Goal: Task Accomplishment & Management: Manage account settings

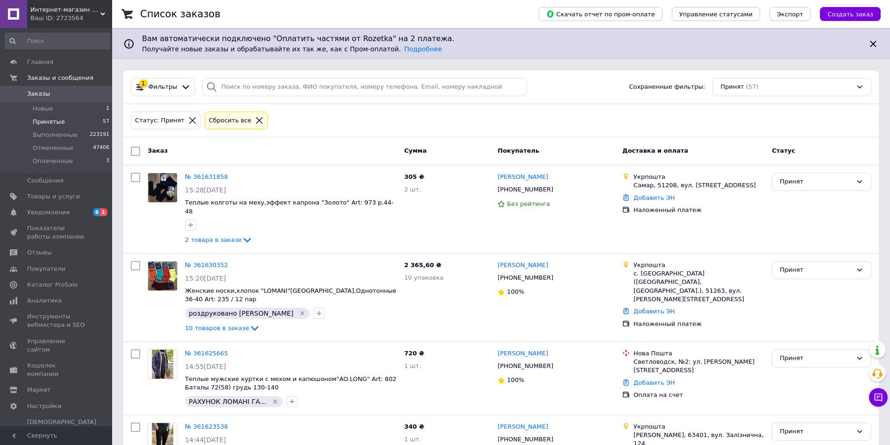
click at [247, 125] on div "Сбросить все" at bounding box center [236, 121] width 58 height 10
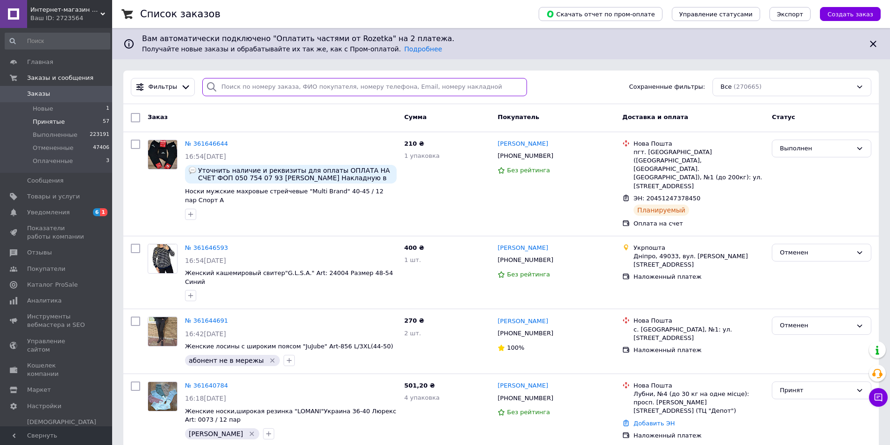
click at [242, 92] on input "search" at bounding box center [364, 87] width 325 height 18
type input "1001"
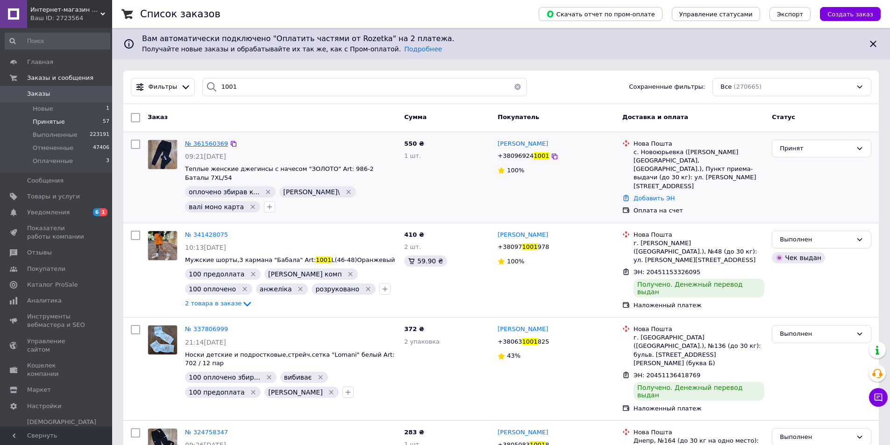
click at [194, 142] on span "№ 361560369" at bounding box center [206, 143] width 43 height 7
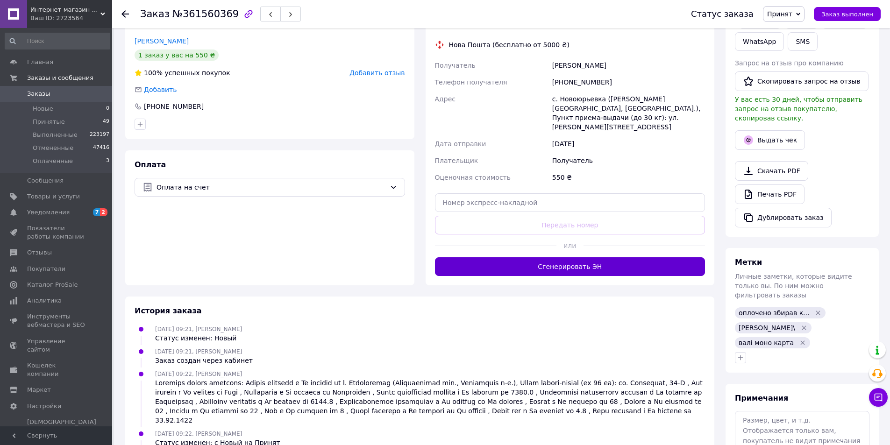
click at [493, 257] on button "Сгенерировать ЭН" at bounding box center [570, 266] width 271 height 19
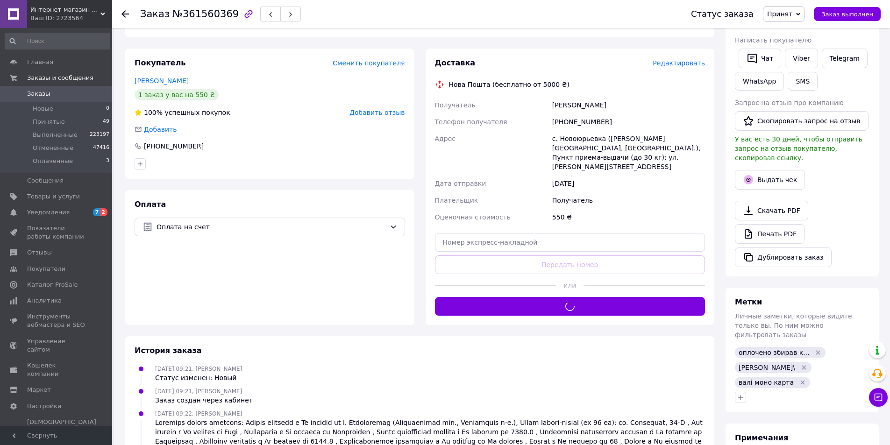
scroll to position [93, 0]
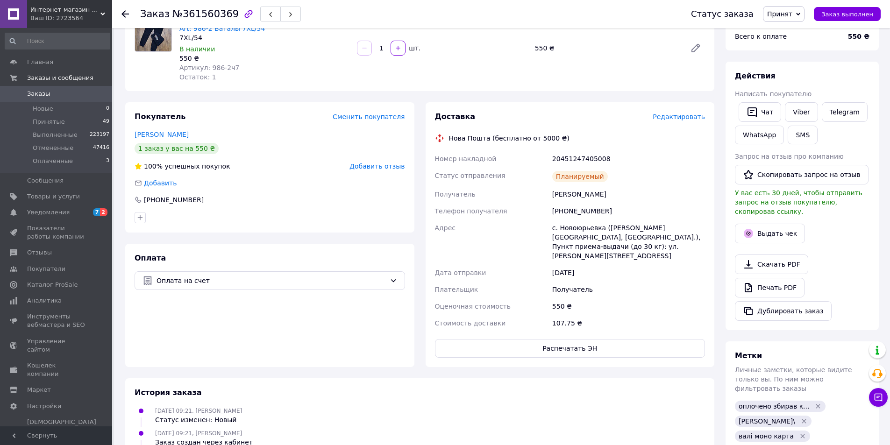
drag, startPoint x: 423, startPoint y: 150, endPoint x: 614, endPoint y: 183, distance: 194.4
click at [667, 189] on div "Доставка Редактировать Нова Пошта (бесплатно от 5000 ₴) Номер накладной 2045124…" at bounding box center [570, 234] width 300 height 265
copy div "Номер накладной 20451247405008 Статус отправления Планируемый Получатель Пащенк…"
click at [800, 113] on link "Viber" at bounding box center [801, 112] width 33 height 20
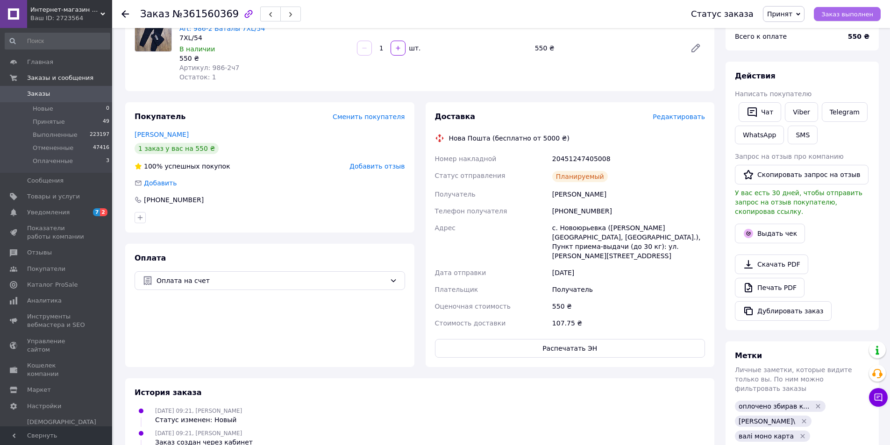
click at [849, 12] on span "Заказ выполнен" at bounding box center [847, 14] width 52 height 7
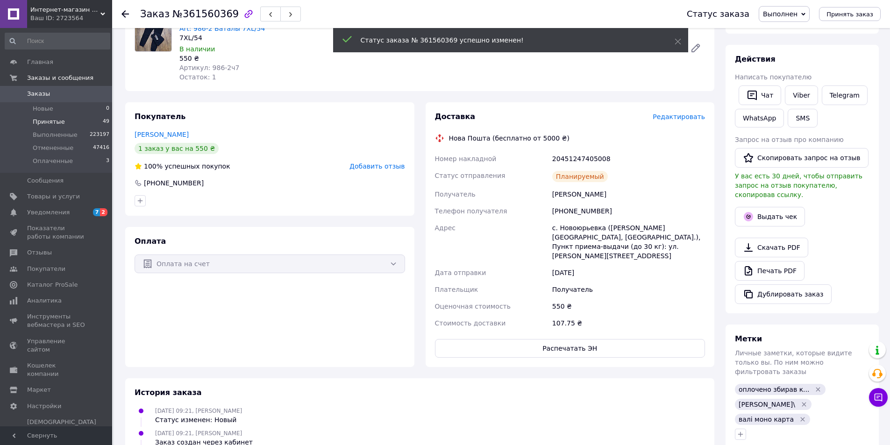
click at [63, 117] on li "Принятые 49" at bounding box center [57, 121] width 115 height 13
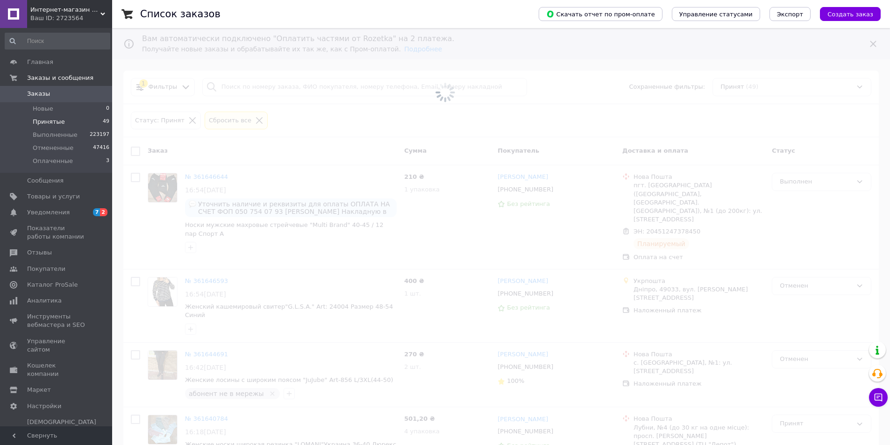
click at [226, 90] on span at bounding box center [445, 92] width 890 height 185
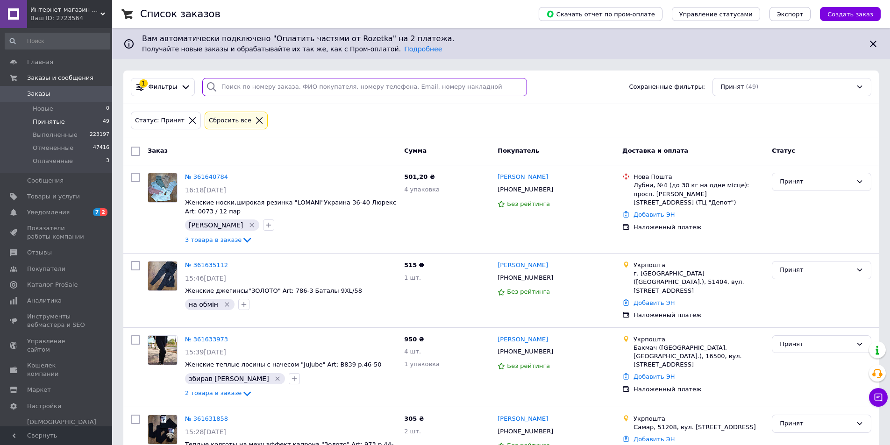
click at [232, 90] on input "search" at bounding box center [364, 87] width 325 height 18
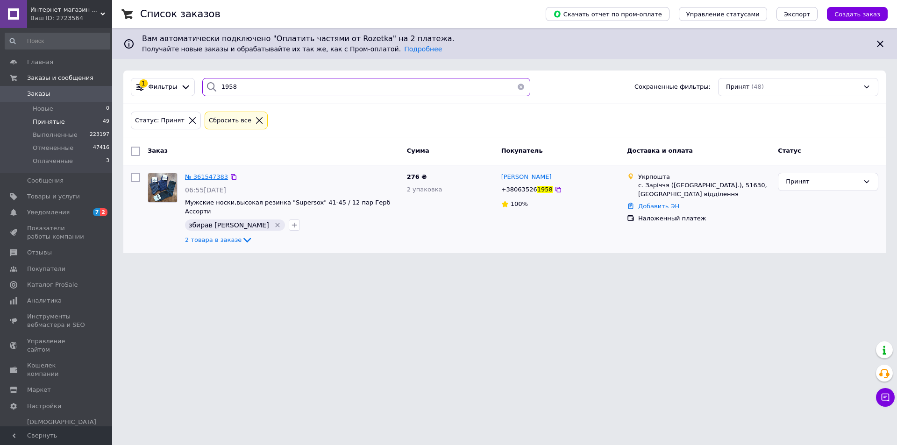
type input "1958"
click at [210, 174] on span "№ 361547383" at bounding box center [206, 176] width 43 height 7
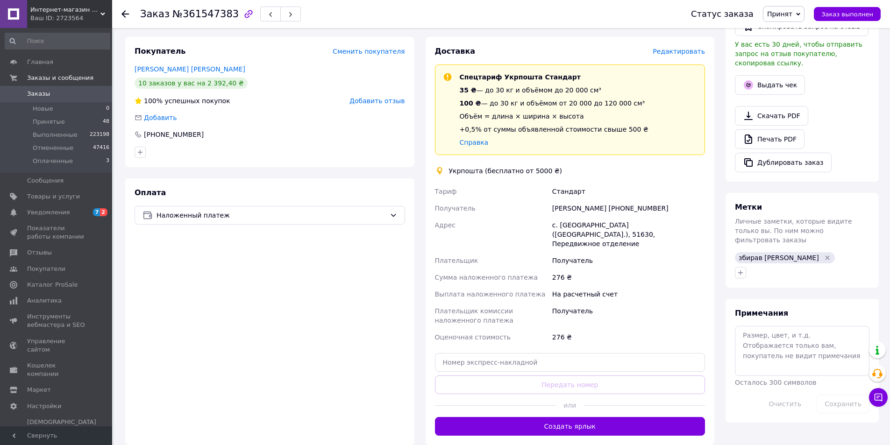
click at [597, 433] on div "Доставка Редактировать Спецтариф Укрпошта Стандарт 35 ₴ — до 30 кг и объёмом до…" at bounding box center [570, 241] width 289 height 408
click at [585, 420] on button "Создать ярлык" at bounding box center [570, 426] width 271 height 19
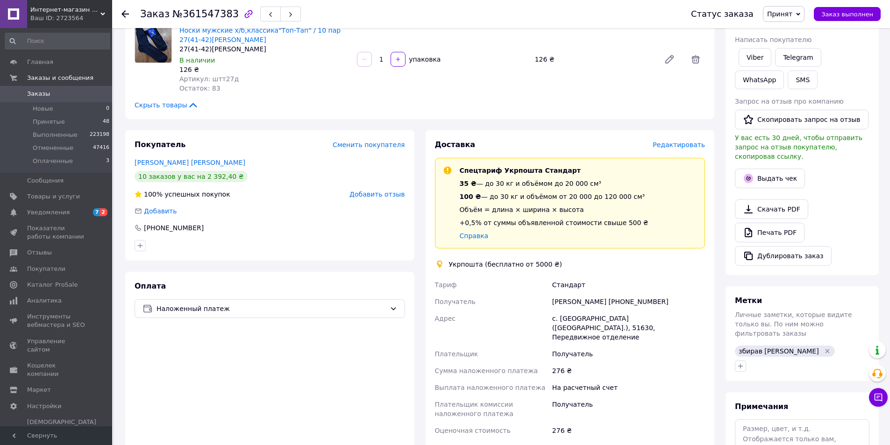
scroll to position [194, 0]
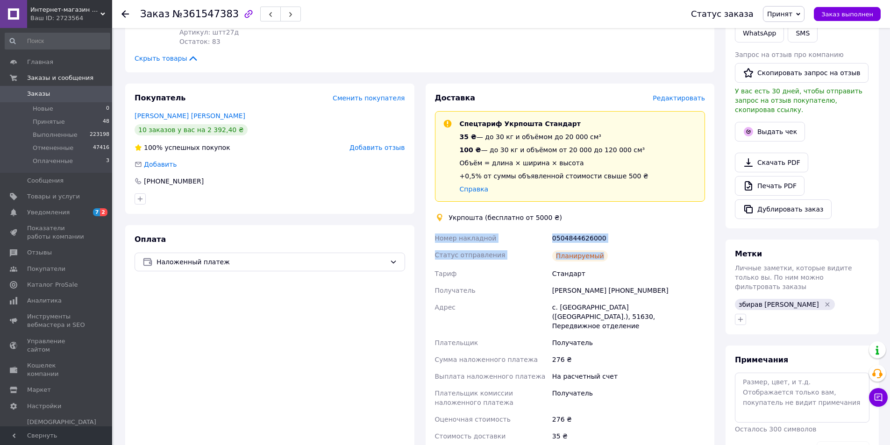
drag, startPoint x: 434, startPoint y: 236, endPoint x: 644, endPoint y: 256, distance: 211.2
click at [644, 256] on div "Номер накладной 0504844626000 Статус отправления Планируемый Тариф Стандарт Пол…" at bounding box center [570, 337] width 274 height 215
copy div "Номер накладной 0504844626000 Статус отправления Планируемый"
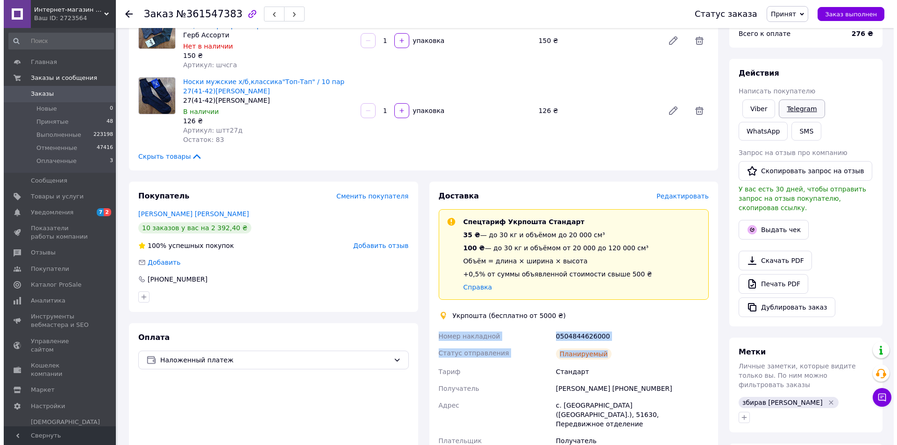
scroll to position [0, 0]
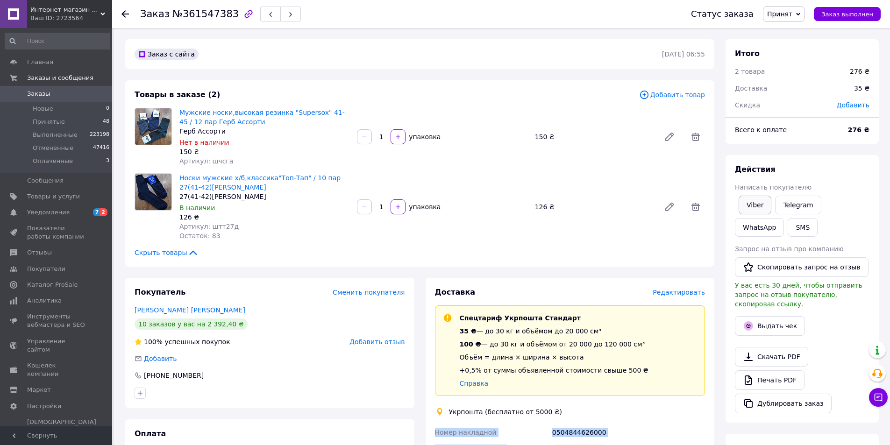
click at [761, 204] on link "Viber" at bounding box center [755, 205] width 33 height 19
drag, startPoint x: 761, startPoint y: 204, endPoint x: 585, endPoint y: 324, distance: 213.2
click at [760, 204] on link "Viber" at bounding box center [755, 205] width 33 height 19
click at [851, 13] on span "Заказ выполнен" at bounding box center [847, 14] width 52 height 7
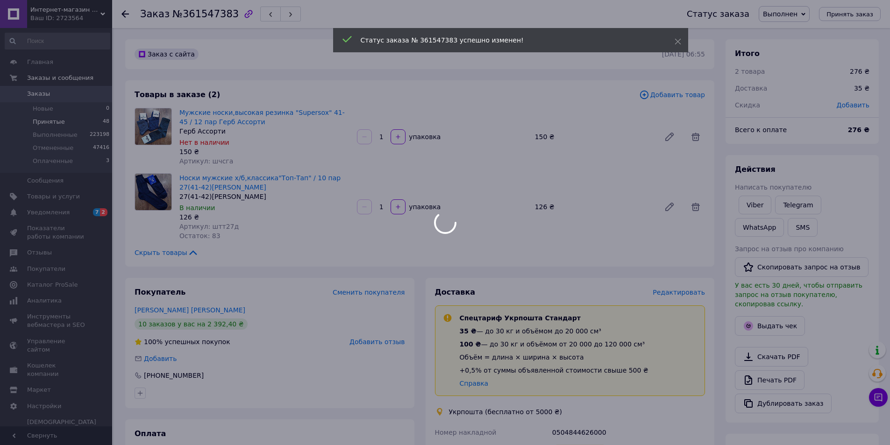
click at [44, 125] on div at bounding box center [445, 222] width 890 height 445
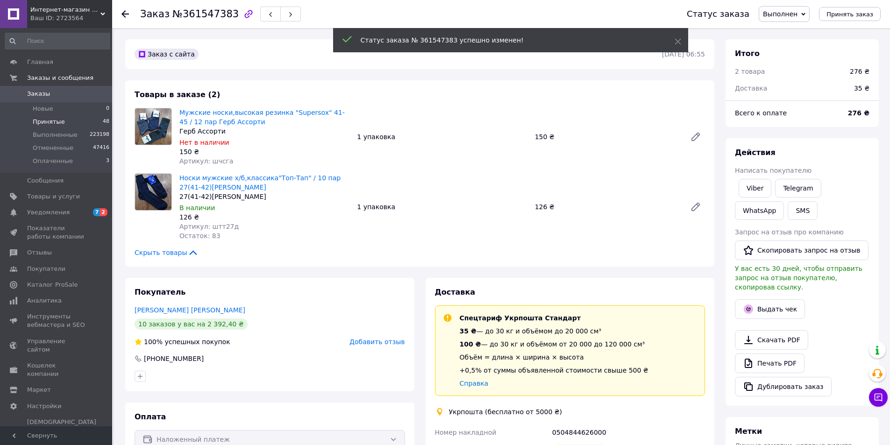
click at [41, 121] on span "Принятые" at bounding box center [49, 122] width 32 height 8
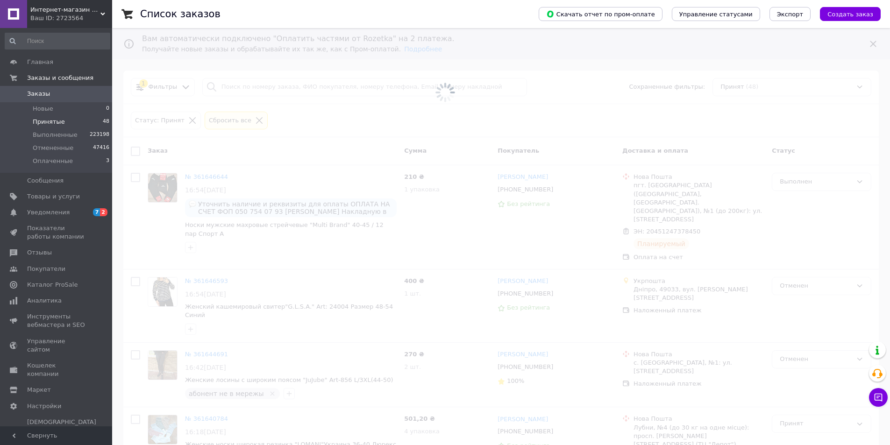
click at [238, 87] on span at bounding box center [445, 92] width 890 height 185
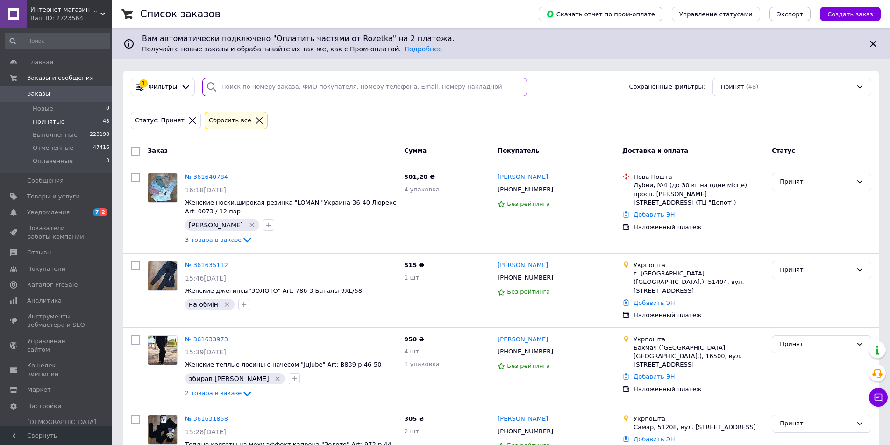
click at [238, 87] on input "search" at bounding box center [364, 87] width 325 height 18
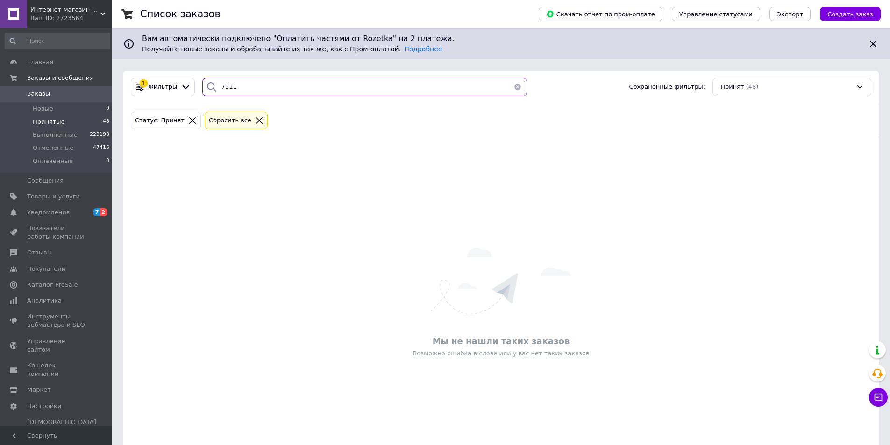
type input "7311"
click at [225, 122] on div "Сбросить все" at bounding box center [230, 121] width 46 height 10
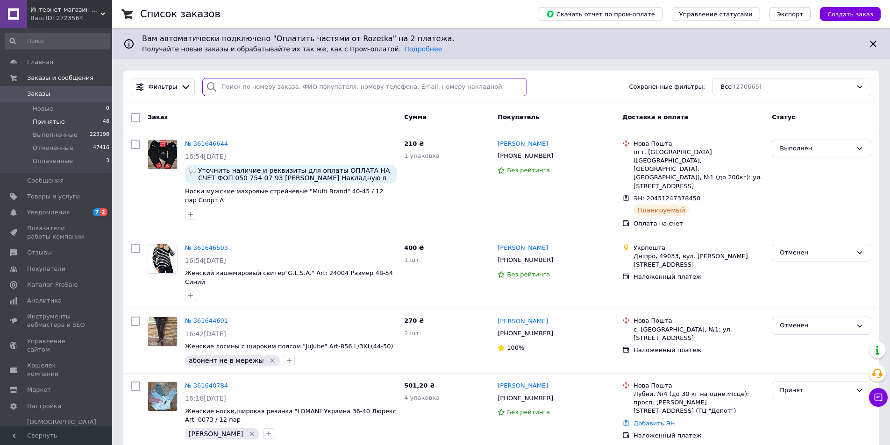
click at [232, 87] on input "search" at bounding box center [364, 87] width 325 height 18
type input "7311"
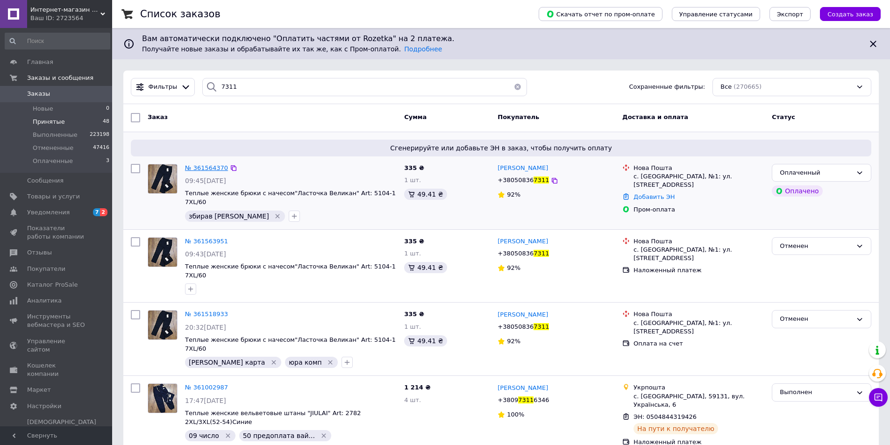
click at [207, 167] on span "№ 361564370" at bounding box center [206, 167] width 43 height 7
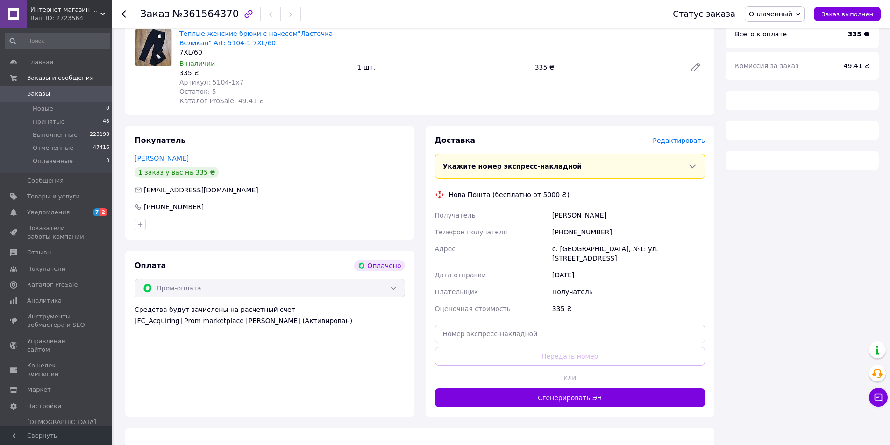
scroll to position [111, 0]
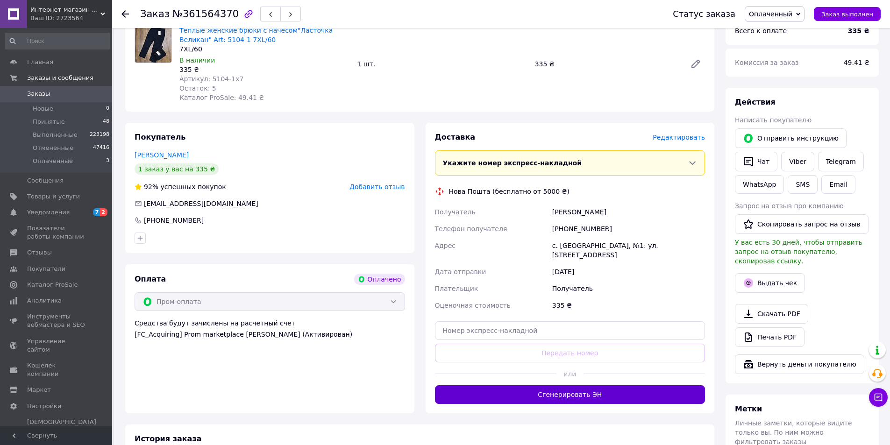
drag, startPoint x: 516, startPoint y: 385, endPoint x: 515, endPoint y: 393, distance: 8.5
click at [515, 393] on button "Сгенерировать ЭН" at bounding box center [570, 394] width 271 height 19
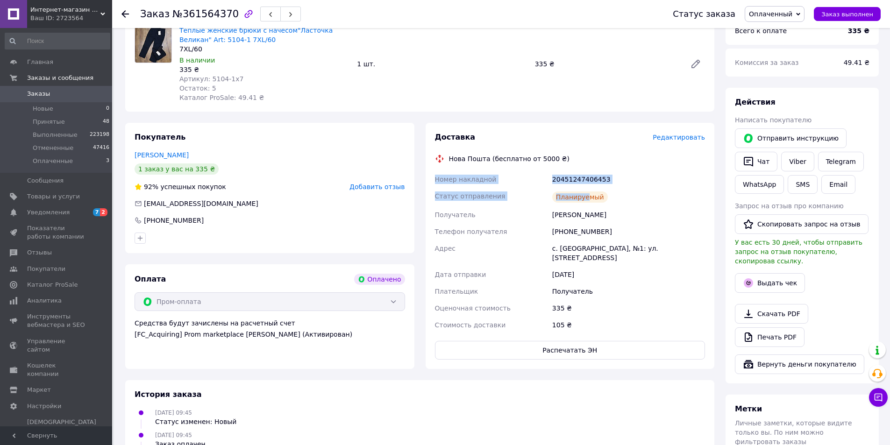
drag, startPoint x: 437, startPoint y: 178, endPoint x: 639, endPoint y: 194, distance: 202.5
click at [657, 194] on div "Номер накладной 20451247406453 Статус отправления Планируемый Получатель Ковбас…" at bounding box center [570, 252] width 274 height 163
drag, startPoint x: 585, startPoint y: 201, endPoint x: 479, endPoint y: 178, distance: 108.3
click at [480, 178] on span "Номер накладной" at bounding box center [466, 179] width 62 height 7
drag, startPoint x: 430, startPoint y: 174, endPoint x: 645, endPoint y: 193, distance: 215.8
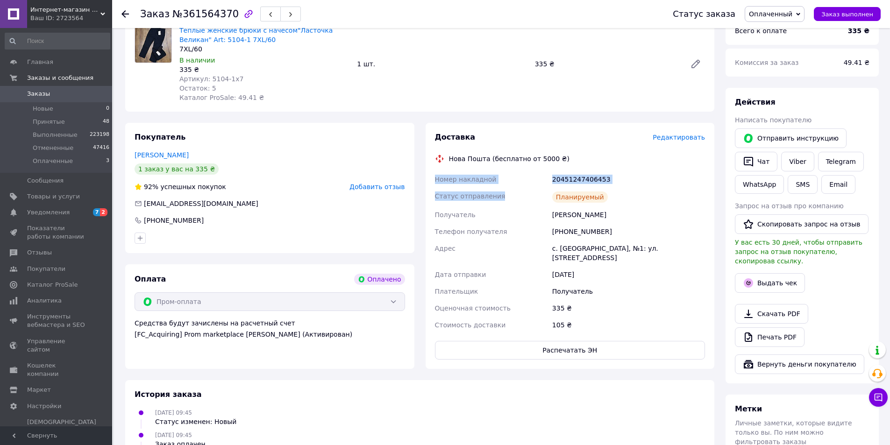
click at [645, 193] on div "Доставка Редактировать Нова Пошта (бесплатно от 5000 ₴) Номер накладной 2045124…" at bounding box center [570, 246] width 289 height 246
copy div "Номер накладной 20451247406453 Статус отправления Планируемый"
click at [794, 162] on link "Viber" at bounding box center [797, 162] width 33 height 20
click at [876, 9] on button "Заказ выполнен" at bounding box center [847, 14] width 67 height 14
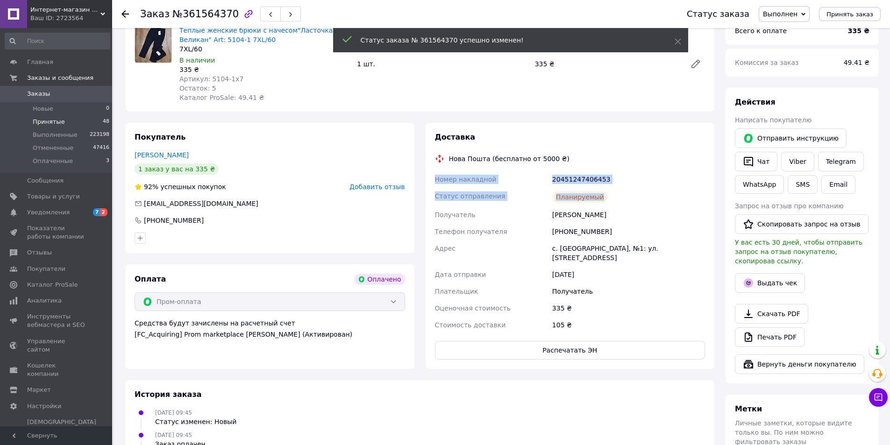
click at [36, 118] on span "Принятые" at bounding box center [49, 122] width 32 height 8
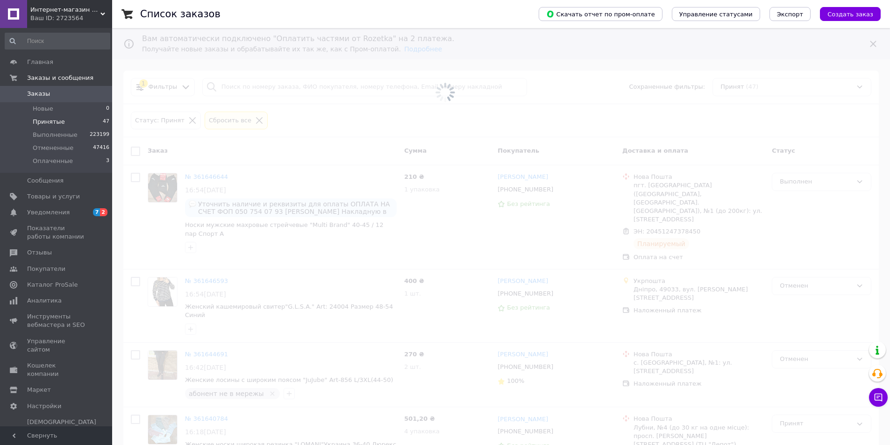
click at [269, 97] on span at bounding box center [445, 92] width 890 height 185
click at [259, 91] on span at bounding box center [445, 92] width 890 height 185
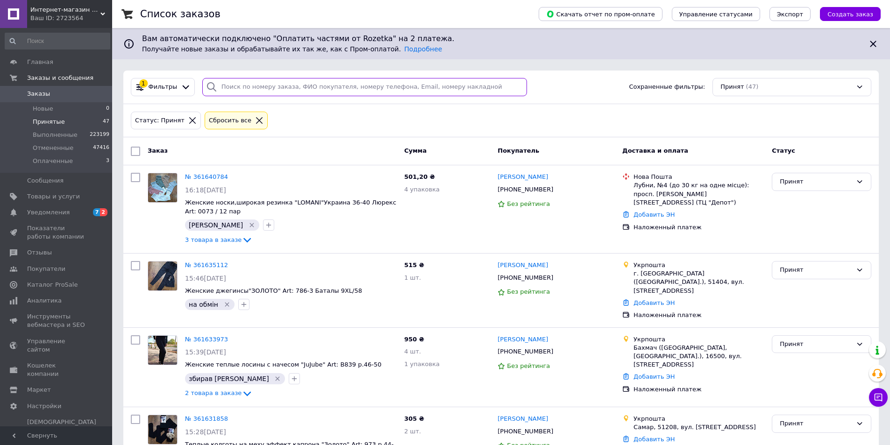
click at [240, 89] on input "search" at bounding box center [364, 87] width 325 height 18
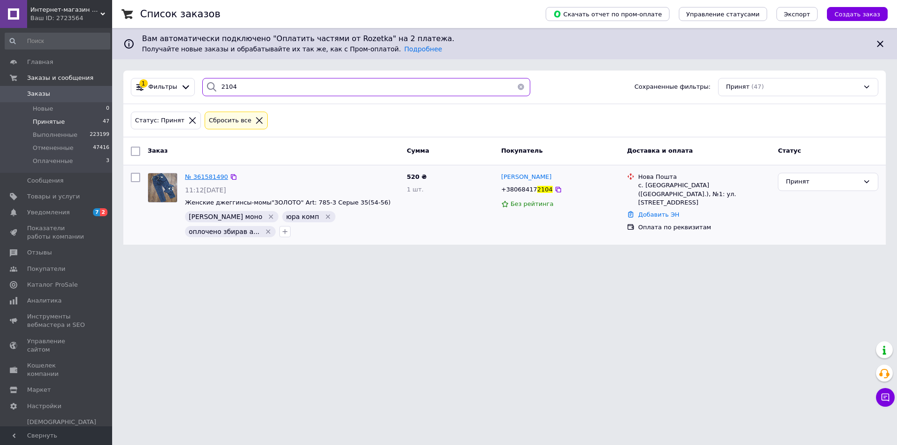
type input "2104"
click at [202, 179] on span "№ 361581490" at bounding box center [206, 176] width 43 height 7
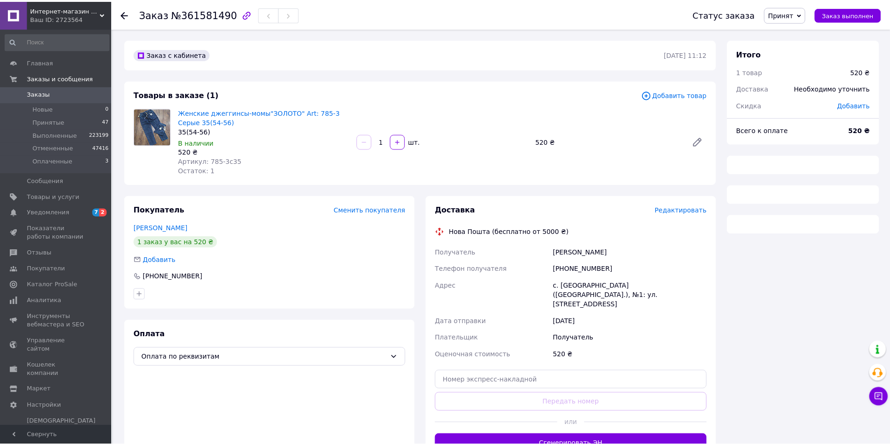
scroll to position [47, 0]
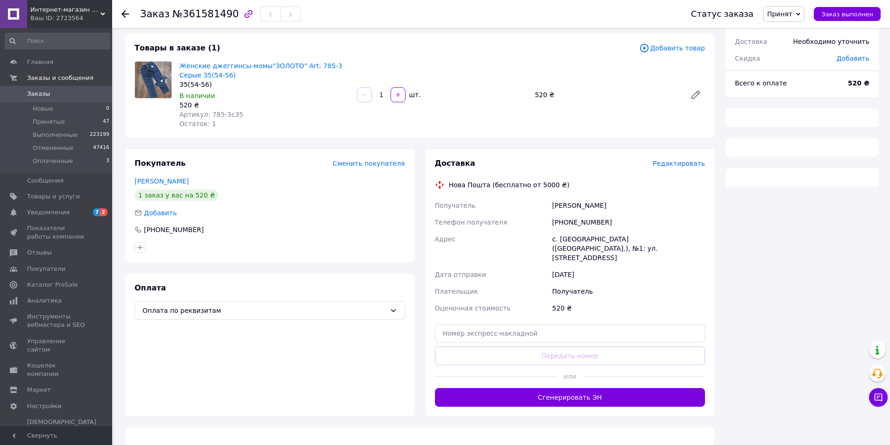
click at [485, 399] on div "Доставка Редактировать Нова Пошта (бесплатно от 5000 ₴) Получатель Біла Юлія Те…" at bounding box center [570, 282] width 289 height 267
click at [484, 389] on button "Сгенерировать ЭН" at bounding box center [570, 397] width 271 height 19
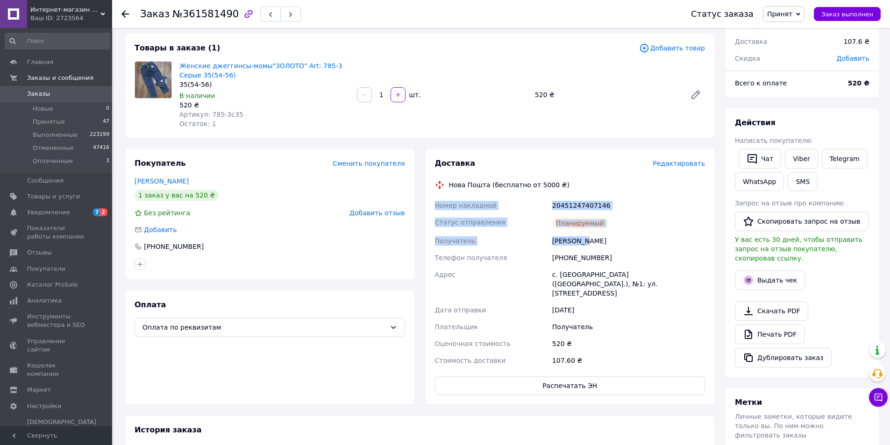
drag, startPoint x: 429, startPoint y: 200, endPoint x: 642, endPoint y: 240, distance: 216.2
click at [642, 240] on div "Доставка Редактировать Нова Пошта (бесплатно от 5000 ₴) Номер накладной 2045124…" at bounding box center [570, 277] width 289 height 256
copy div "Номер накладной 20451247407146 Статус отправления Планируемый Получатель Біла Ю…"
click at [798, 162] on link "Viber" at bounding box center [801, 159] width 33 height 20
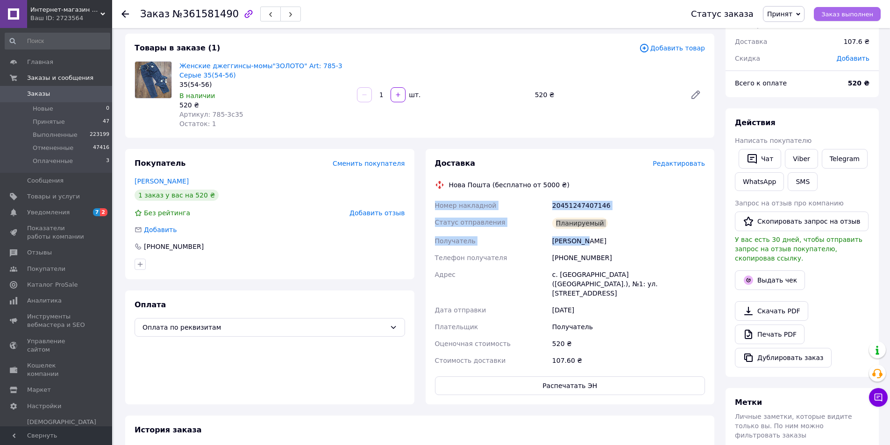
click at [841, 13] on span "Заказ выполнен" at bounding box center [847, 14] width 52 height 7
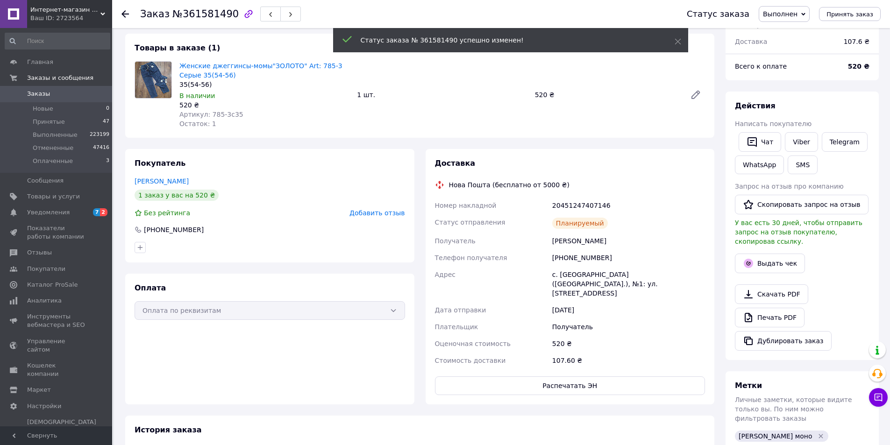
click at [41, 122] on span "Принятые" at bounding box center [49, 122] width 32 height 8
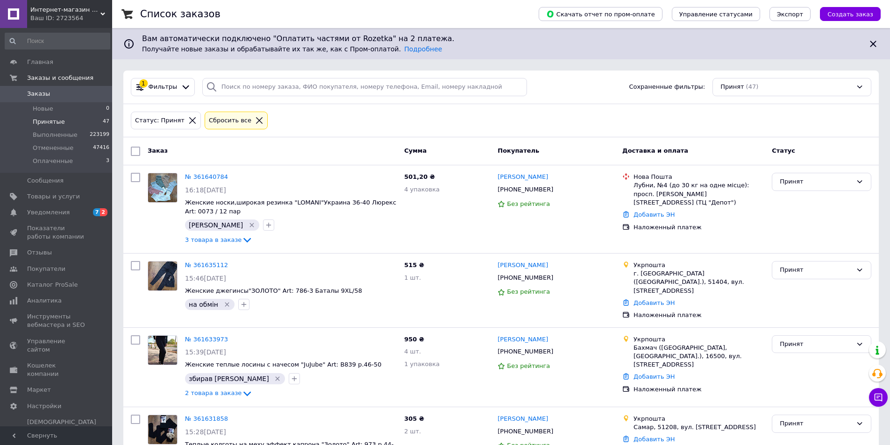
click at [272, 97] on div "1 Фильтры Сохраненные фильтры: Принят (47)" at bounding box center [501, 88] width 756 height 34
click at [255, 75] on div "1 Фильтры Сохраненные фильтры: Принят (47)" at bounding box center [501, 88] width 756 height 34
click at [253, 118] on div at bounding box center [259, 120] width 12 height 8
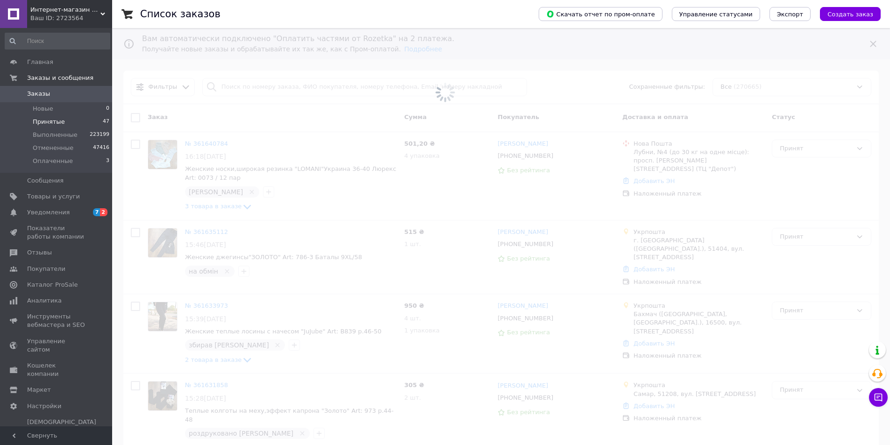
click at [248, 91] on span at bounding box center [445, 92] width 890 height 185
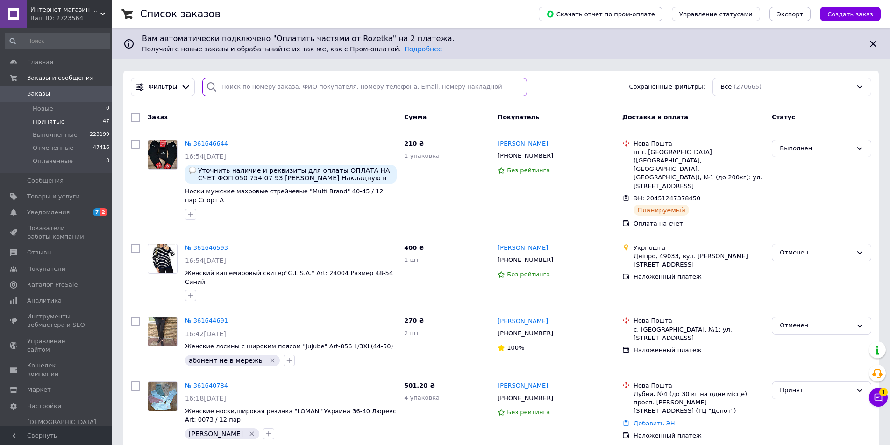
click at [259, 90] on input "search" at bounding box center [364, 87] width 325 height 18
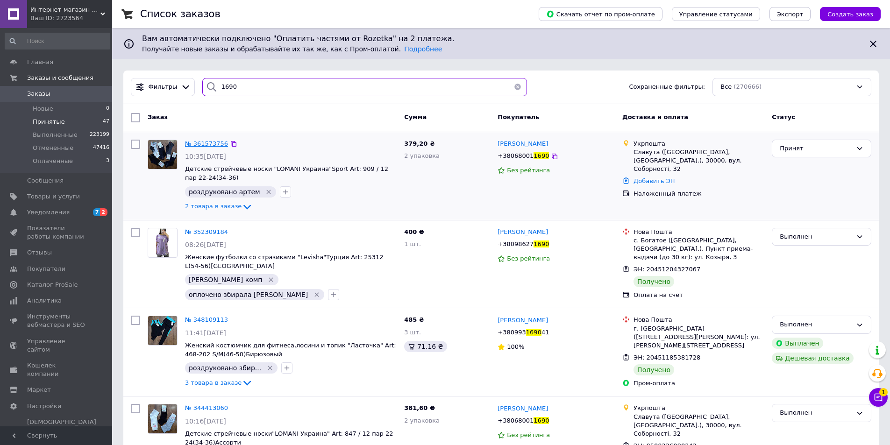
type input "1690"
click at [208, 144] on span "№ 361573756" at bounding box center [206, 143] width 43 height 7
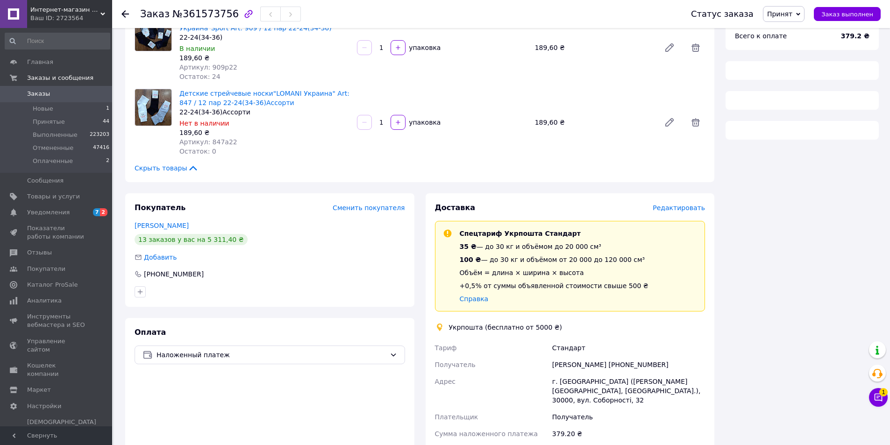
scroll to position [250, 0]
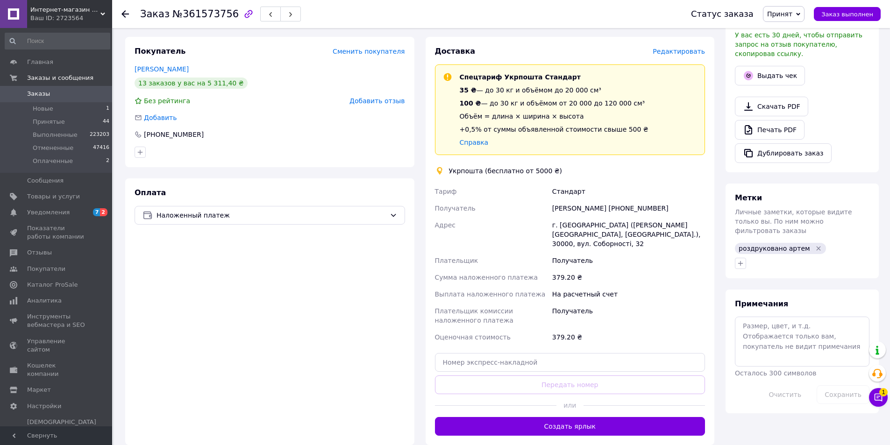
click at [485, 417] on button "Создать ярлык" at bounding box center [570, 426] width 271 height 19
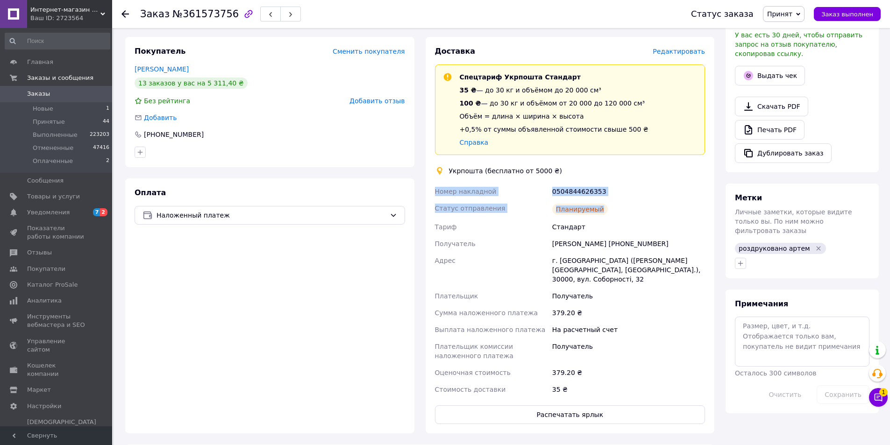
drag, startPoint x: 431, startPoint y: 189, endPoint x: 607, endPoint y: 221, distance: 178.7
click at [659, 217] on div "Доставка Редактировать Спецтариф Укрпошта Стандарт 35 ₴ — до 30 кг и объёмом до…" at bounding box center [570, 235] width 289 height 397
copy div "Номер накладной 0504844626353 Статус отправления Планируемый"
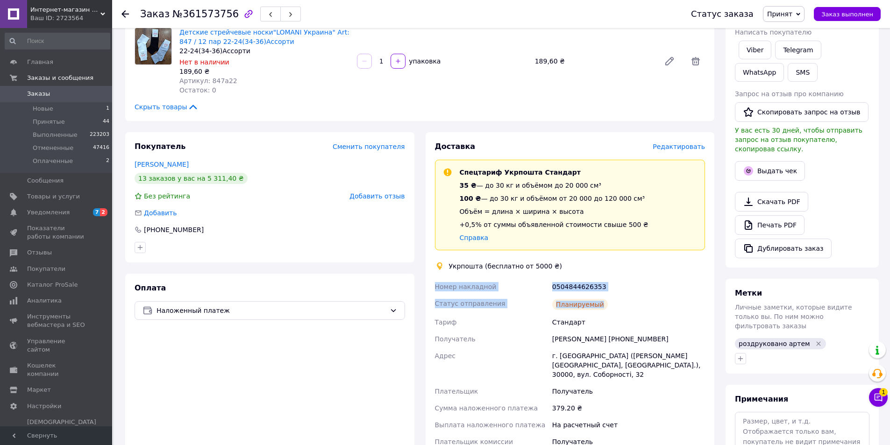
scroll to position [64, 0]
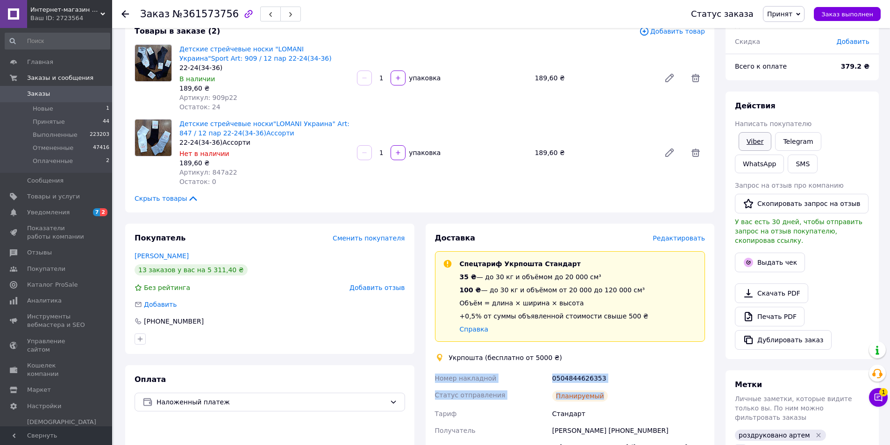
click at [749, 138] on link "Viber" at bounding box center [755, 141] width 33 height 19
click at [844, 18] on span "Заказ выполнен" at bounding box center [847, 14] width 52 height 7
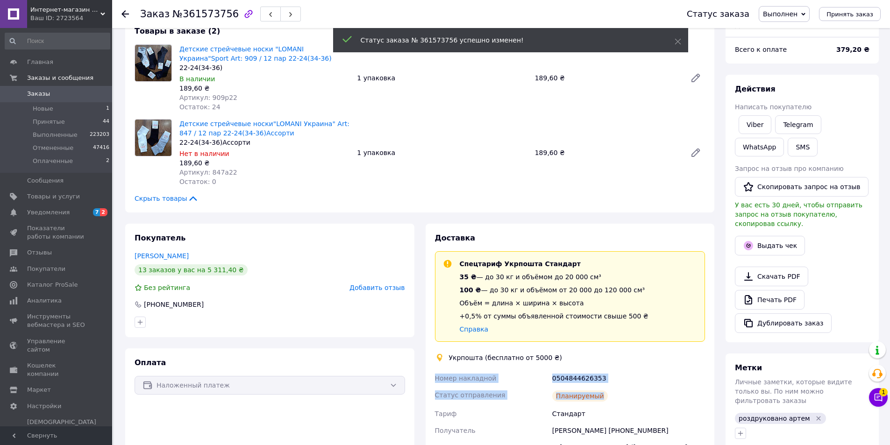
click at [44, 121] on span "Принятые" at bounding box center [49, 122] width 32 height 8
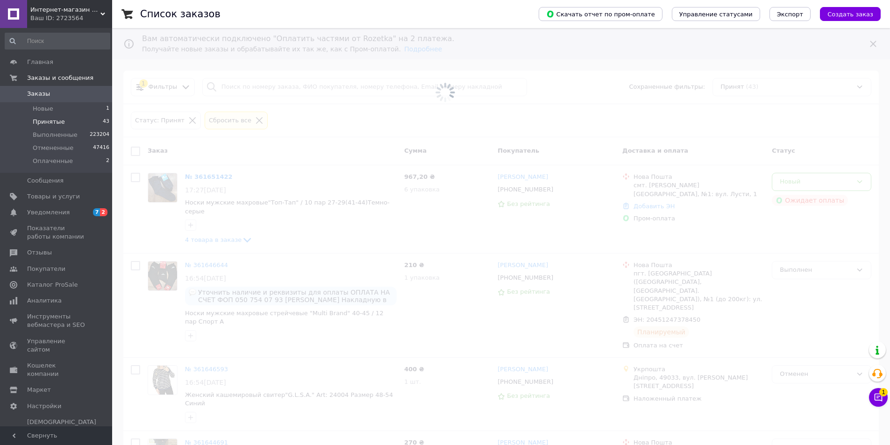
click at [238, 87] on span at bounding box center [445, 92] width 890 height 185
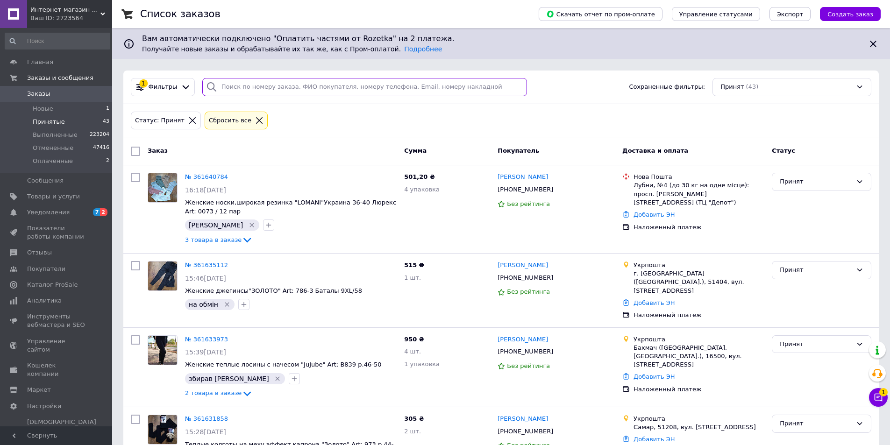
click at [240, 90] on input "search" at bounding box center [364, 87] width 325 height 18
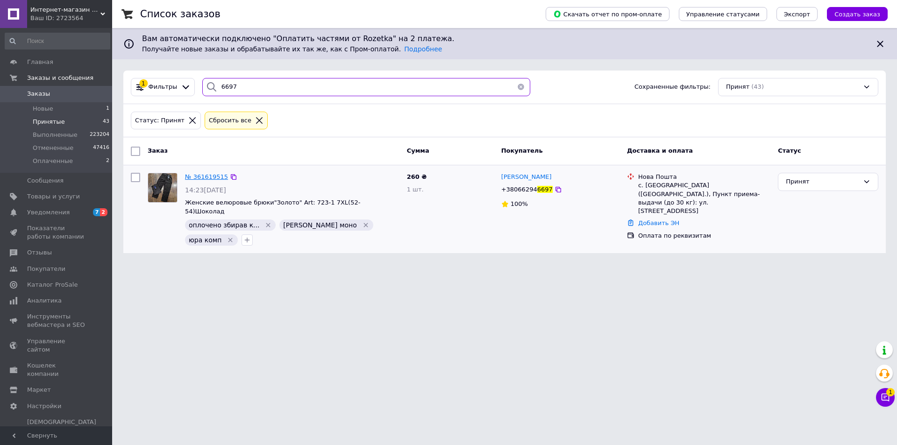
type input "6697"
click at [196, 176] on span "№ 361619515" at bounding box center [206, 176] width 43 height 7
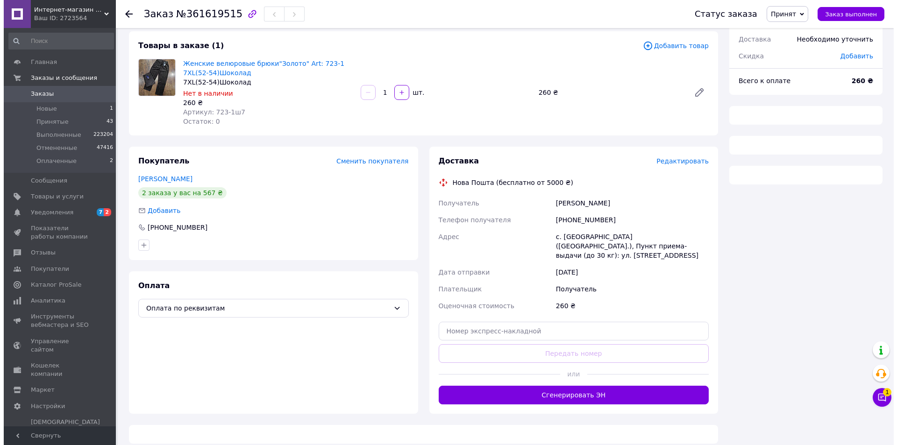
scroll to position [50, 0]
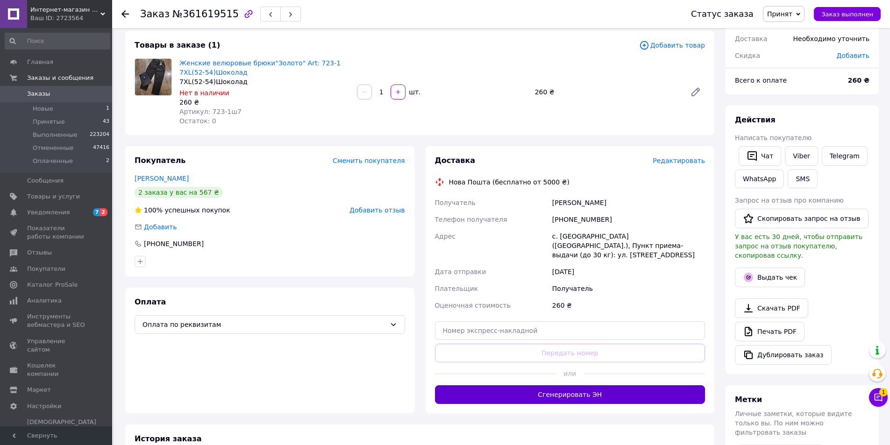
click at [466, 385] on button "Сгенерировать ЭН" at bounding box center [570, 394] width 271 height 19
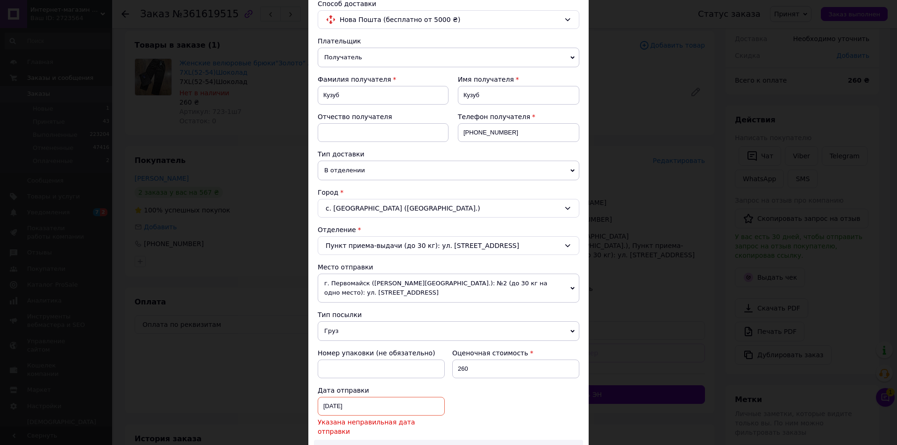
scroll to position [140, 0]
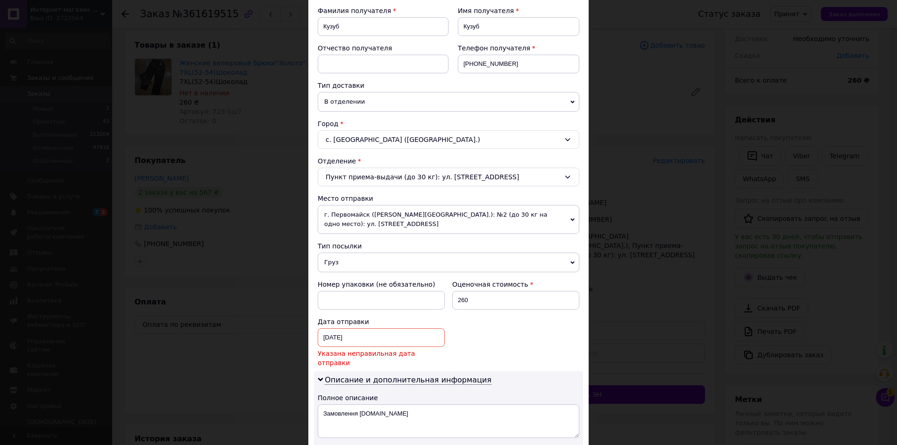
drag, startPoint x: 357, startPoint y: 340, endPoint x: 375, endPoint y: 337, distance: 17.4
click at [358, 340] on div "20.01.2025 < 2025 > < Январь > Пн Вт Ср Чт Пт Сб Вс 30 31 1 2 3 4 5 6 7 8 9 10 …" at bounding box center [381, 337] width 127 height 19
click at [410, 388] on link ">" at bounding box center [413, 392] width 6 height 8
click at [408, 387] on div "< Февраль >" at bounding box center [388, 392] width 131 height 10
click at [413, 388] on link ">" at bounding box center [416, 392] width 6 height 8
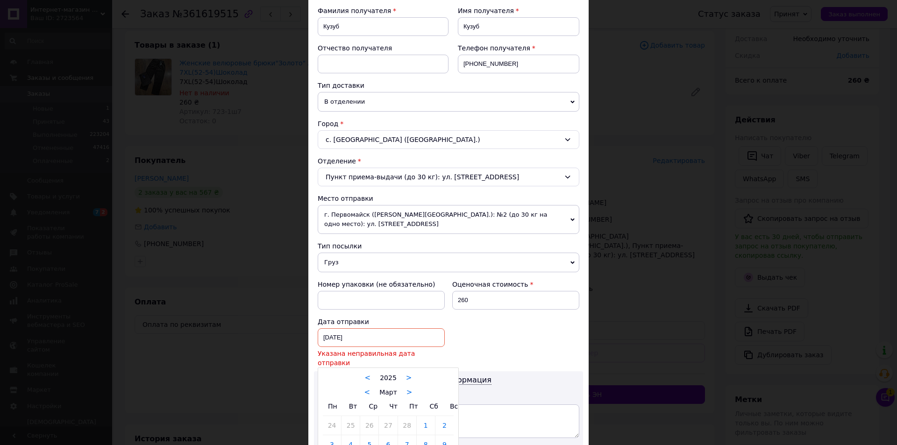
click at [411, 387] on div "< Март >" at bounding box center [388, 392] width 131 height 10
click at [407, 388] on link ">" at bounding box center [410, 392] width 6 height 8
click at [407, 387] on div "< Апрель >" at bounding box center [388, 392] width 131 height 10
click at [410, 388] on link ">" at bounding box center [413, 392] width 6 height 8
click at [406, 388] on link ">" at bounding box center [408, 392] width 6 height 8
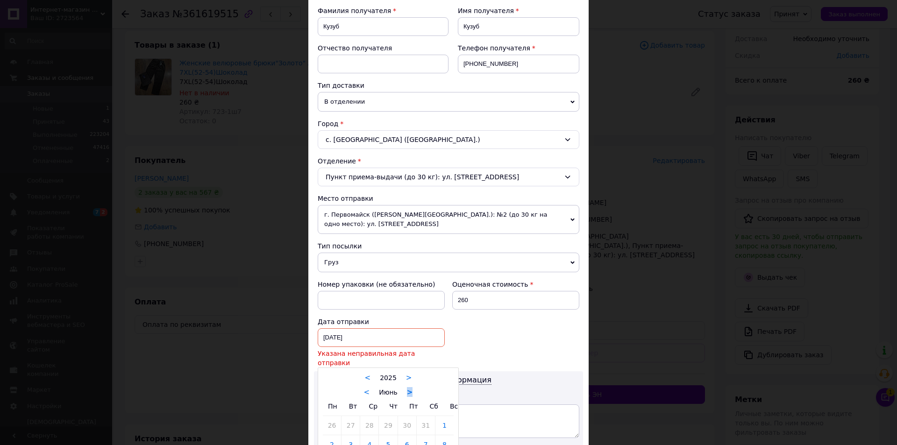
click at [407, 388] on link ">" at bounding box center [410, 392] width 6 height 8
click at [409, 388] on link ">" at bounding box center [412, 392] width 6 height 8
click at [398, 440] on link "12" at bounding box center [407, 444] width 18 height 19
type input "[DATE]"
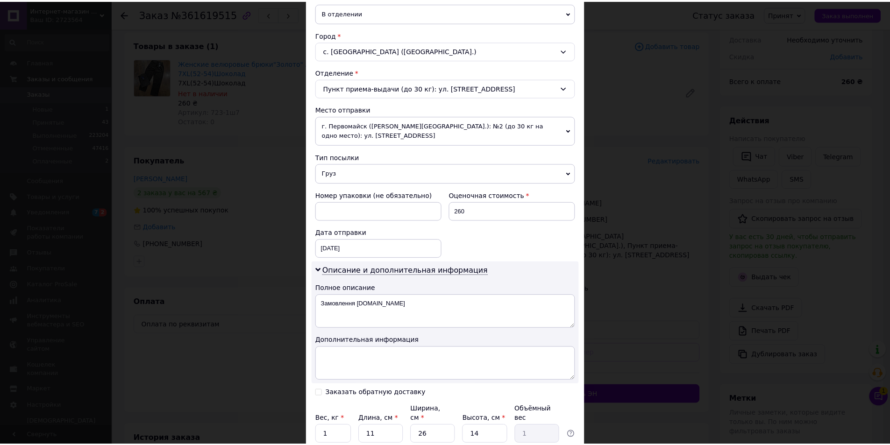
scroll to position [306, 0]
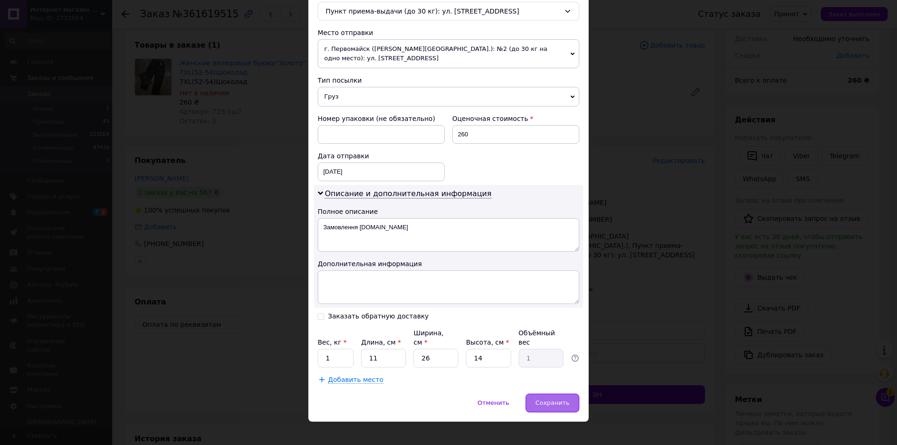
click at [569, 401] on div "Сохранить" at bounding box center [553, 403] width 54 height 19
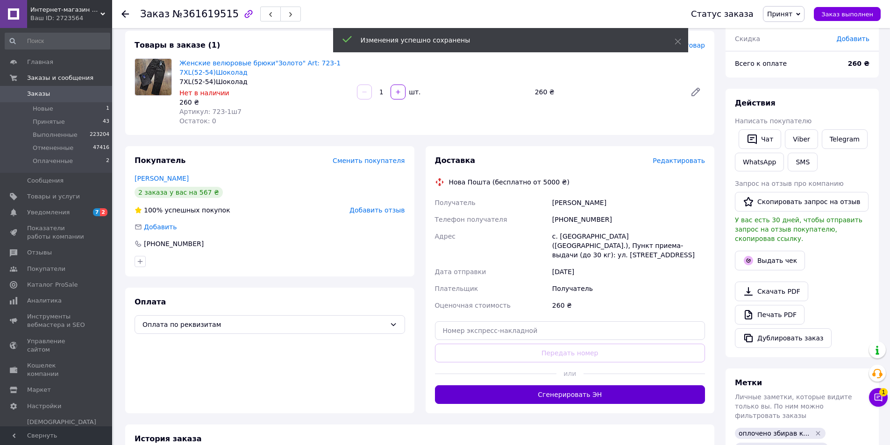
click at [549, 385] on button "Сгенерировать ЭН" at bounding box center [570, 394] width 271 height 19
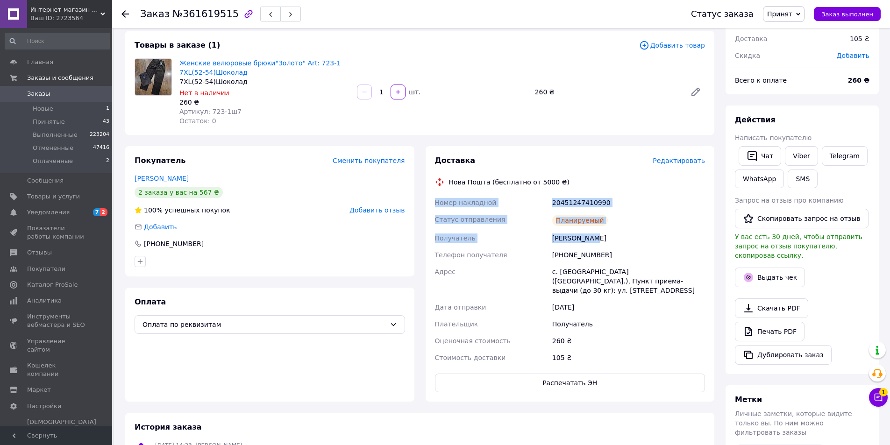
drag, startPoint x: 448, startPoint y: 202, endPoint x: 639, endPoint y: 230, distance: 193.2
click at [639, 230] on div "Номер накладной 20451247410990 Статус отправления Планируемый Получатель Кузуб …" at bounding box center [570, 280] width 274 height 172
copy div "Номер накладной 20451247410990 Статус отправления Планируемый Получатель Кузуб …"
click at [797, 153] on link "Viber" at bounding box center [801, 156] width 33 height 20
click at [797, 154] on link "Viber" at bounding box center [801, 156] width 33 height 20
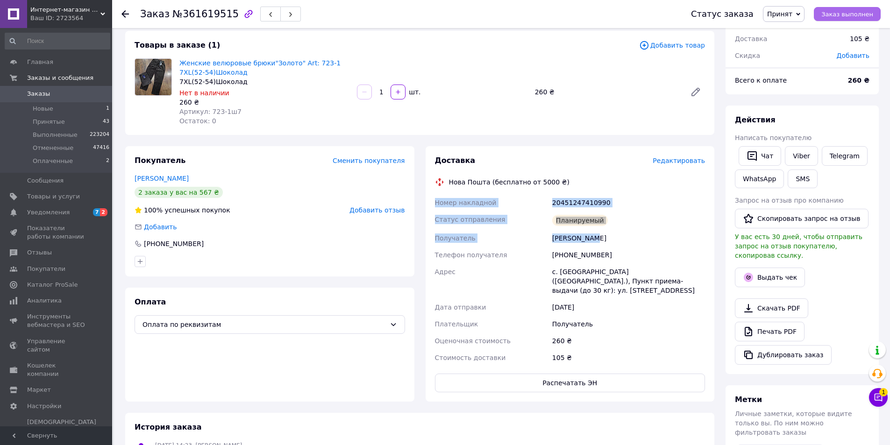
click at [848, 14] on span "Заказ выполнен" at bounding box center [847, 14] width 52 height 7
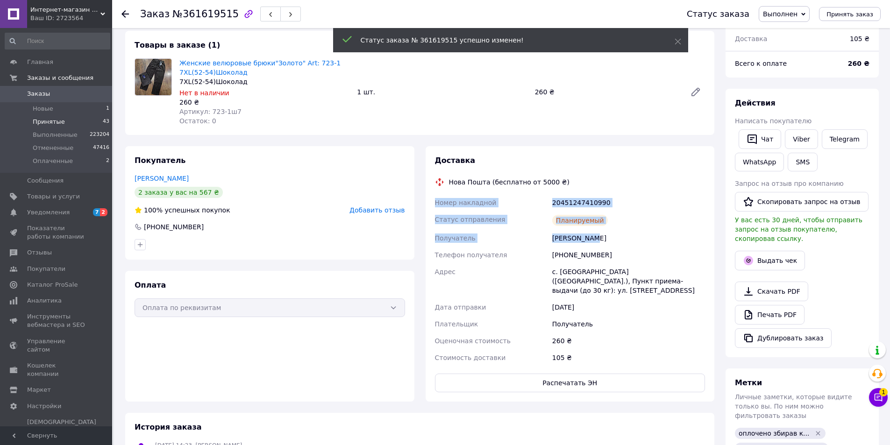
click at [45, 123] on span "Принятые" at bounding box center [49, 122] width 32 height 8
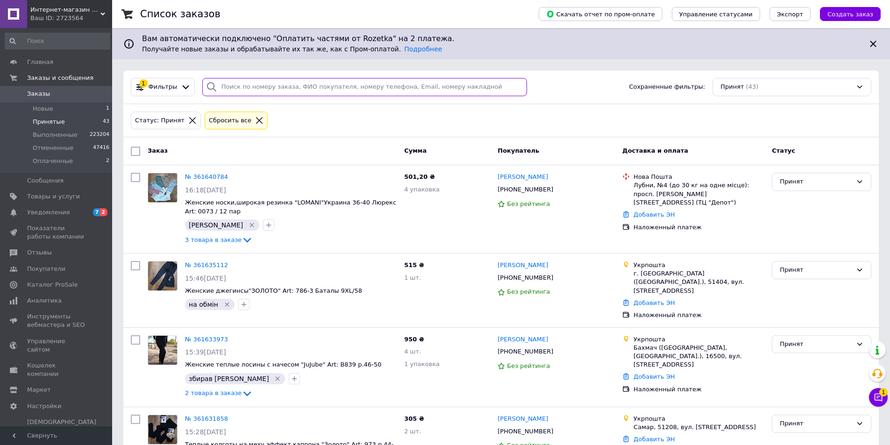
click at [238, 90] on input "search" at bounding box center [364, 87] width 325 height 18
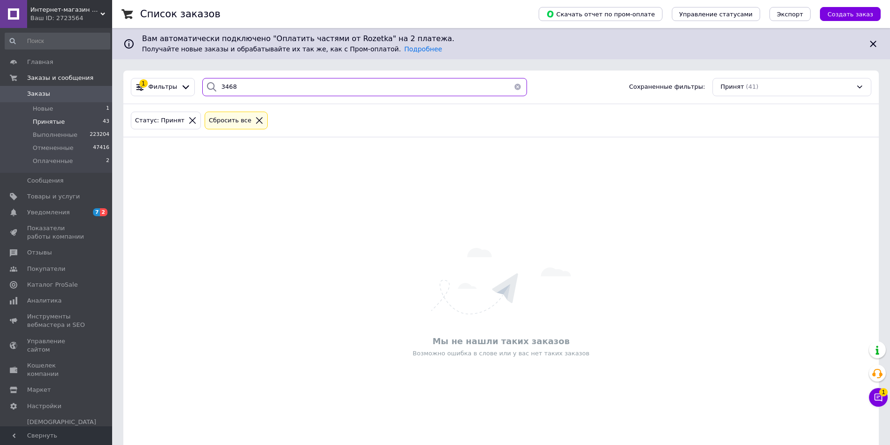
type input "3468"
click at [228, 120] on div "Сбросить все" at bounding box center [236, 121] width 63 height 18
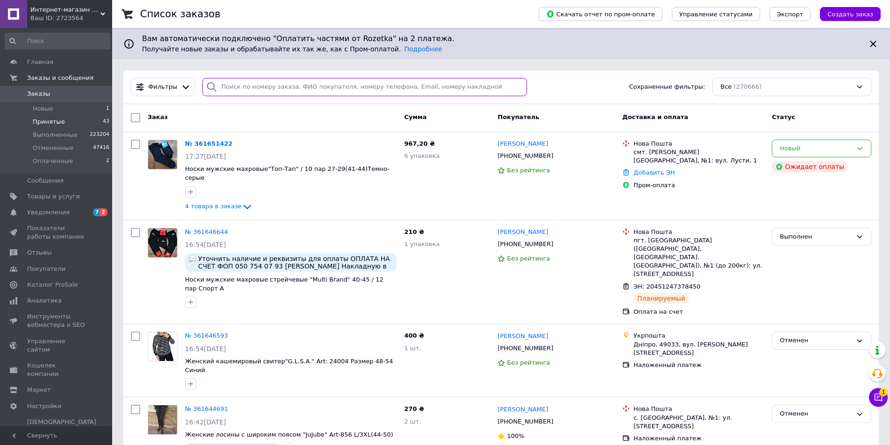
click at [243, 89] on input "search" at bounding box center [364, 87] width 325 height 18
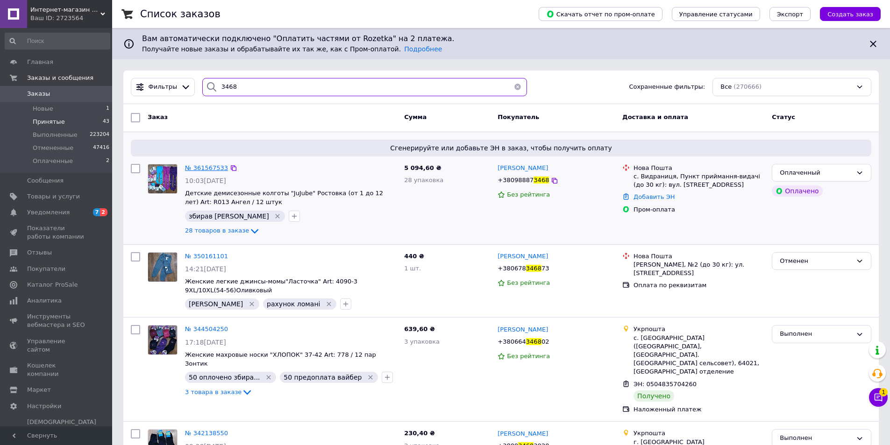
type input "3468"
click at [200, 168] on span "№ 361567533" at bounding box center [206, 167] width 43 height 7
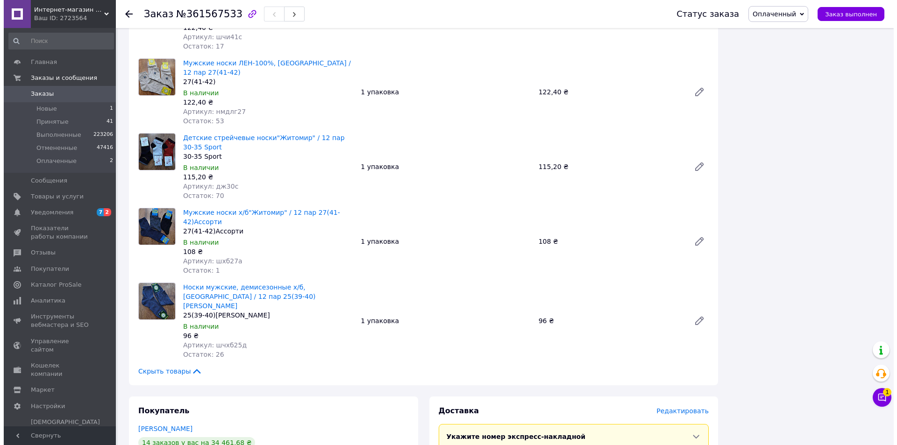
scroll to position [1962, 0]
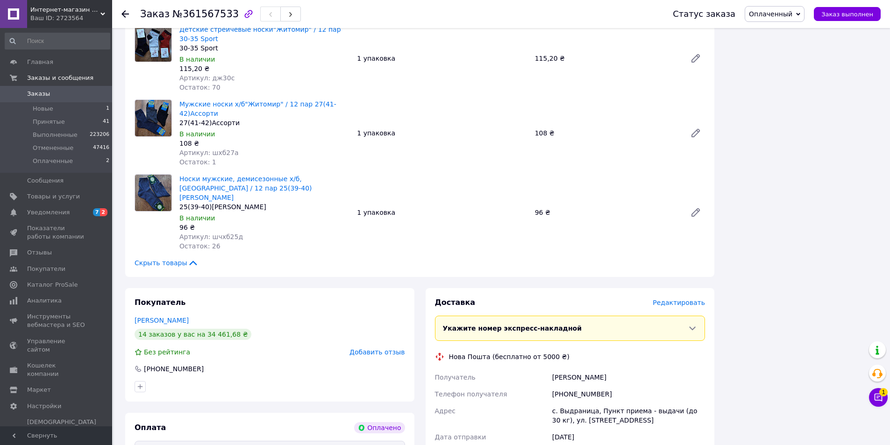
click at [678, 299] on span "Редактировать" at bounding box center [679, 302] width 52 height 7
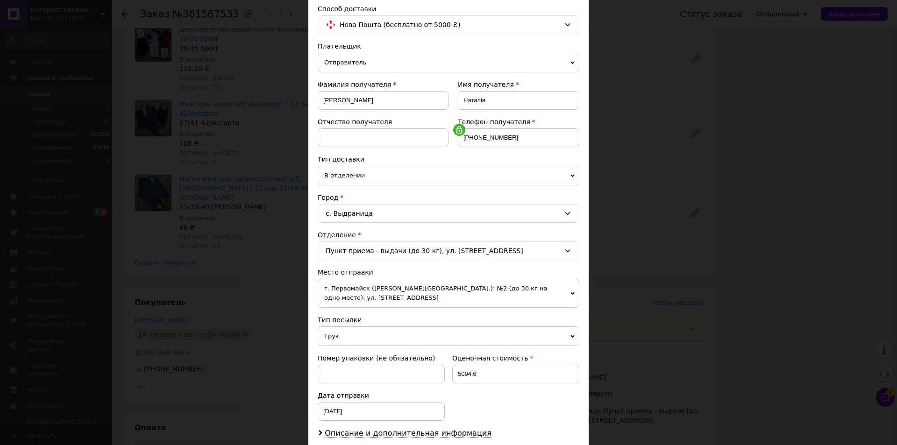
scroll to position [185, 0]
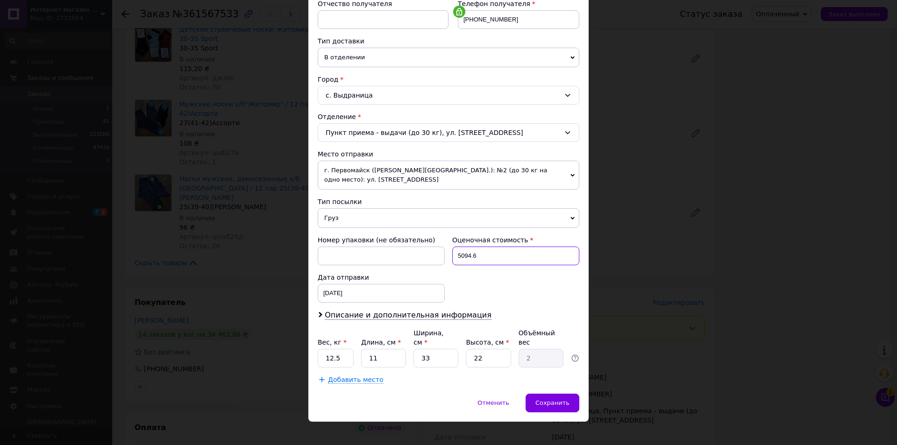
click at [492, 253] on input "5094.6" at bounding box center [515, 256] width 127 height 19
type input "5"
type input "200"
click at [835, 206] on div "× Редактирование доставки Способ доставки Нова Пошта (бесплатно от 5000 ₴) Плат…" at bounding box center [448, 222] width 897 height 445
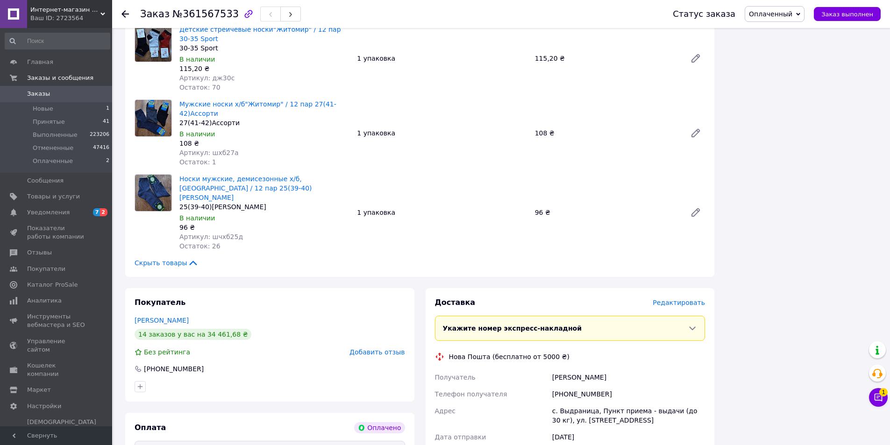
click at [673, 299] on span "Редактировать" at bounding box center [679, 302] width 52 height 7
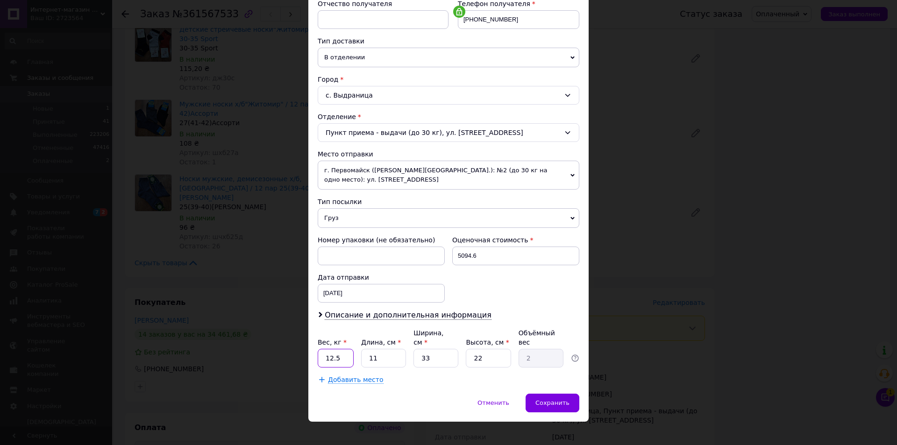
click at [343, 349] on input "12.5" at bounding box center [336, 358] width 36 height 19
type input "1"
type input "20"
drag, startPoint x: 562, startPoint y: 397, endPoint x: 565, endPoint y: 391, distance: 6.9
click at [562, 399] on span "Сохранить" at bounding box center [552, 402] width 34 height 7
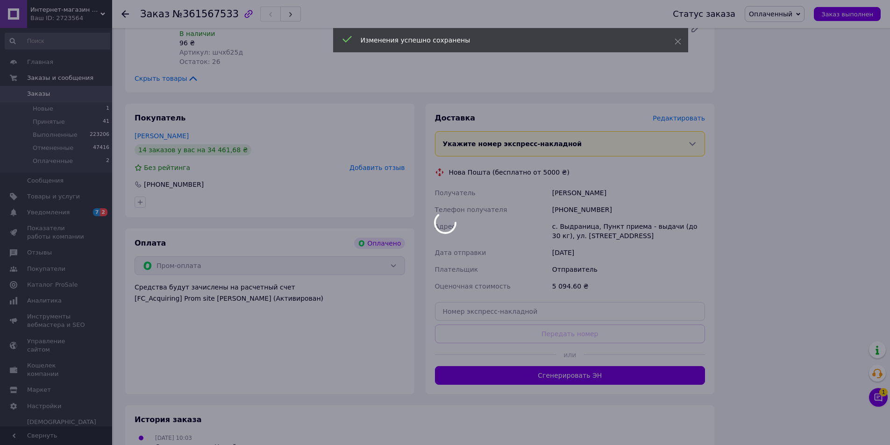
scroll to position [2149, 0]
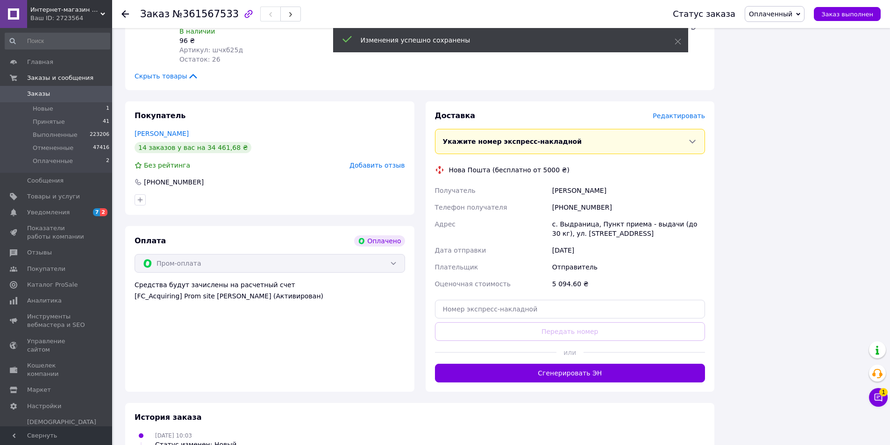
click at [483, 364] on button "Сгенерировать ЭН" at bounding box center [570, 373] width 271 height 19
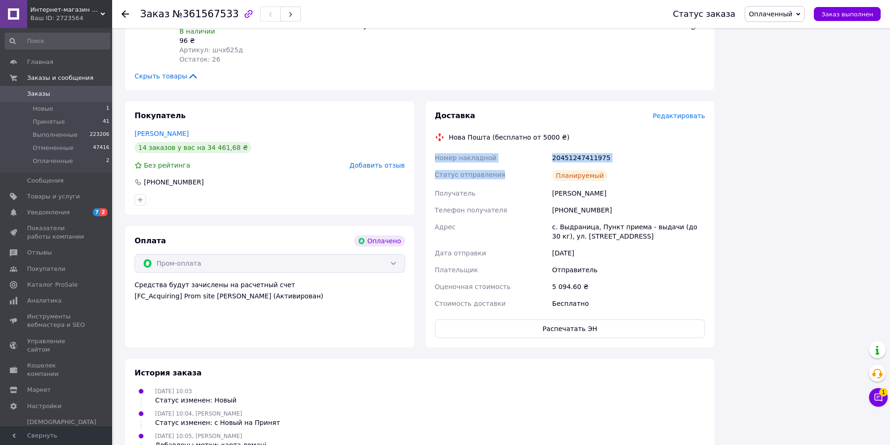
drag, startPoint x: 433, startPoint y: 107, endPoint x: 663, endPoint y: 128, distance: 230.8
click at [663, 150] on div "Номер накладной 20451247411975 Статус отправления Планируемый Получатель Михаль…" at bounding box center [570, 231] width 274 height 163
copy div "Номер накладной 20451247411975 Статус отправления Планируемый"
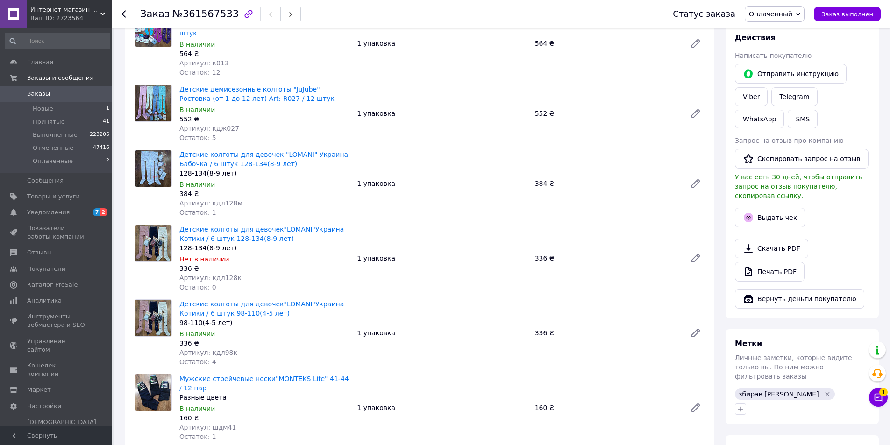
scroll to position [47, 0]
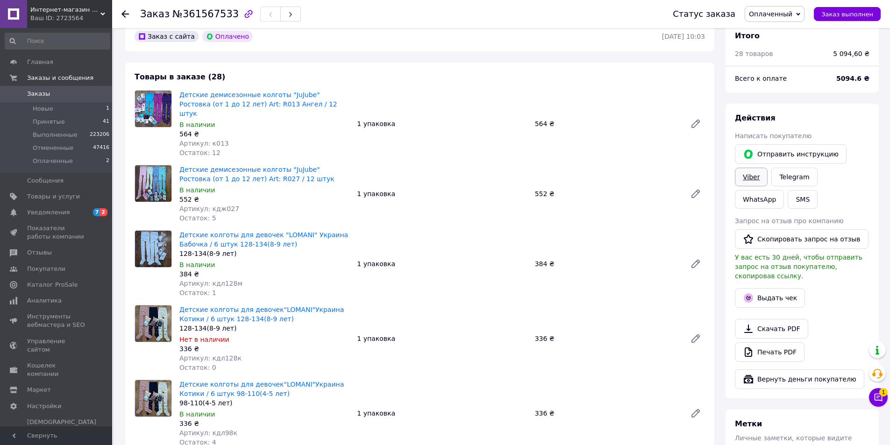
click at [750, 178] on link "Viber" at bounding box center [751, 177] width 33 height 19
drag, startPoint x: 750, startPoint y: 178, endPoint x: 700, endPoint y: 200, distance: 54.8
click at [749, 178] on link "Viber" at bounding box center [751, 177] width 33 height 19
click at [855, 6] on div "Статус заказа Оплаченный Принят Выполнен Отменен Заказ выполнен" at bounding box center [767, 14] width 227 height 28
click at [854, 8] on button "Заказ выполнен" at bounding box center [847, 14] width 67 height 14
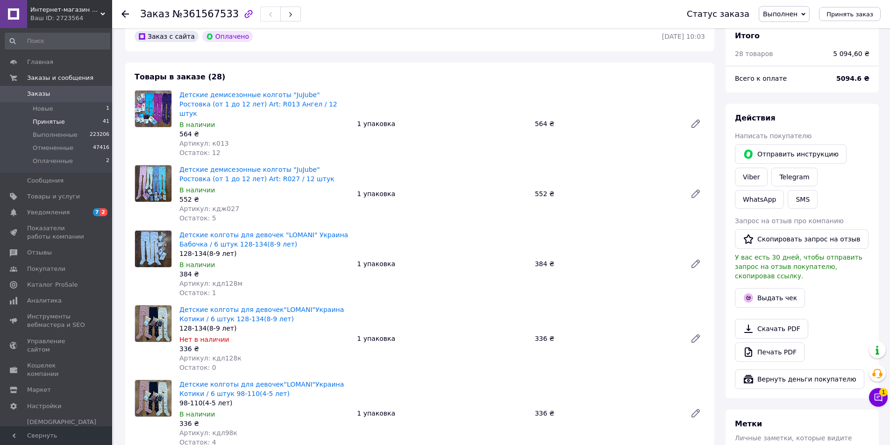
click at [58, 115] on li "Принятые 41" at bounding box center [57, 121] width 115 height 13
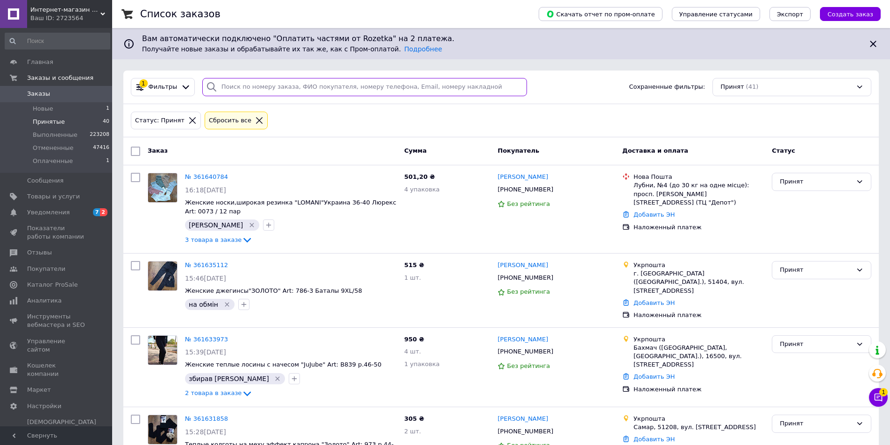
click at [270, 84] on input "search" at bounding box center [364, 87] width 325 height 18
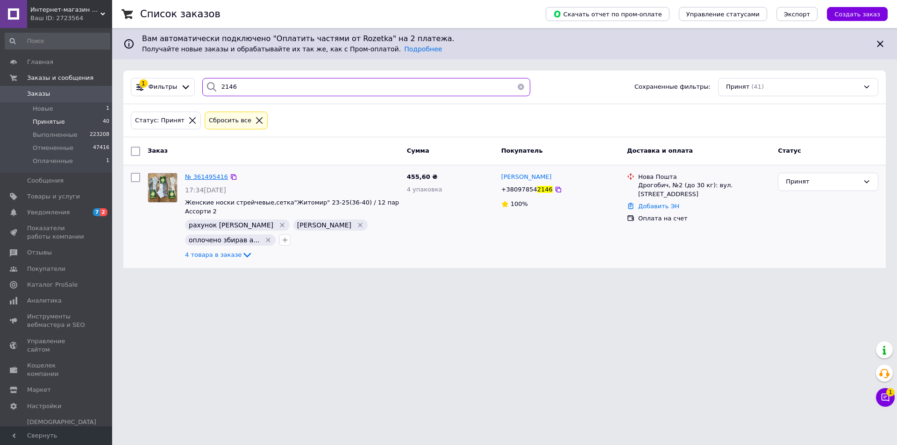
type input "2146"
click at [207, 175] on span "№ 361495416" at bounding box center [206, 176] width 43 height 7
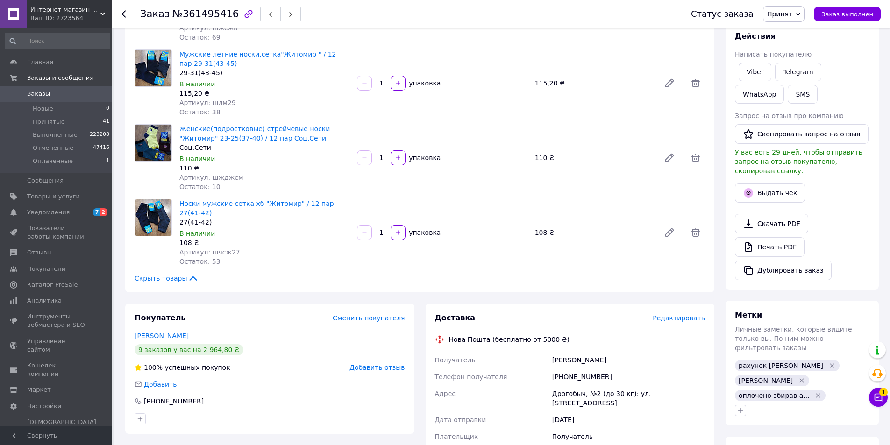
scroll to position [280, 0]
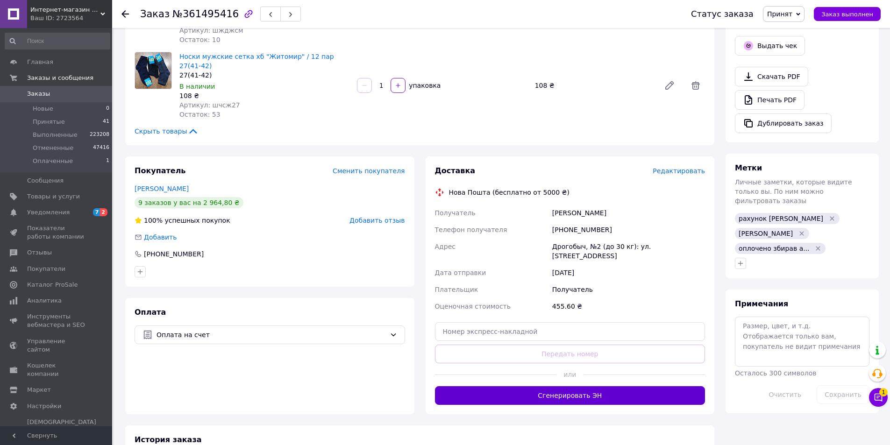
click at [532, 386] on button "Сгенерировать ЭН" at bounding box center [570, 395] width 271 height 19
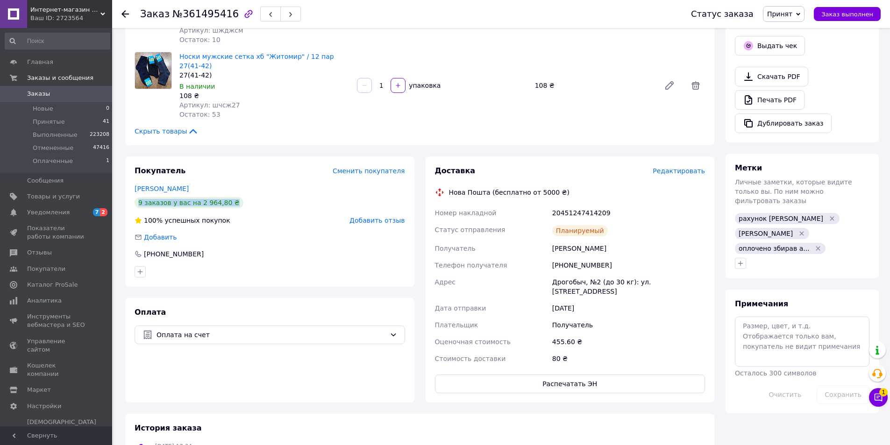
drag, startPoint x: 373, startPoint y: 184, endPoint x: 400, endPoint y: 201, distance: 32.1
click at [392, 196] on div "Покупатель Сменить покупателя Валага Альона 9 заказов у вас на 2 964,80 ₴ 100% …" at bounding box center [269, 222] width 289 height 130
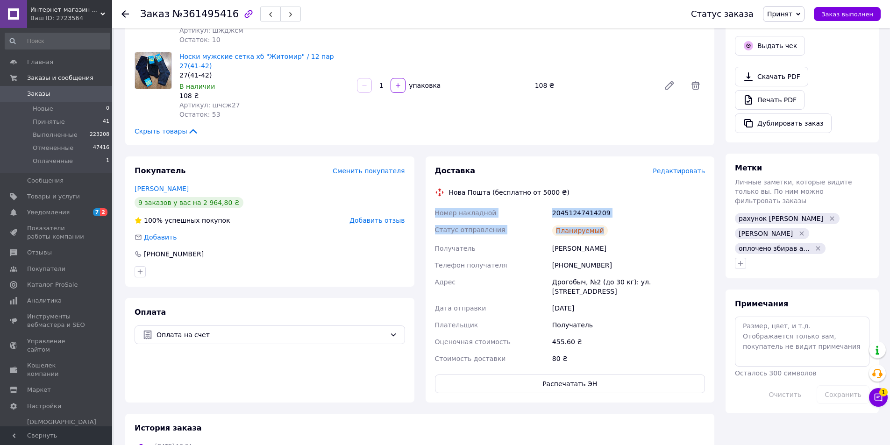
drag, startPoint x: 431, startPoint y: 203, endPoint x: 599, endPoint y: 218, distance: 168.9
click at [610, 215] on div "Доставка Редактировать Нова Пошта (бесплатно от 5000 ₴) Номер накладной 2045124…" at bounding box center [570, 280] width 289 height 246
copy div "Номер накладной 20451247414209 Статус отправления Планируемый"
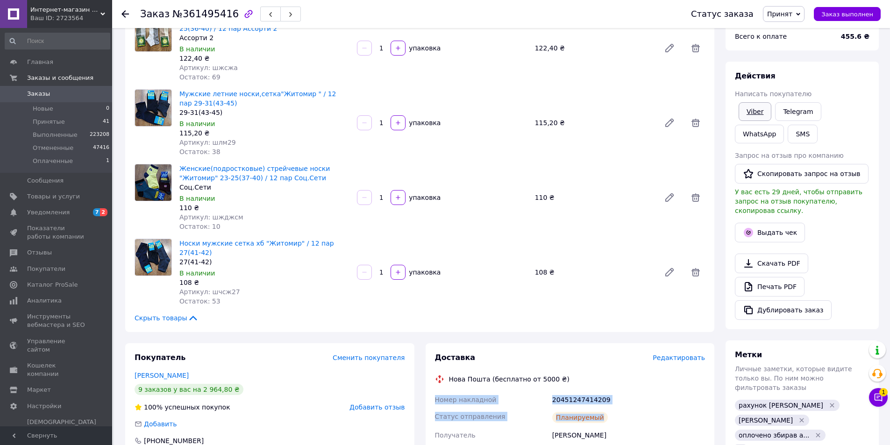
click at [749, 108] on link "Viber" at bounding box center [755, 111] width 33 height 19
click at [857, 16] on span "Заказ выполнен" at bounding box center [847, 14] width 52 height 7
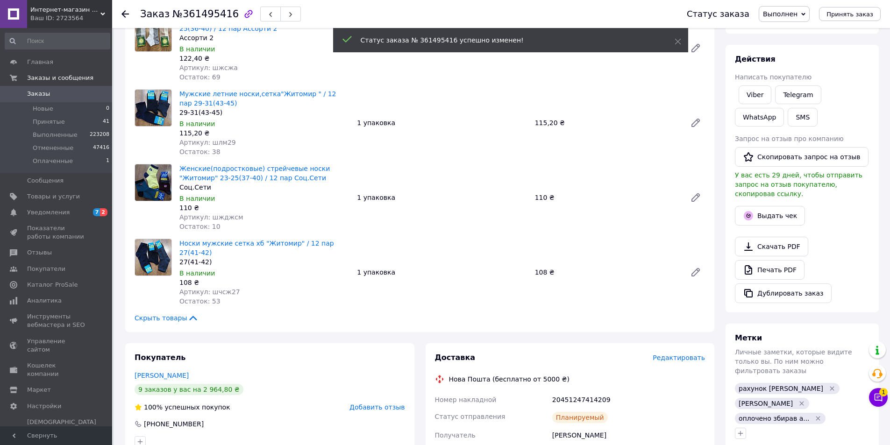
click at [40, 125] on span "Принятые" at bounding box center [49, 122] width 32 height 8
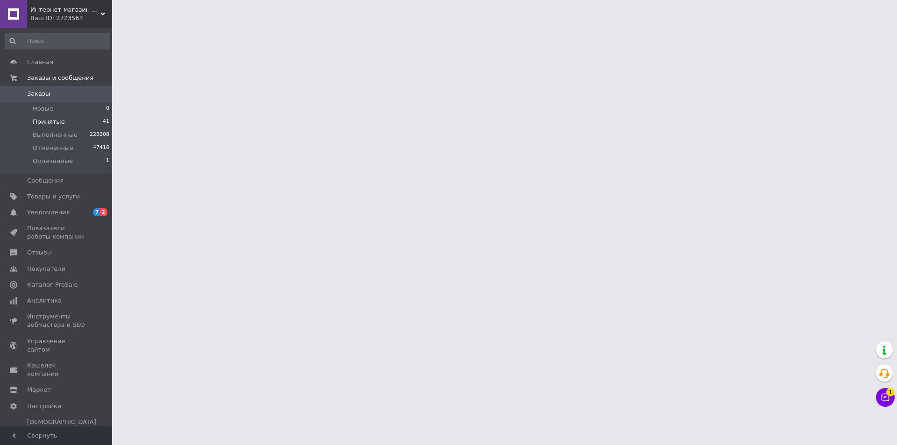
click at [70, 121] on li "Принятые 41" at bounding box center [57, 121] width 115 height 13
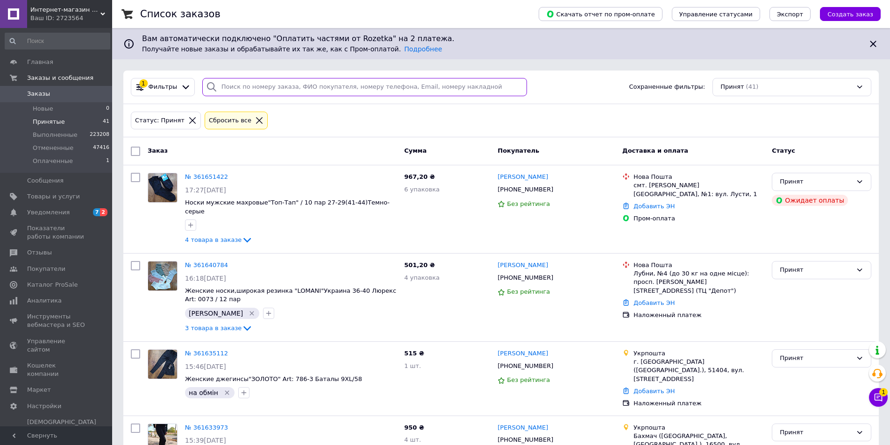
click at [241, 91] on input "search" at bounding box center [364, 87] width 325 height 18
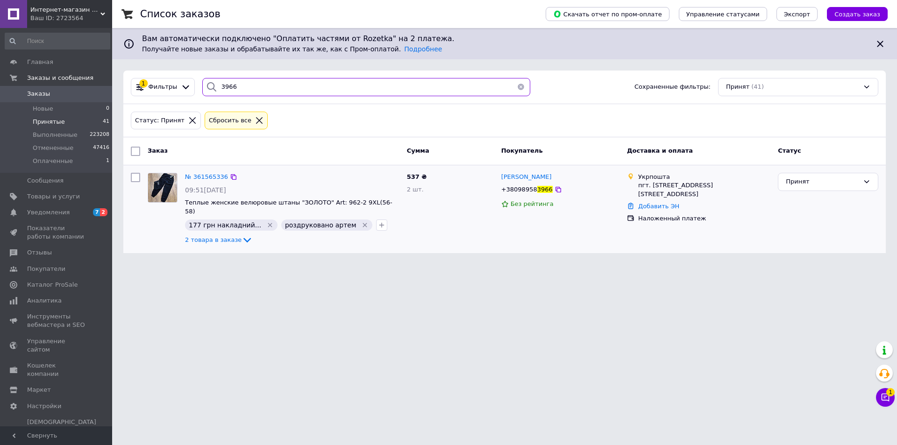
type input "3966"
click at [199, 169] on div "№ 361565336 09:51, 12.09.2025 Теплые женские велюровые штаны "ЗОЛОТО" Art: 962-…" at bounding box center [504, 209] width 763 height 88
click at [200, 172] on div "№ 361565336" at bounding box center [206, 177] width 45 height 11
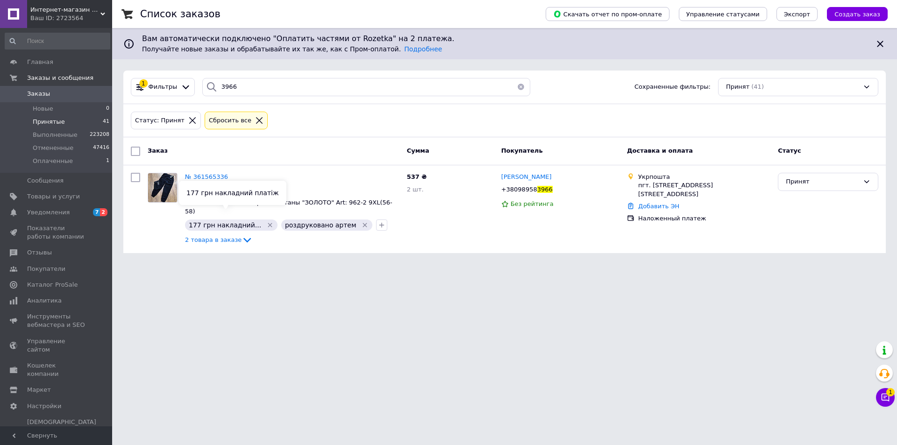
click at [199, 181] on div "177 грн накладний платіж" at bounding box center [232, 193] width 107 height 24
click at [197, 177] on span "№ 361565336" at bounding box center [206, 176] width 43 height 7
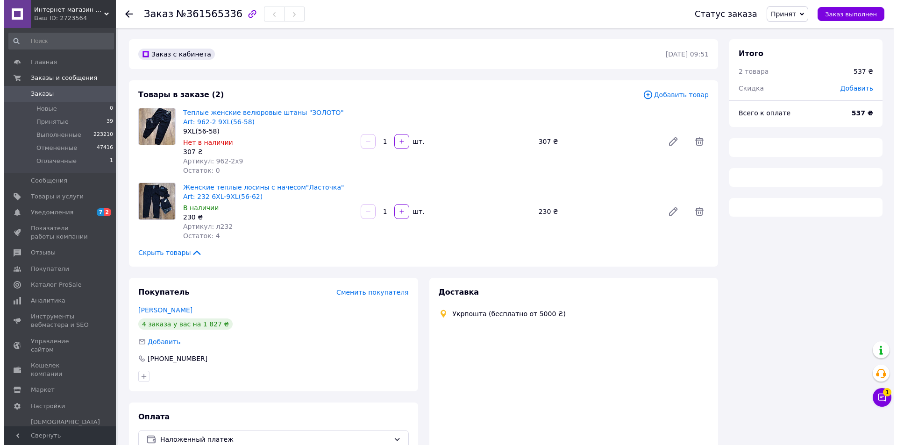
scroll to position [54, 0]
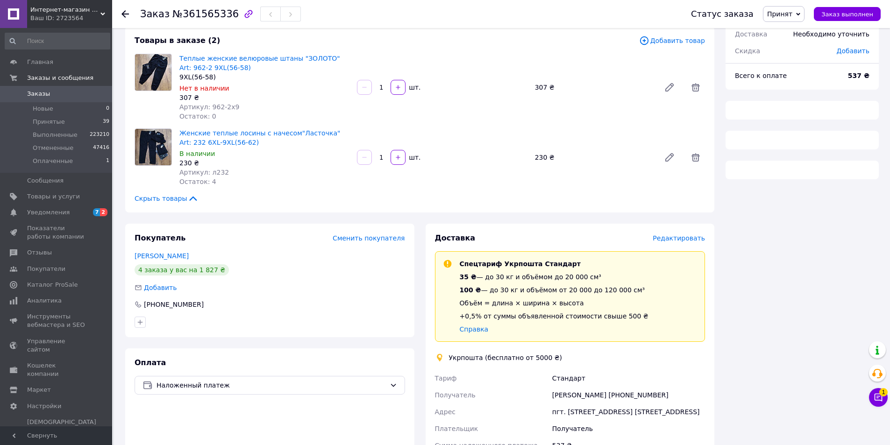
drag, startPoint x: 671, startPoint y: 232, endPoint x: 671, endPoint y: 242, distance: 9.4
click at [671, 241] on div "Доставка Редактировать Спецтариф Укрпошта Стандарт 35 ₴ — до 30 кг и объёмом до…" at bounding box center [570, 419] width 289 height 390
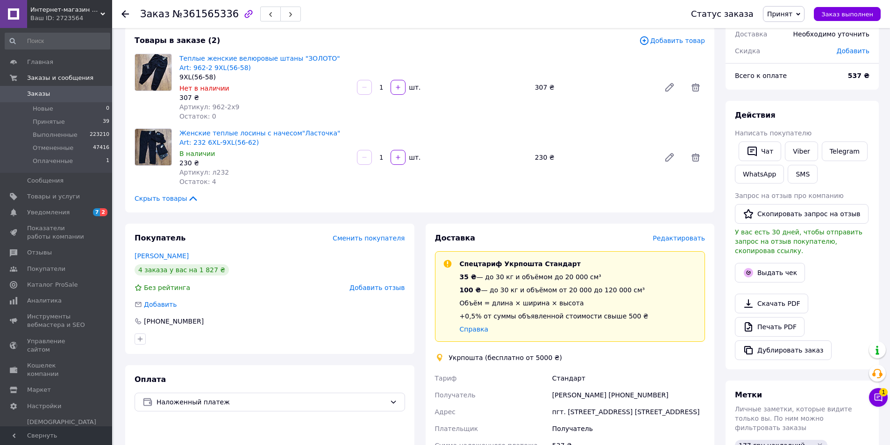
click at [677, 241] on span "Редактировать" at bounding box center [679, 238] width 52 height 7
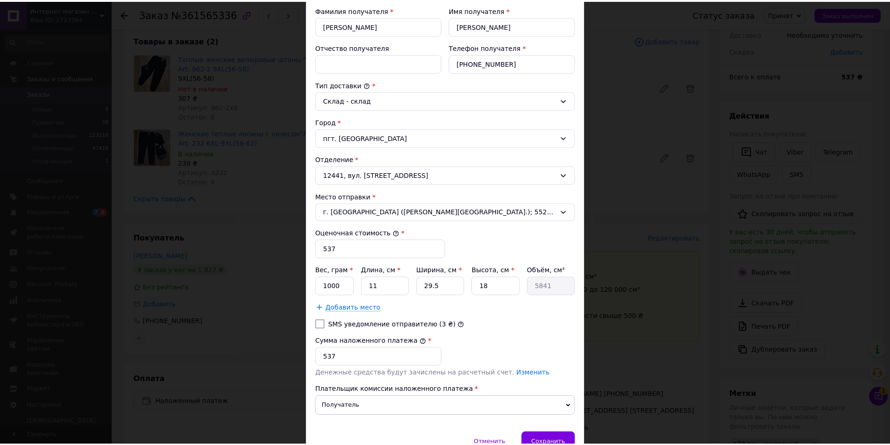
scroll to position [226, 0]
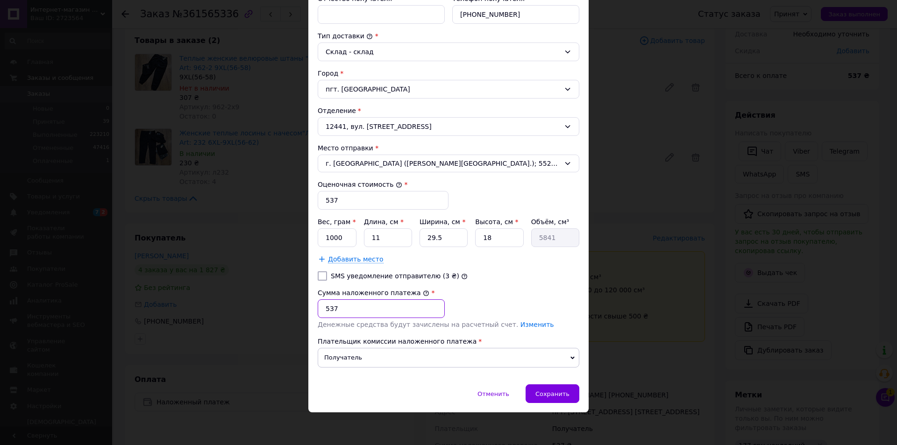
click at [350, 312] on input "537" at bounding box center [381, 309] width 127 height 19
type input "5"
type input "177"
click at [561, 394] on span "Сохранить" at bounding box center [552, 394] width 34 height 7
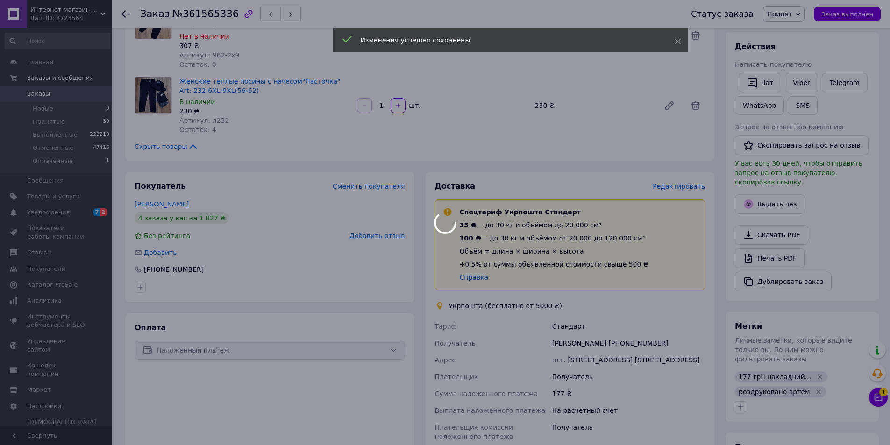
scroll to position [241, 0]
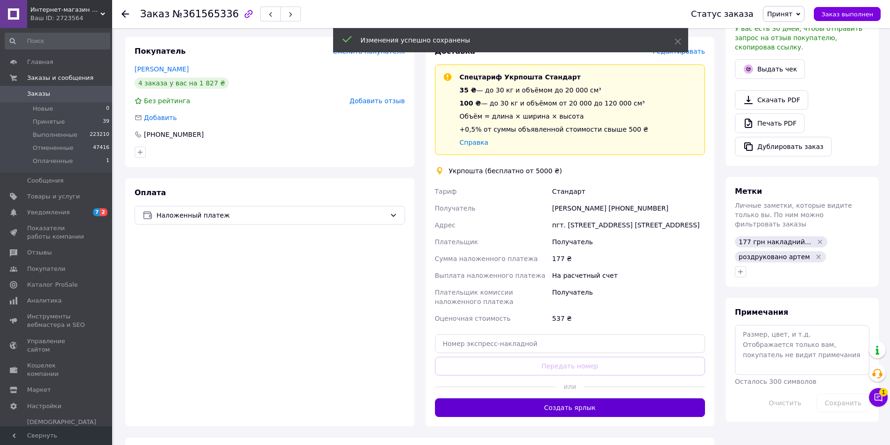
click at [564, 417] on button "Создать ярлык" at bounding box center [570, 408] width 271 height 19
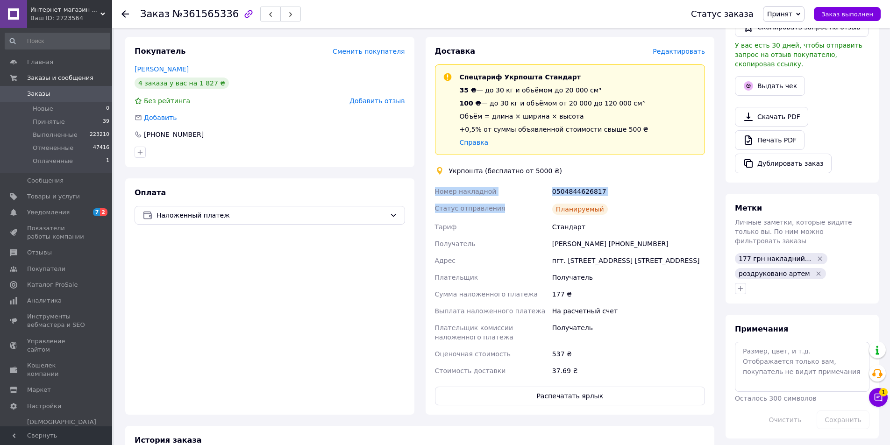
drag, startPoint x: 435, startPoint y: 189, endPoint x: 613, endPoint y: 218, distance: 180.8
click at [600, 216] on div "Номер накладной 0504844626817 Статус отправления Планируемый Тариф Стандарт Пол…" at bounding box center [570, 281] width 274 height 196
copy div "Номер накладной 0504844626817 Статус отправления Планируемый"
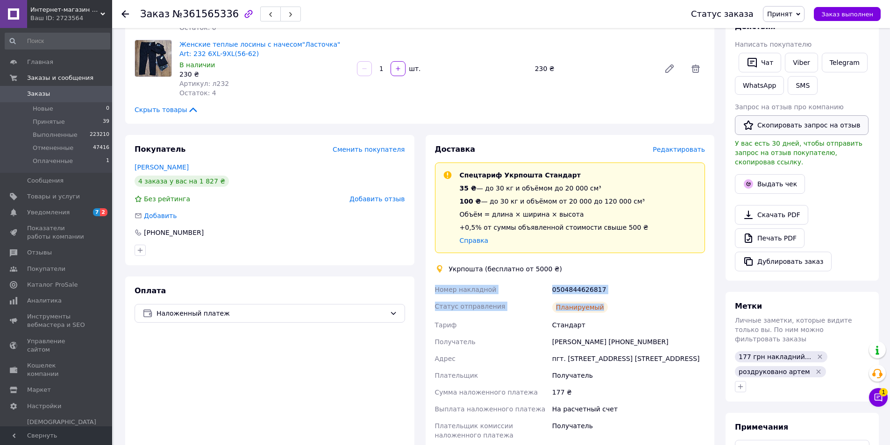
scroll to position [54, 0]
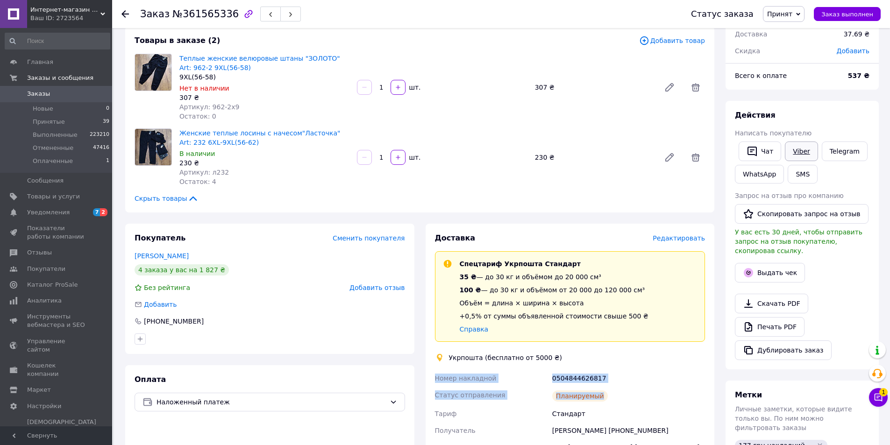
click at [801, 152] on link "Viber" at bounding box center [801, 152] width 33 height 20
drag, startPoint x: 801, startPoint y: 152, endPoint x: 626, endPoint y: 326, distance: 246.8
click at [801, 152] on link "Viber" at bounding box center [801, 152] width 33 height 20
click at [842, 17] on span "Заказ выполнен" at bounding box center [847, 14] width 52 height 7
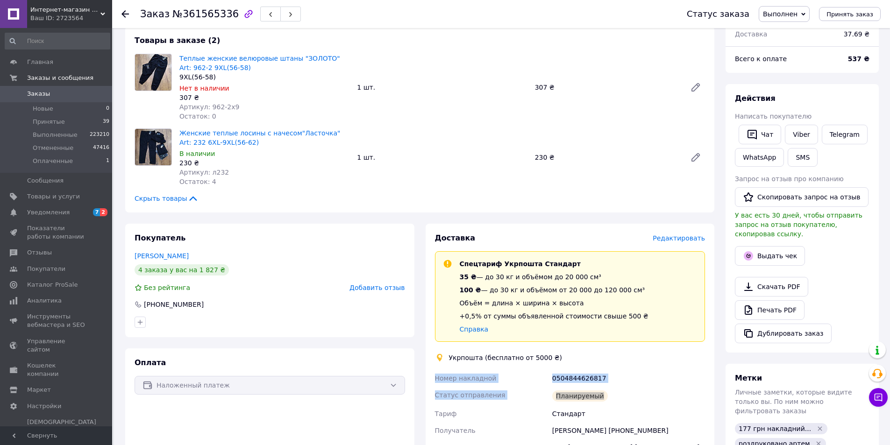
scroll to position [7, 0]
click at [72, 122] on li "Принятые 39" at bounding box center [57, 121] width 115 height 13
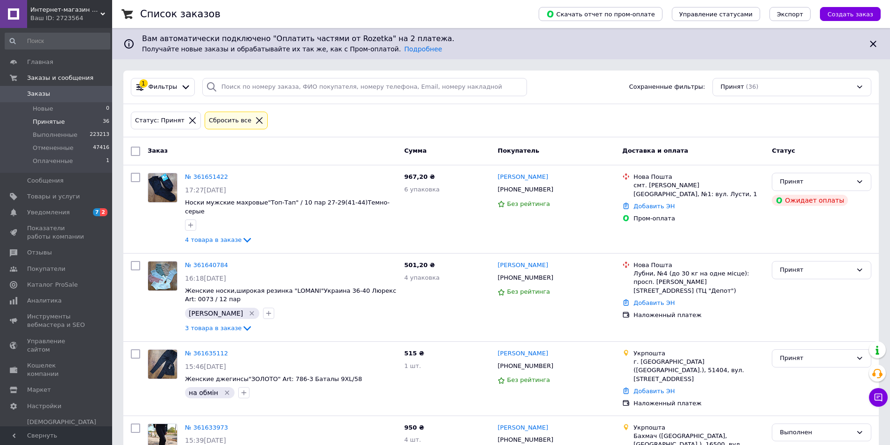
click at [248, 126] on div "Сбросить все" at bounding box center [236, 121] width 63 height 18
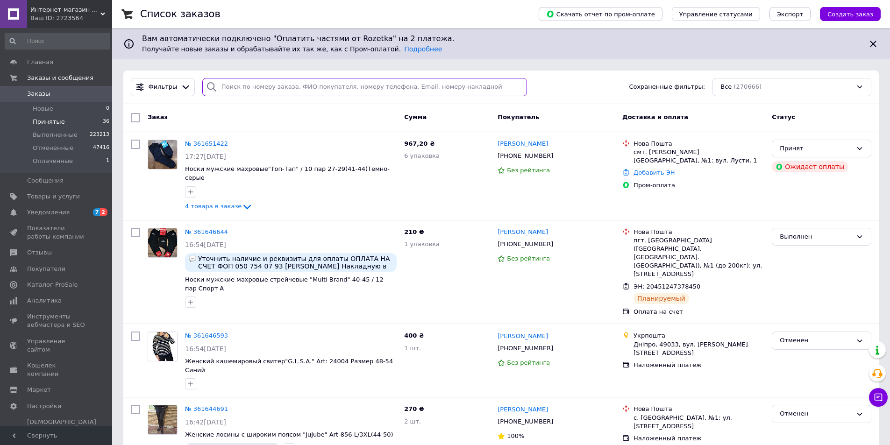
click at [242, 83] on input "search" at bounding box center [364, 87] width 325 height 18
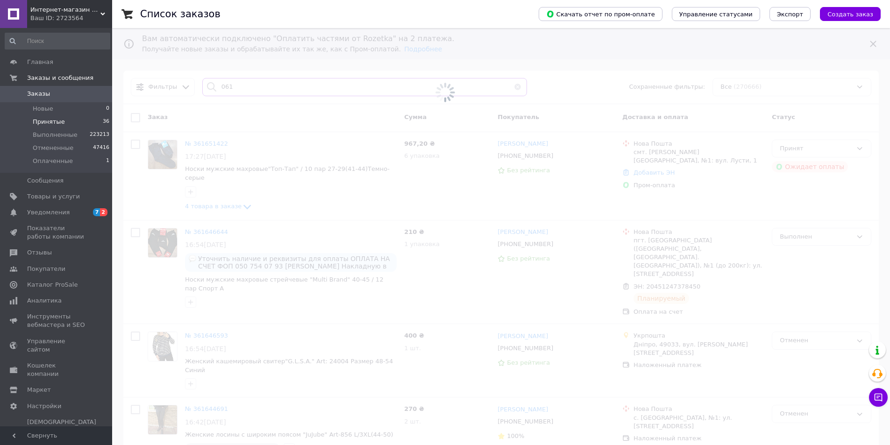
type input "0616"
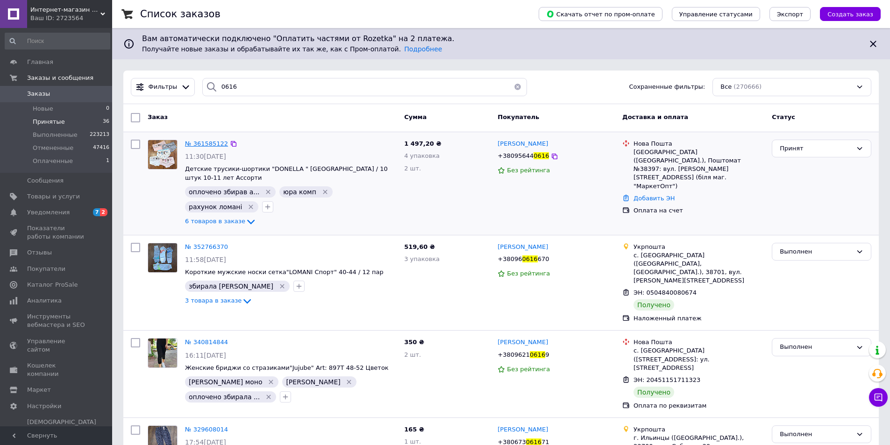
click at [197, 143] on span "№ 361585122" at bounding box center [206, 143] width 43 height 7
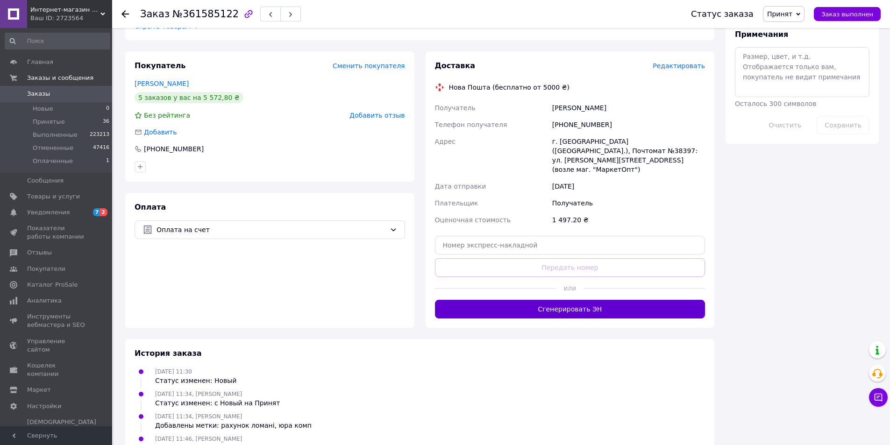
click at [514, 300] on button "Сгенерировать ЭН" at bounding box center [570, 309] width 271 height 19
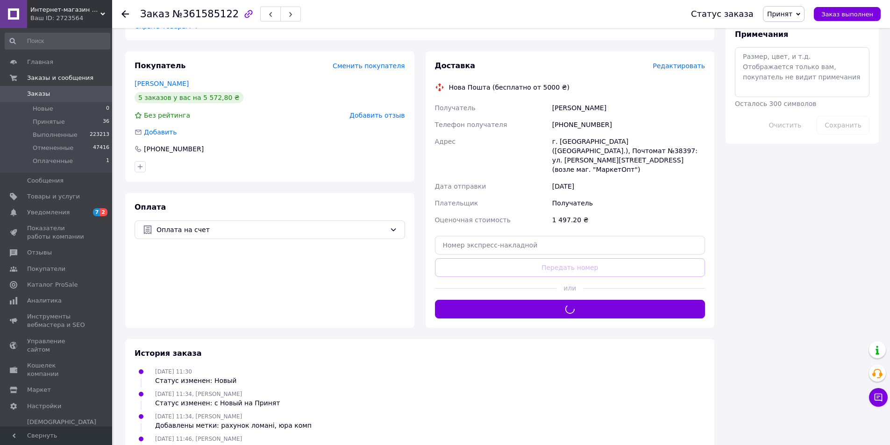
scroll to position [442, 0]
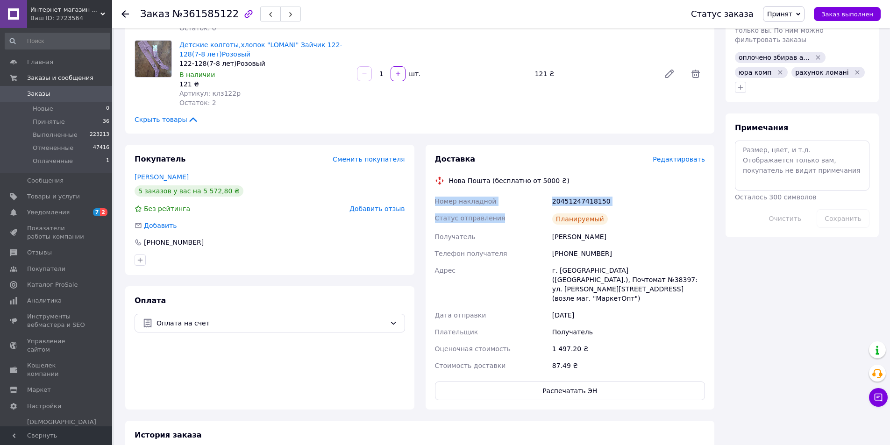
drag, startPoint x: 434, startPoint y: 188, endPoint x: 630, endPoint y: 207, distance: 197.2
click at [639, 207] on div "Номер накладной 20451247418150 Статус отправления Планируемый Получатель Терехо…" at bounding box center [570, 283] width 274 height 181
copy div "Номер накладной 20451247418150 Статус отправления Планируемый"
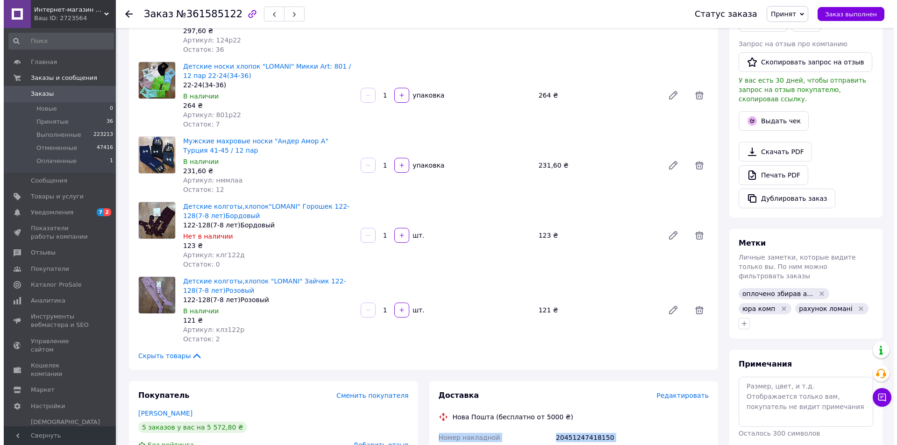
scroll to position [0, 0]
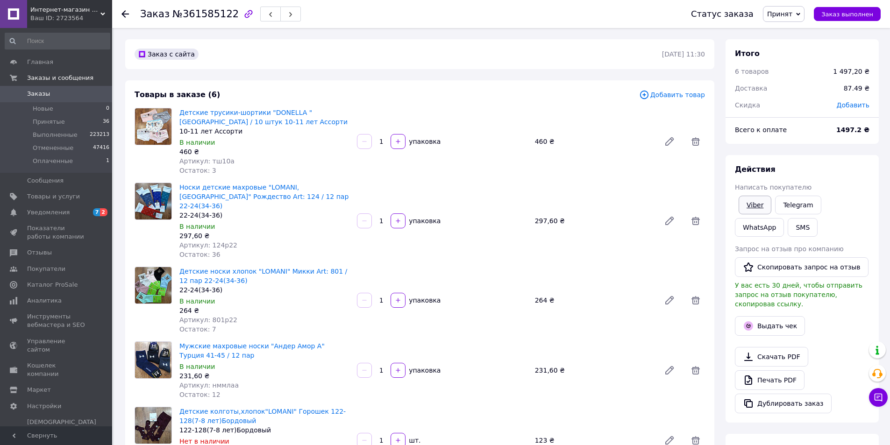
click at [757, 201] on link "Viber" at bounding box center [755, 205] width 33 height 19
click at [849, 17] on span "Заказ выполнен" at bounding box center [847, 14] width 52 height 7
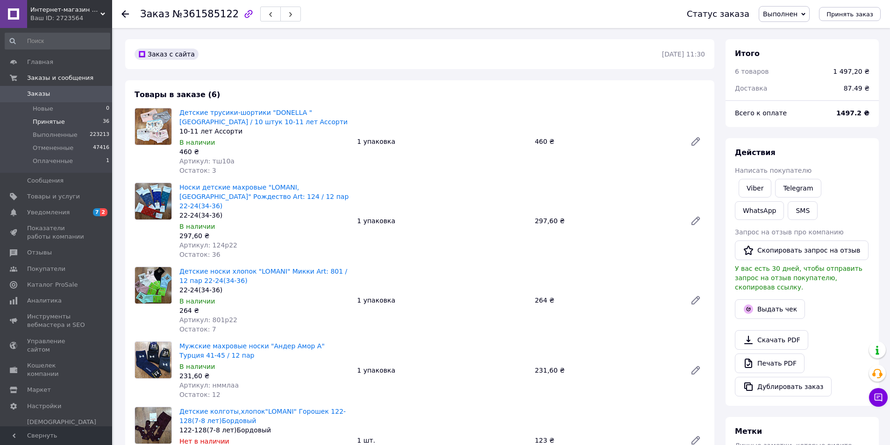
click at [49, 123] on span "Принятые" at bounding box center [49, 122] width 32 height 8
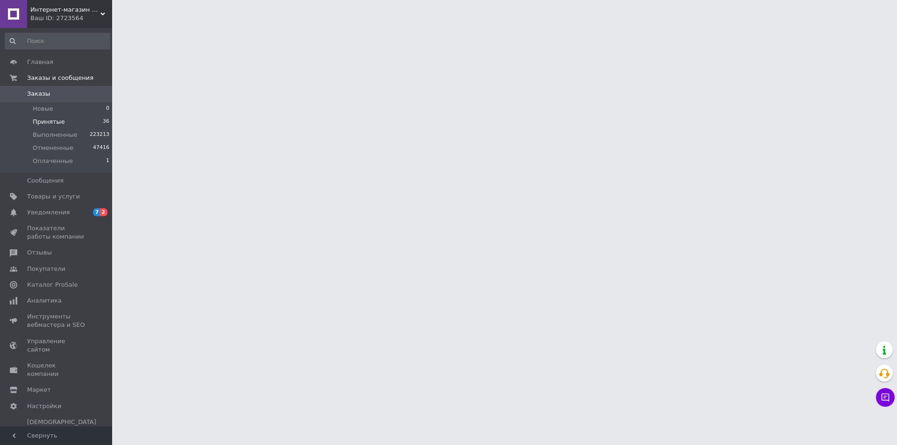
click at [57, 120] on span "Принятые" at bounding box center [49, 122] width 32 height 8
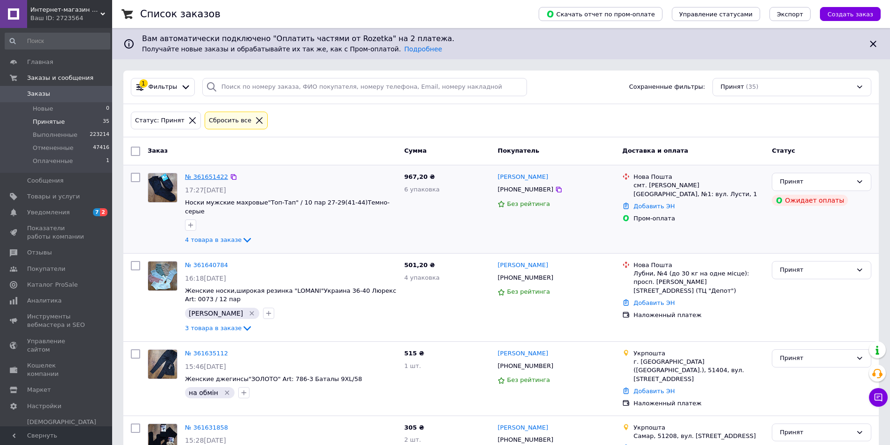
click at [208, 175] on link "№ 361651422" at bounding box center [206, 176] width 43 height 7
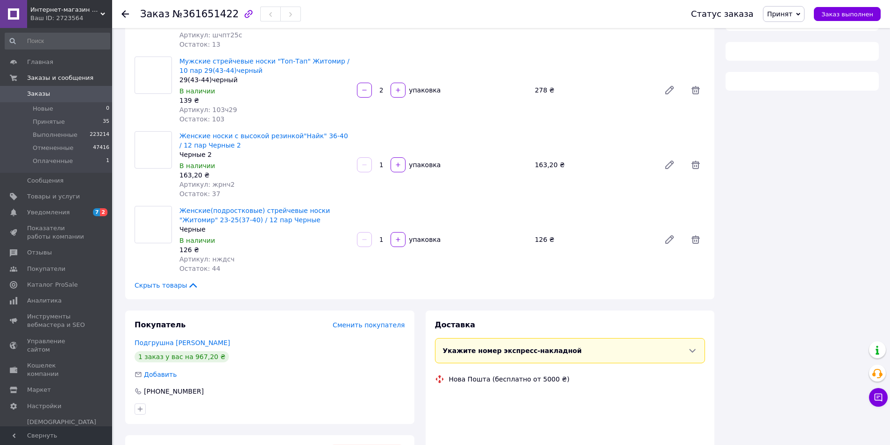
scroll to position [262, 0]
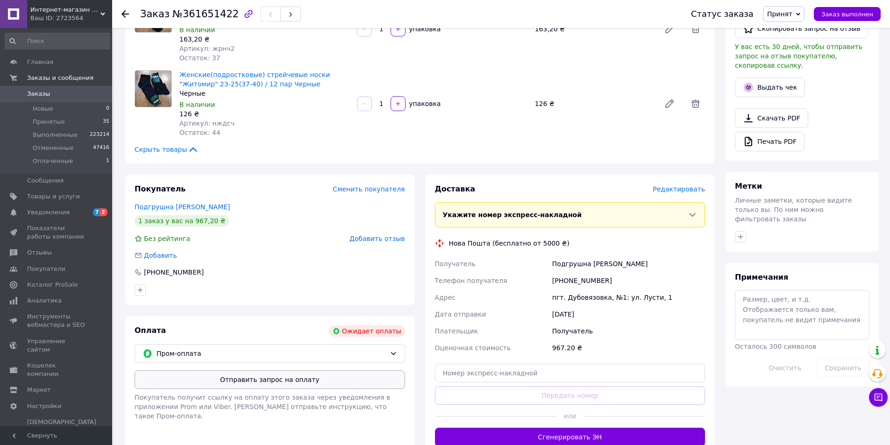
click at [224, 371] on button "Отправить запрос на оплату" at bounding box center [270, 380] width 271 height 19
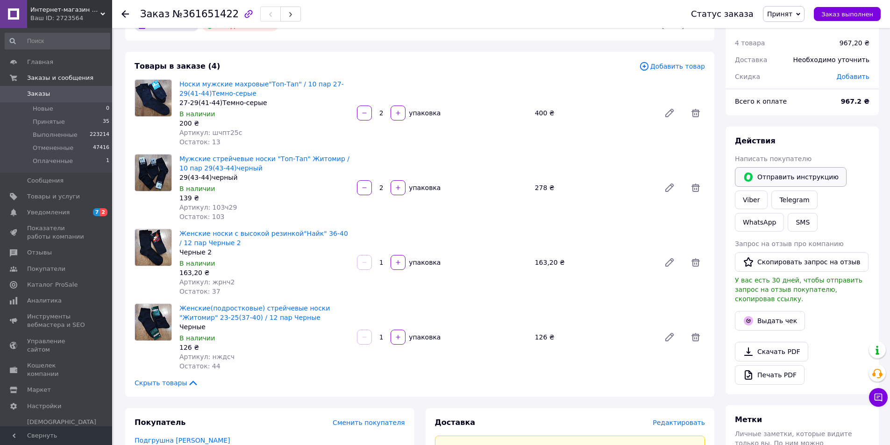
click at [758, 171] on button "Отправить инструкцию" at bounding box center [791, 177] width 112 height 20
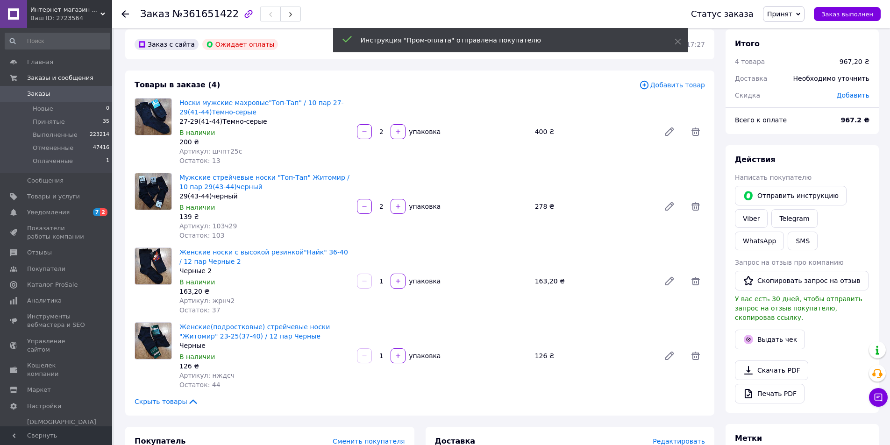
scroll to position [0, 0]
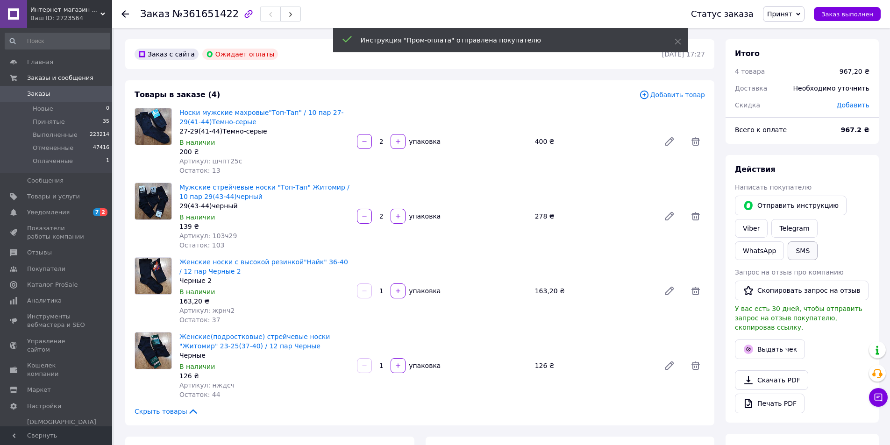
click at [788, 251] on button "SMS" at bounding box center [803, 251] width 30 height 19
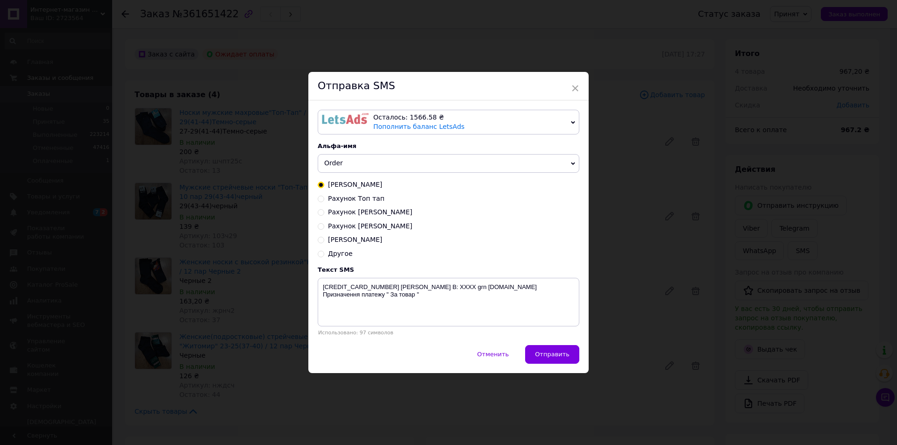
click at [241, 237] on div "× Отправка SMS Осталось: 1566.58 ₴ Пополнить баланс LetsAds Подключить SMSClub …" at bounding box center [448, 222] width 897 height 445
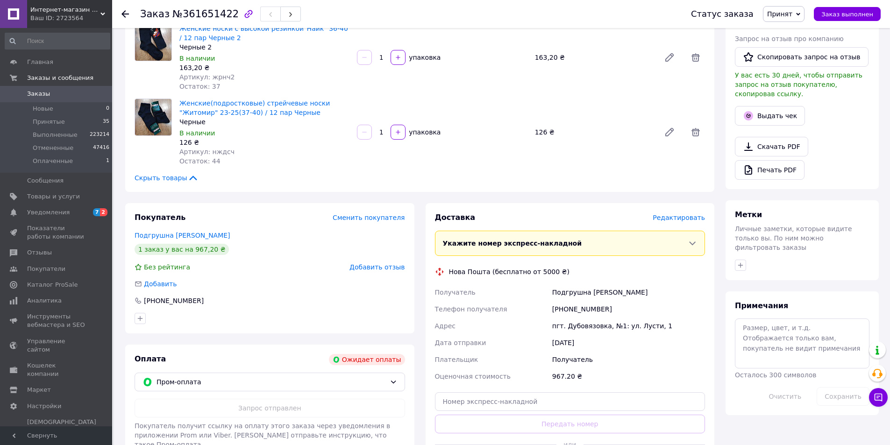
scroll to position [327, 0]
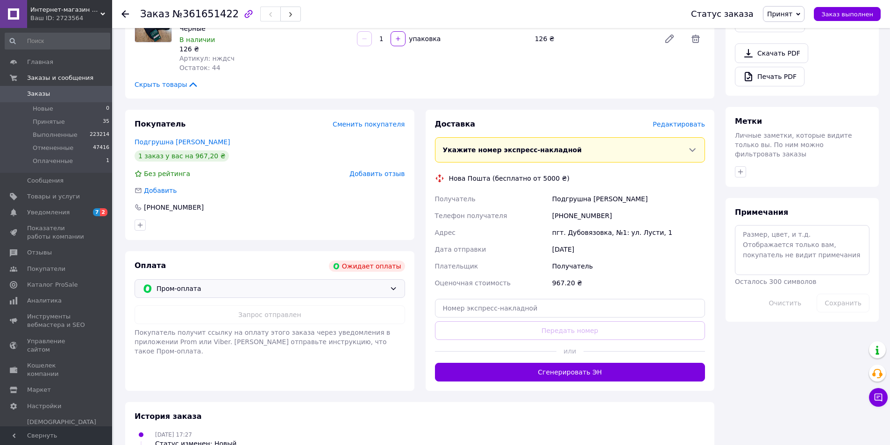
click at [209, 293] on span "Пром-оплата" at bounding box center [271, 289] width 229 height 10
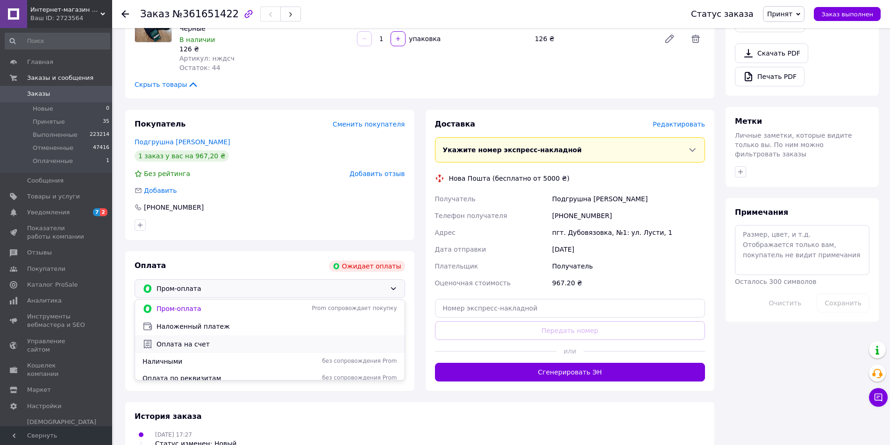
click at [203, 342] on span "Оплата на счет" at bounding box center [277, 344] width 241 height 9
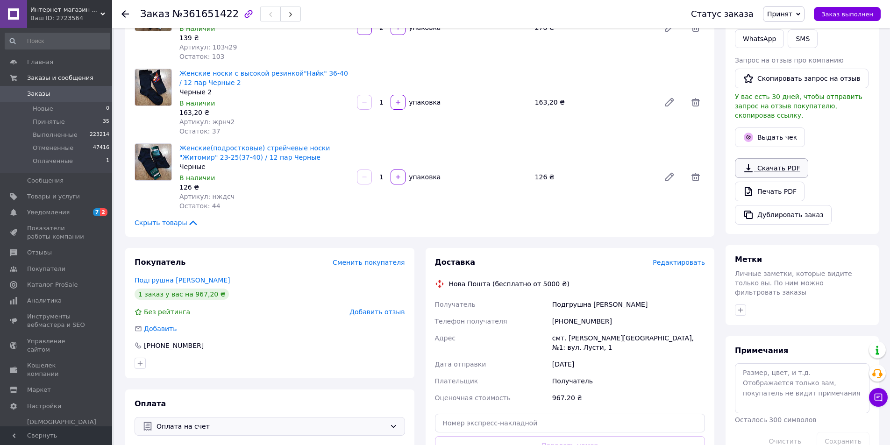
scroll to position [187, 0]
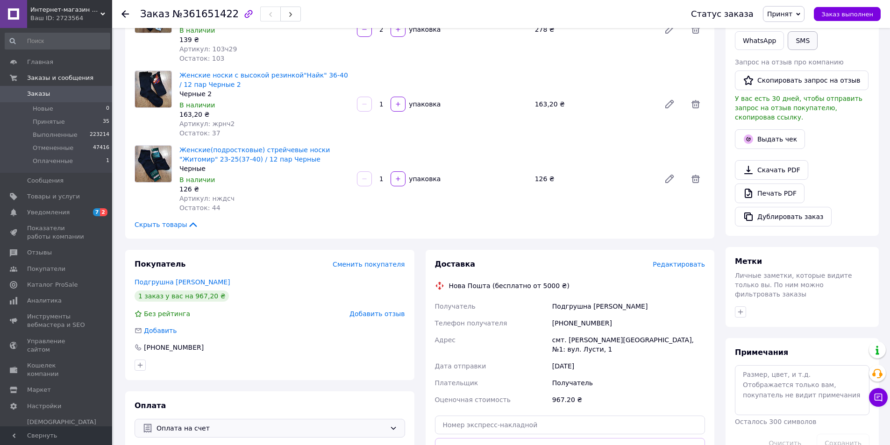
click at [788, 49] on button "SMS" at bounding box center [803, 40] width 30 height 19
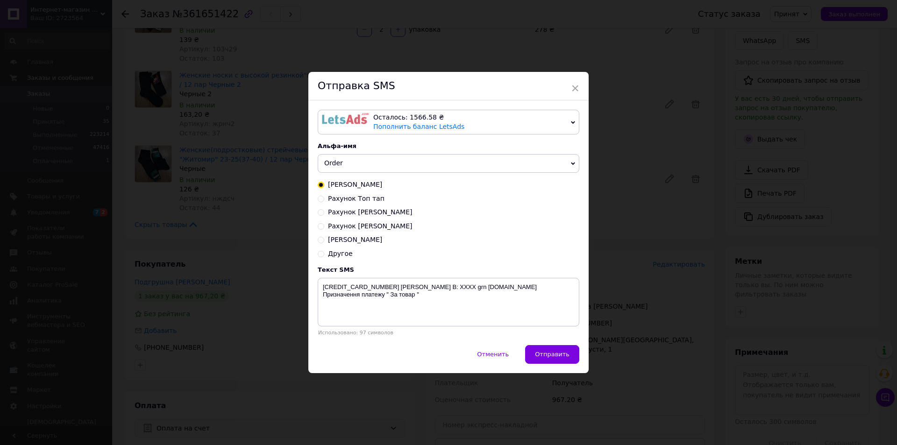
click at [315, 212] on div "Осталось: 1566.58 ₴ Пополнить баланс LetsAds Подключить SMSClub Альфа-имя Order…" at bounding box center [448, 222] width 280 height 245
click at [322, 213] on div "Рахунок Ломані" at bounding box center [449, 212] width 262 height 9
click at [320, 211] on input "Рахунок Ломані" at bounding box center [321, 211] width 7 height 7
radio input "true"
radio input "false"
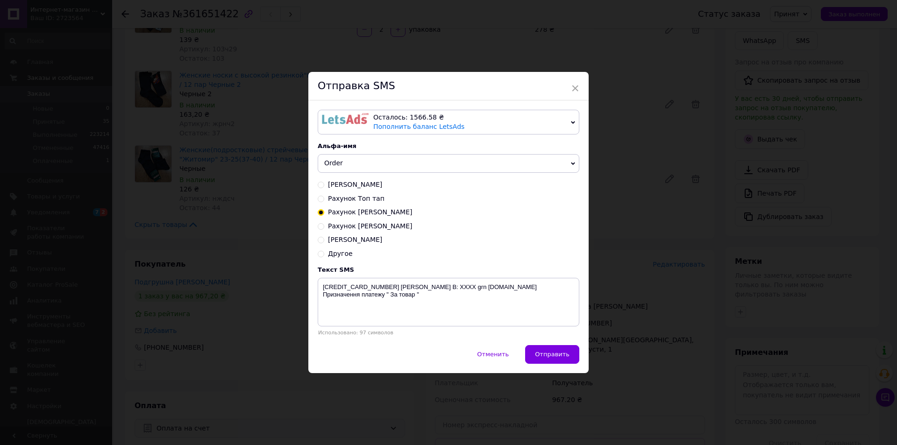
type textarea "Клієнт Мохаммад Хассан Фатiма ФОП, РНОКПП 3293920260 Поточний рахунок №UA783052…"
drag, startPoint x: 318, startPoint y: 286, endPoint x: 399, endPoint y: 314, distance: 85.8
click at [399, 314] on textarea "Клієнт Мохаммад Хассан Фатiма ФОП, РНОКПП 3293920260 Поточний рахунок №UA783052…" at bounding box center [449, 302] width 262 height 49
click at [887, 149] on div "× Отправка SMS Осталось: 1566.58 ₴ Пополнить баланс LetsAds Подключить SMSClub …" at bounding box center [448, 222] width 897 height 445
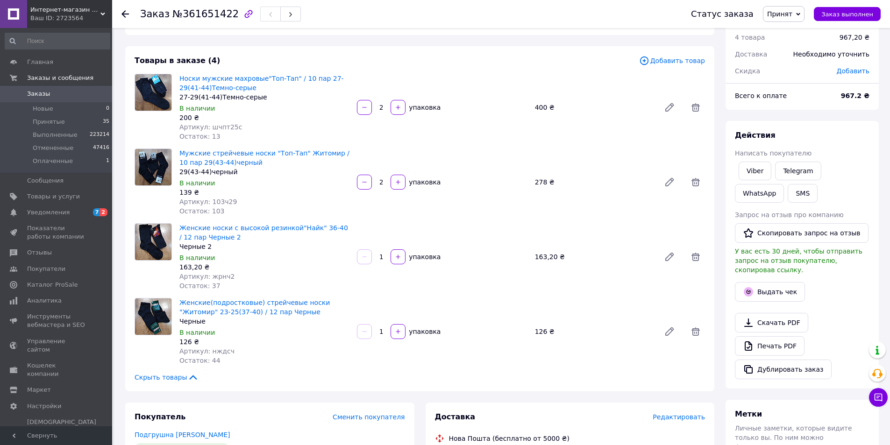
scroll to position [0, 0]
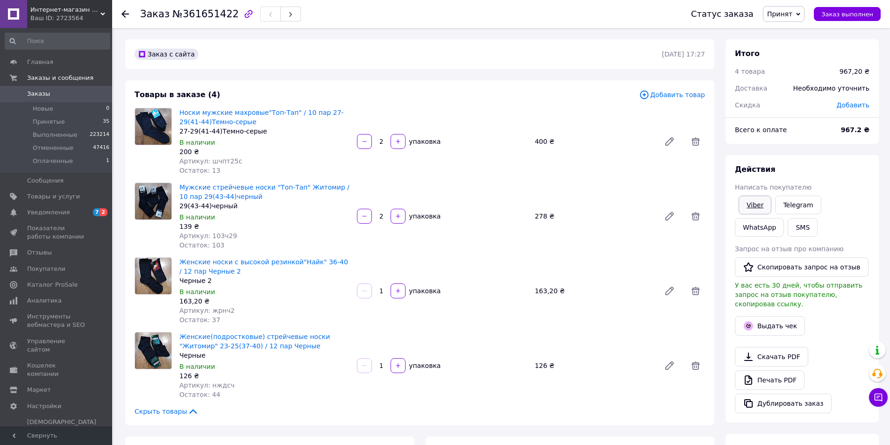
click at [750, 202] on link "Viber" at bounding box center [755, 205] width 33 height 19
click at [840, 314] on div "Выдать чек" at bounding box center [802, 325] width 138 height 23
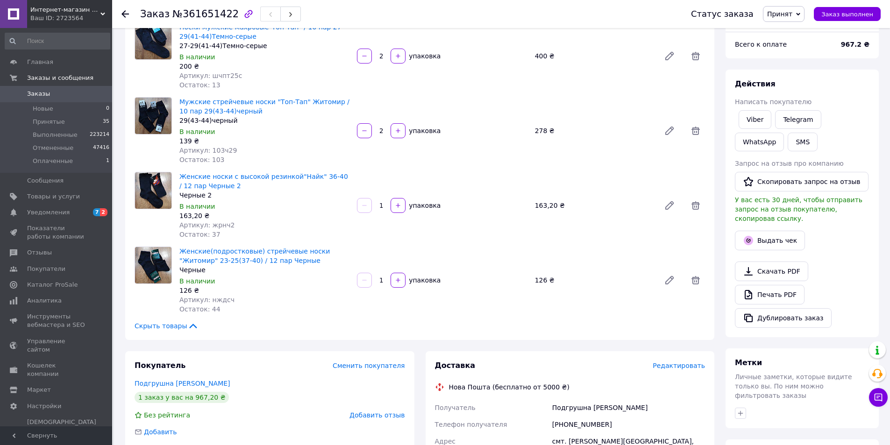
scroll to position [93, 0]
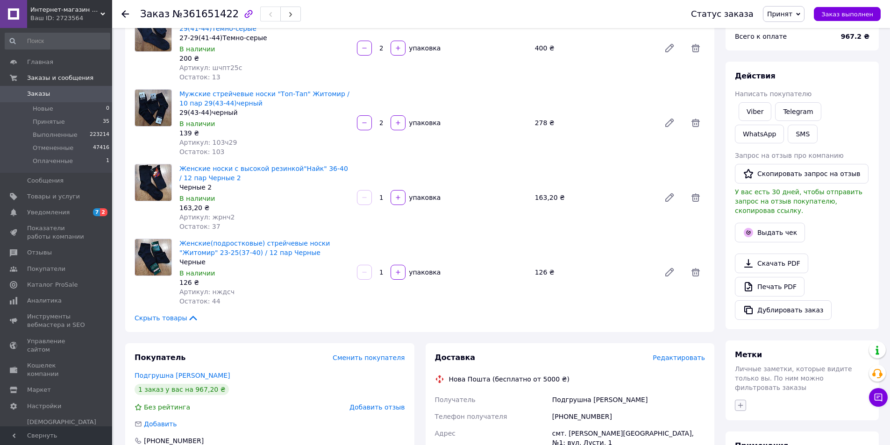
click at [741, 403] on icon "button" at bounding box center [740, 405] width 5 height 5
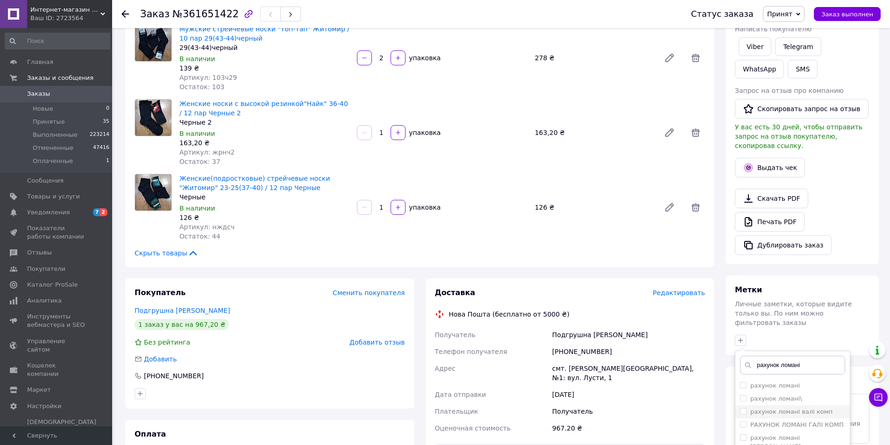
scroll to position [234, 0]
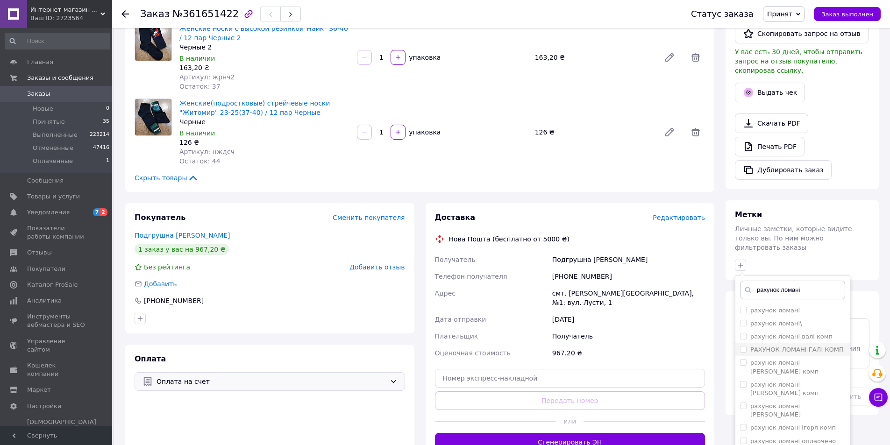
type input "рахунок ломані"
click at [742, 346] on input "РАХУНОК ЛОМАНІ ГАЛІ КОМП" at bounding box center [743, 349] width 6 height 6
checkbox input "false"
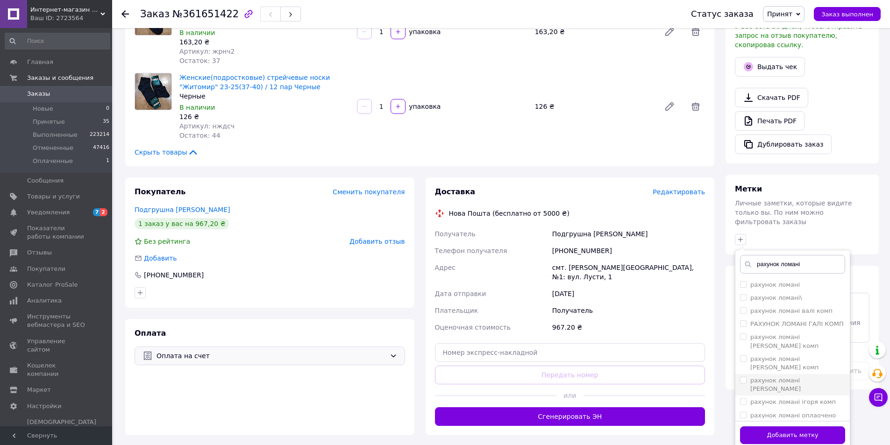
scroll to position [280, 0]
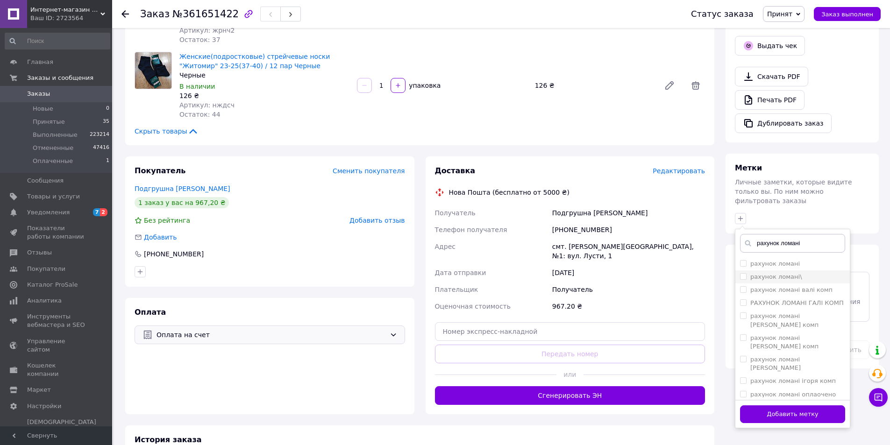
click at [742, 273] on input "рахунок ломані\" at bounding box center [743, 276] width 6 height 6
checkbox input "true"
click at [779, 406] on button "Добавить метку" at bounding box center [792, 415] width 105 height 18
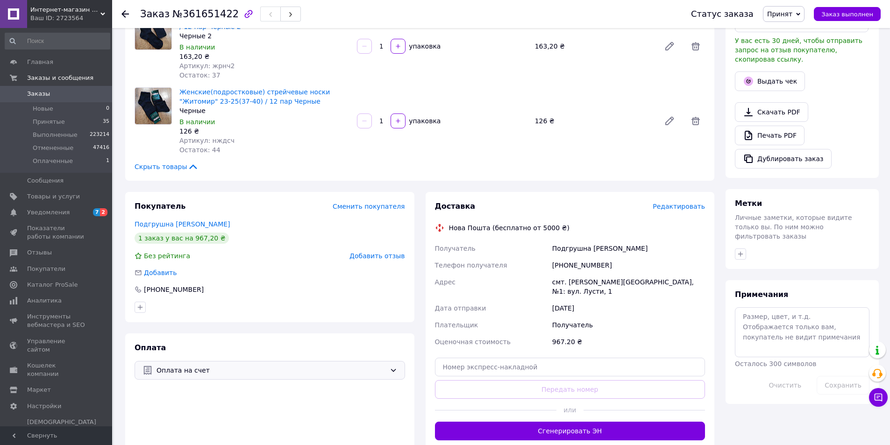
scroll to position [187, 0]
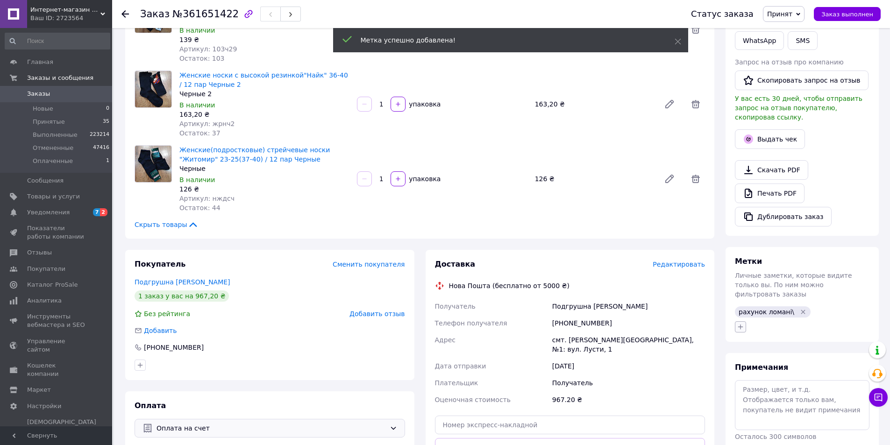
click at [742, 323] on icon "button" at bounding box center [740, 326] width 7 height 7
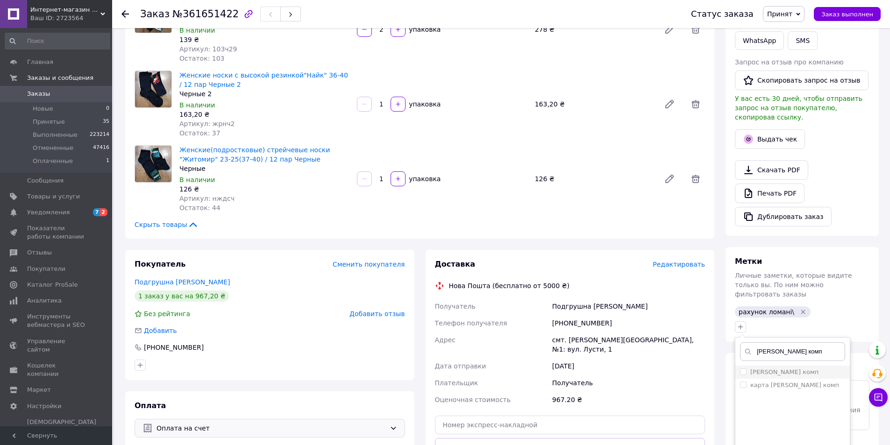
type input "валя комп"
click at [742, 369] on input "валя комп" at bounding box center [743, 372] width 6 height 6
checkbox input "true"
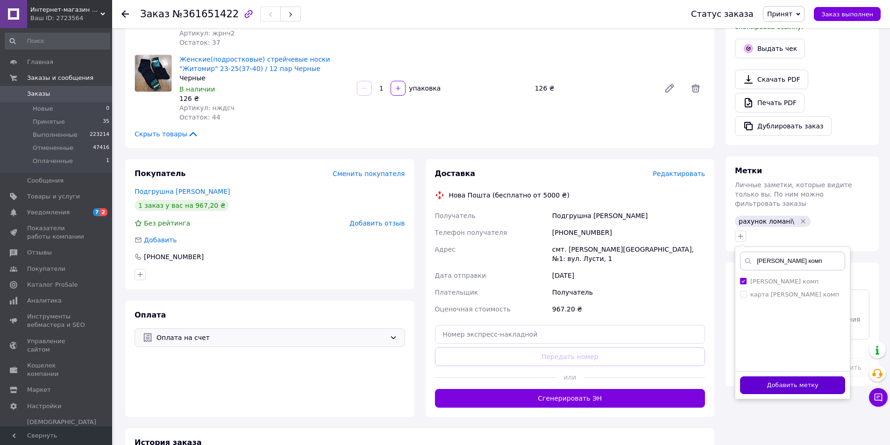
scroll to position [327, 0]
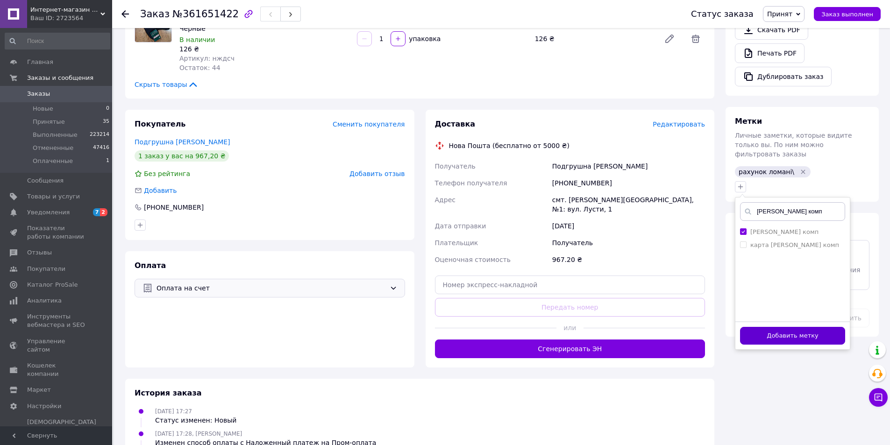
click at [787, 327] on button "Добавить метку" at bounding box center [792, 336] width 105 height 18
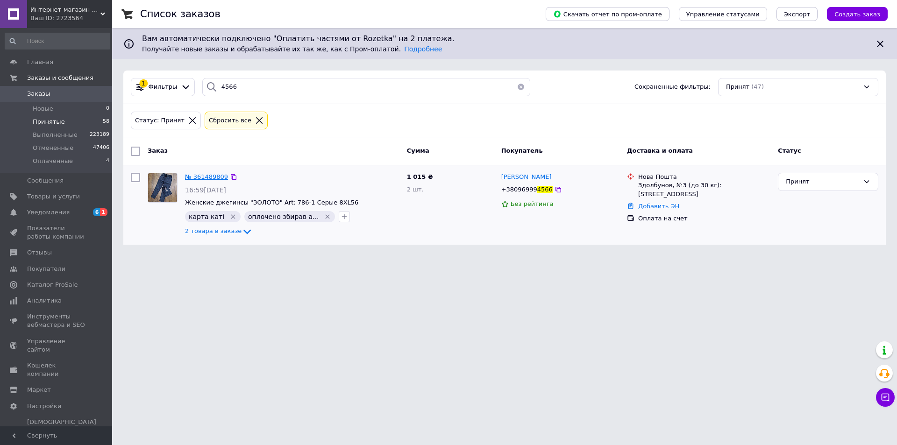
type input "4566"
click at [200, 177] on span "№ 361489809" at bounding box center [206, 176] width 43 height 7
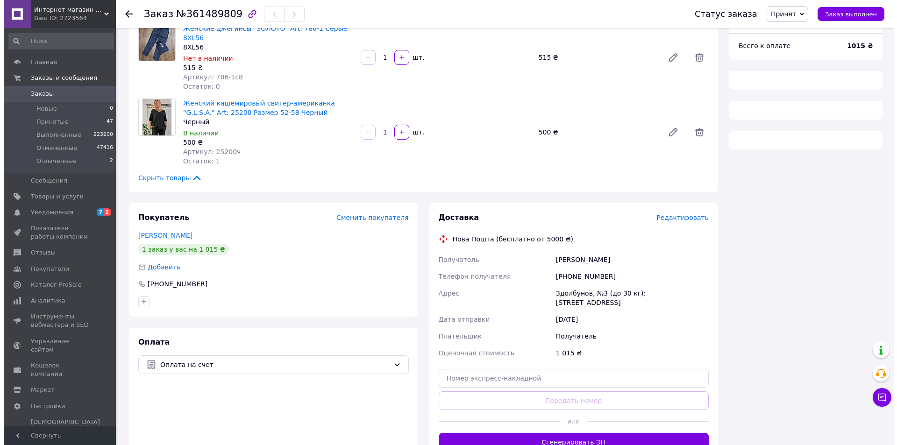
scroll to position [122, 0]
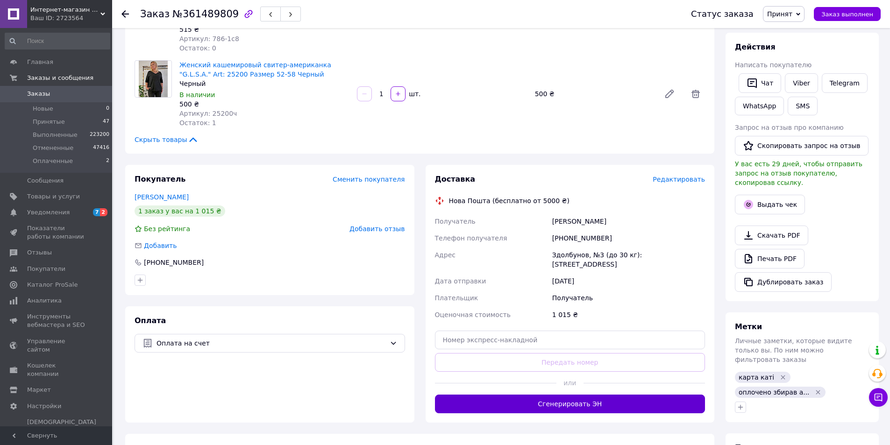
click at [515, 395] on button "Сгенерировать ЭН" at bounding box center [570, 404] width 271 height 19
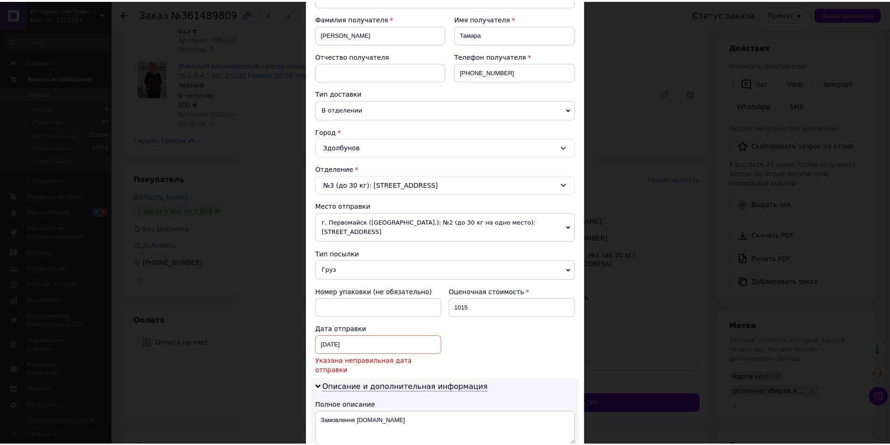
scroll to position [280, 0]
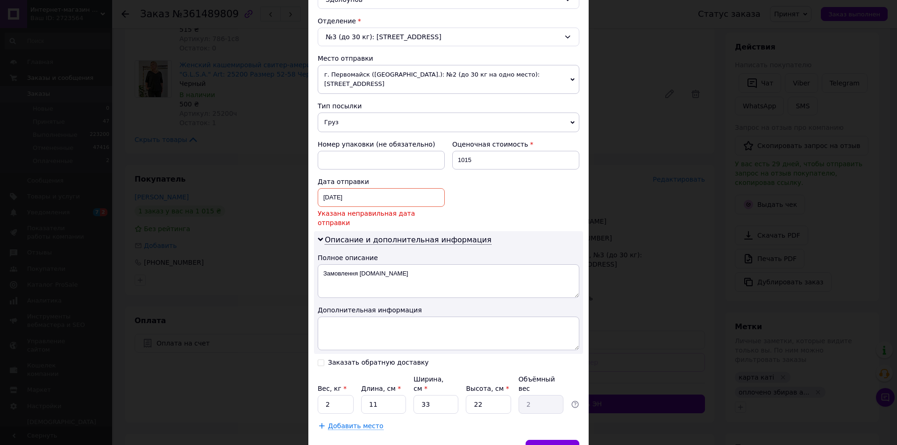
click at [364, 197] on div "[DATE] < 2025 > < Сентябрь > Пн Вт Ср Чт Пт Сб Вс 1 2 3 4 5 6 7 8 9 10 11 12 13…" at bounding box center [381, 197] width 127 height 19
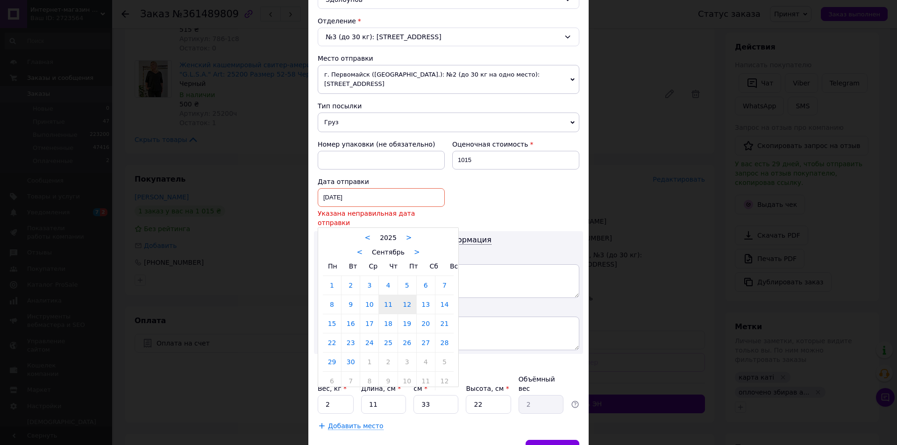
click at [398, 299] on link "12" at bounding box center [407, 304] width 18 height 19
type input "[DATE]"
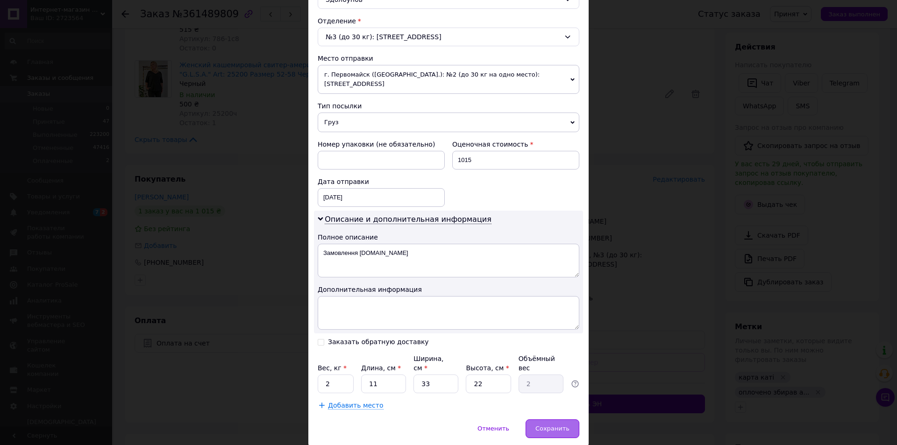
click at [560, 425] on span "Сохранить" at bounding box center [552, 428] width 34 height 7
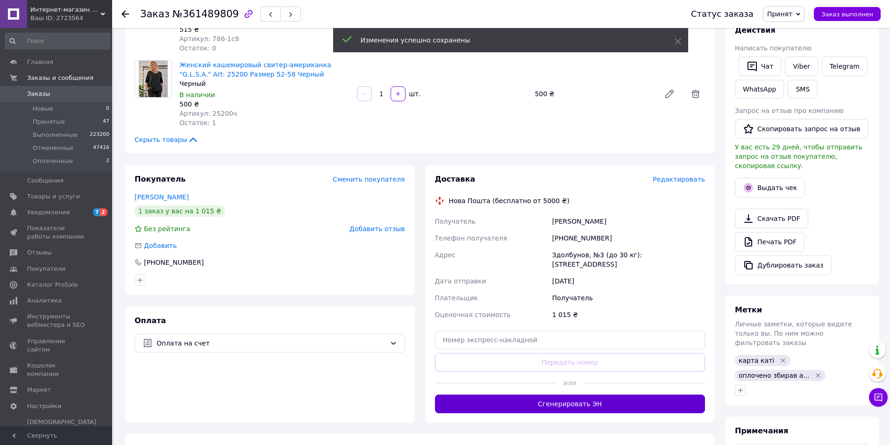
click at [518, 395] on button "Сгенерировать ЭН" at bounding box center [570, 404] width 271 height 19
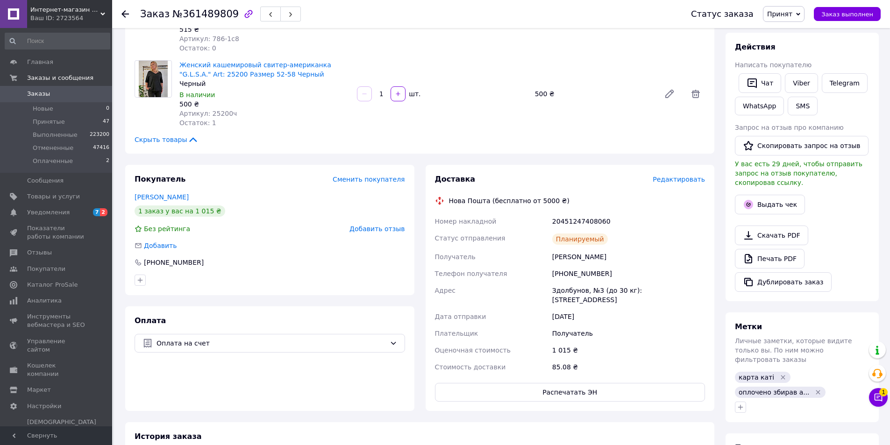
drag, startPoint x: 431, startPoint y: 213, endPoint x: 632, endPoint y: 243, distance: 203.6
click at [632, 243] on div "Доставка Редактировать Нова Пошта (бесплатно от 5000 ₴) Номер накладной 2045124…" at bounding box center [570, 288] width 289 height 246
copy div "Номер накладной 20451247408060 Статус отправления Планируемый Получатель [PERSO…"
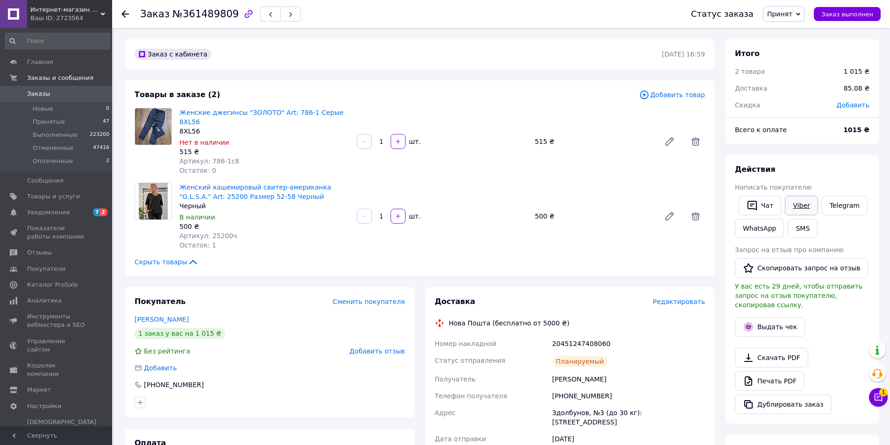
click at [790, 202] on link "Viber" at bounding box center [801, 206] width 33 height 20
drag, startPoint x: 790, startPoint y: 202, endPoint x: 457, endPoint y: 433, distance: 405.6
click at [790, 202] on link "Viber" at bounding box center [801, 206] width 33 height 20
click at [841, 12] on span "Заказ выполнен" at bounding box center [847, 14] width 52 height 7
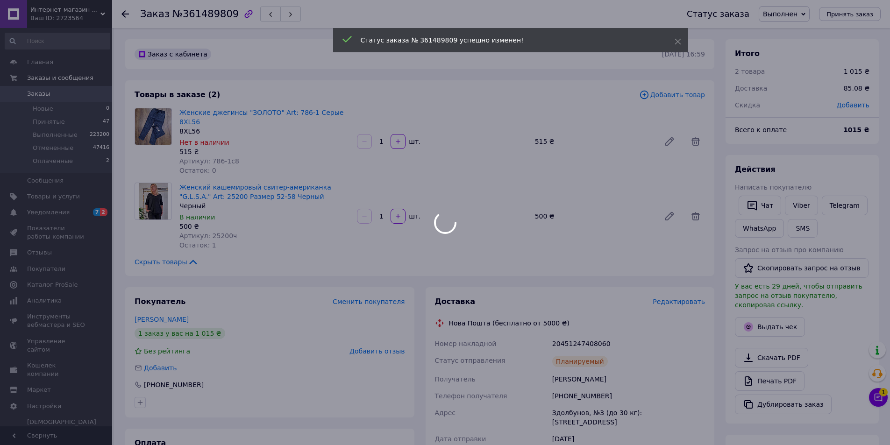
click at [52, 121] on div at bounding box center [445, 222] width 890 height 445
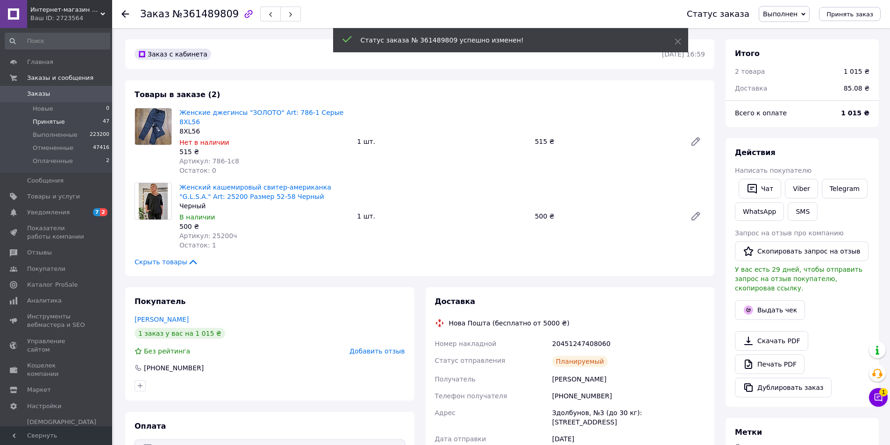
click at [50, 121] on span "Принятые" at bounding box center [49, 122] width 32 height 8
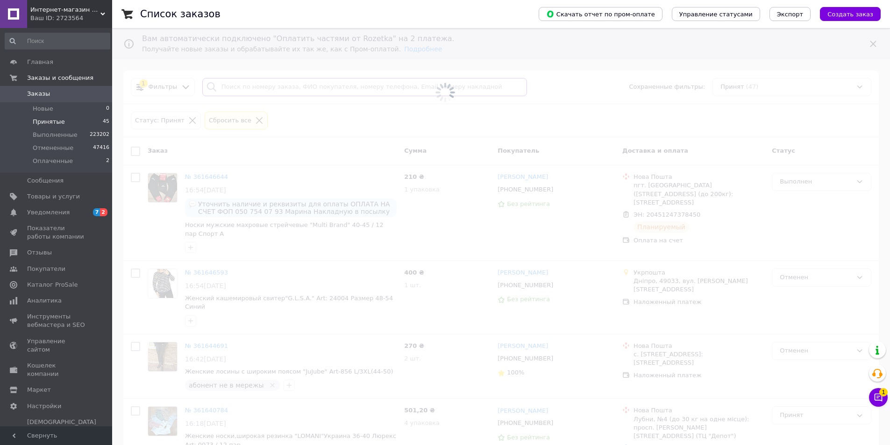
click at [237, 87] on input "search" at bounding box center [364, 87] width 325 height 18
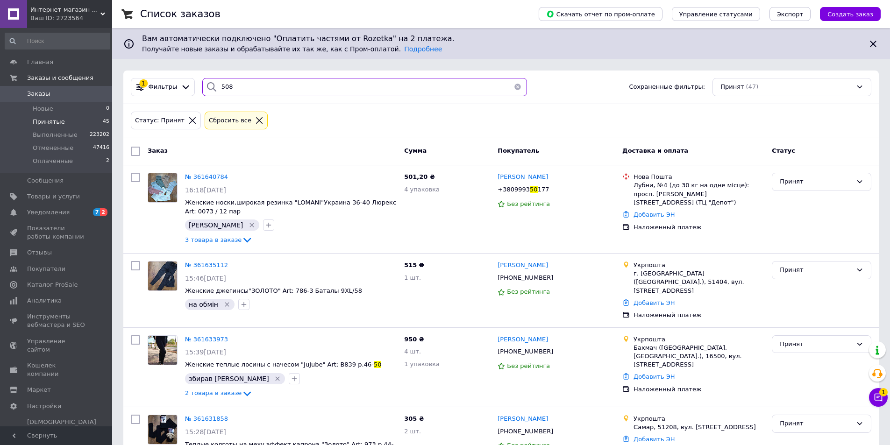
type input "5082"
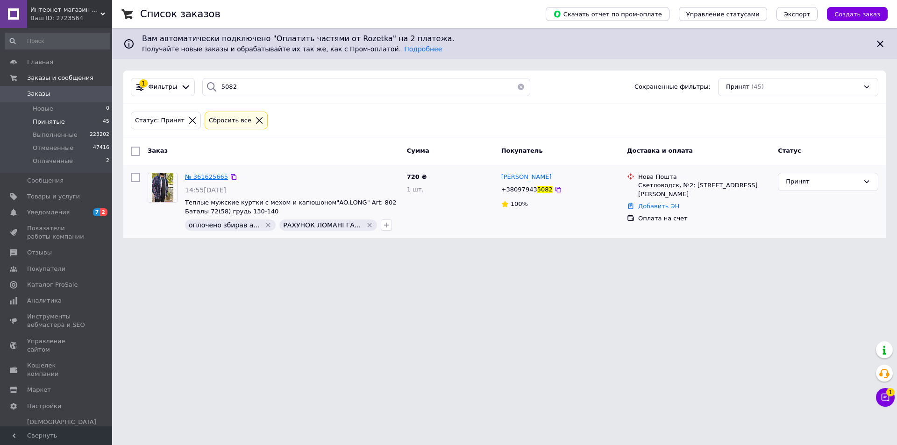
click at [206, 176] on span "№ 361625665" at bounding box center [206, 176] width 43 height 7
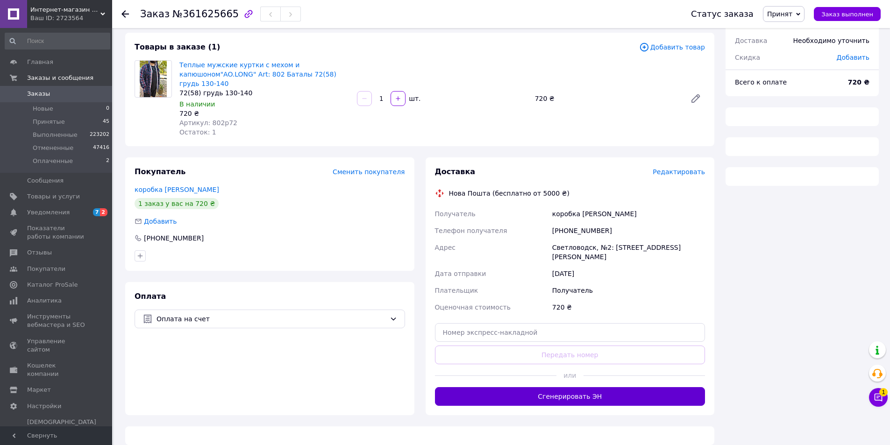
scroll to position [50, 0]
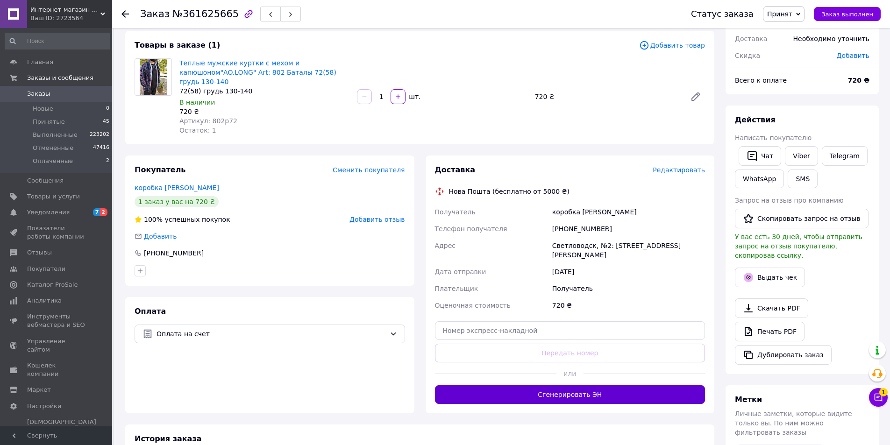
click at [470, 385] on button "Сгенерировать ЭН" at bounding box center [570, 394] width 271 height 19
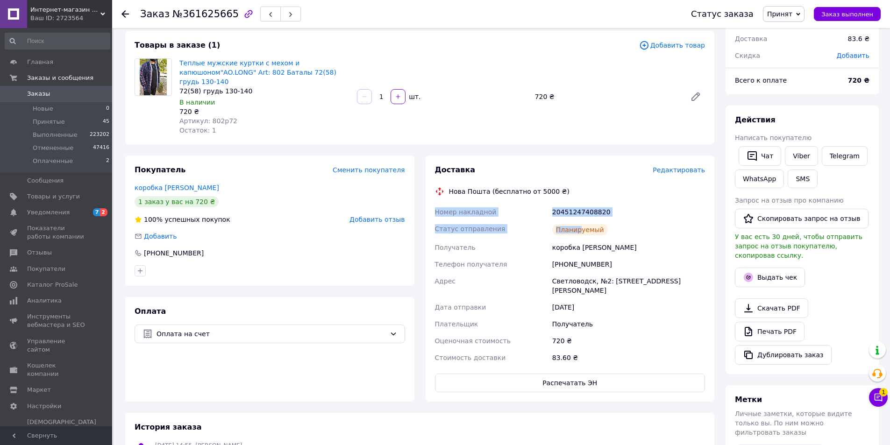
drag, startPoint x: 428, startPoint y: 208, endPoint x: 653, endPoint y: 240, distance: 227.8
click at [653, 240] on div "Доставка Редактировать Нова Пошта (бесплатно от 5000 ₴) Номер накладной 2045124…" at bounding box center [570, 279] width 289 height 246
copy div "Номер накладной 20451247408820 Статус отправления Планируемый Получатель коробк…"
click at [801, 158] on link "Viber" at bounding box center [801, 156] width 33 height 20
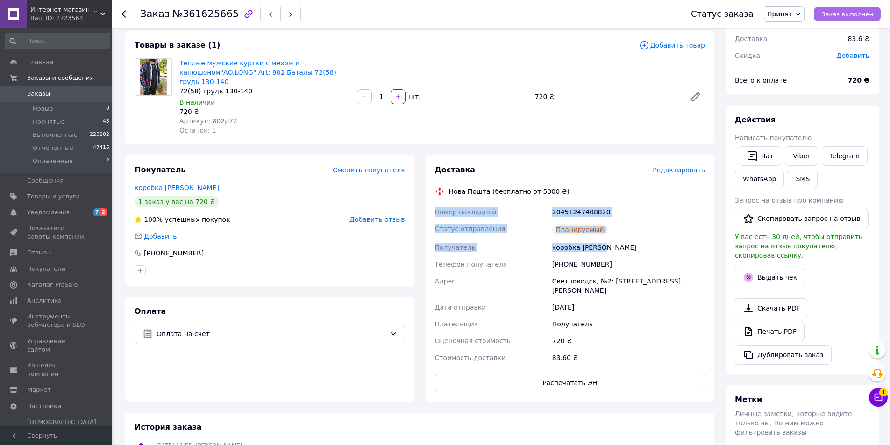
click at [859, 7] on div "Статус заказа Принят Выполнен Отменен Оплаченный Заказ выполнен" at bounding box center [776, 14] width 208 height 28
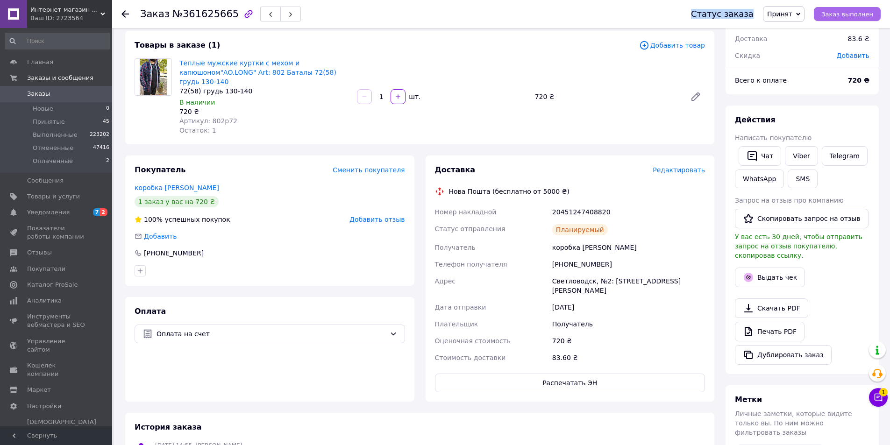
click at [857, 11] on span "Заказ выполнен" at bounding box center [847, 14] width 52 height 7
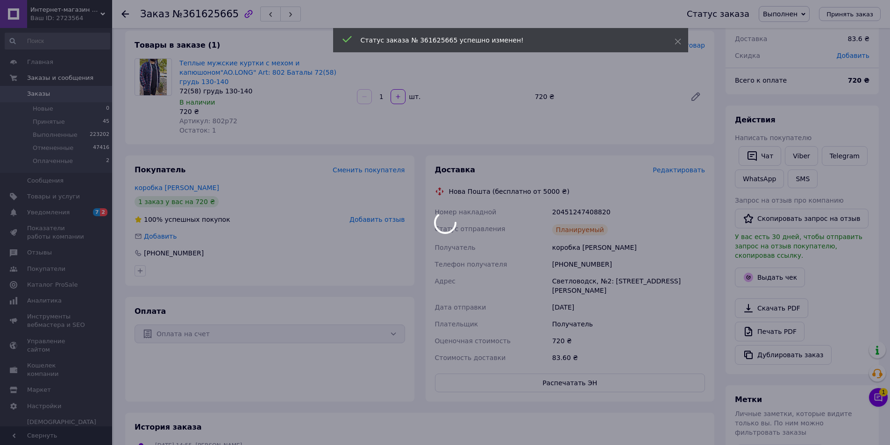
click at [41, 121] on div at bounding box center [445, 222] width 890 height 445
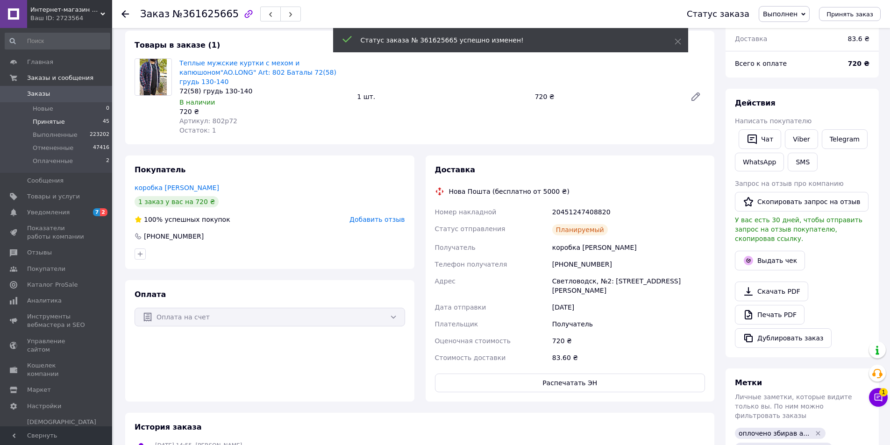
click at [43, 120] on span "Принятые" at bounding box center [49, 122] width 32 height 8
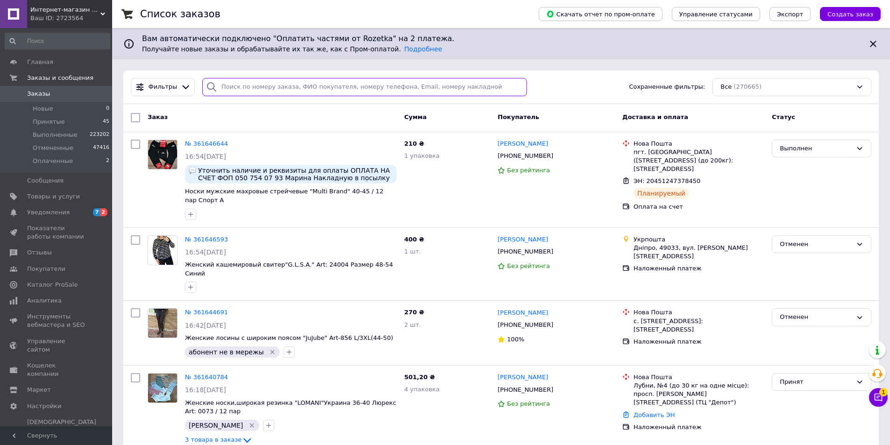
click at [291, 84] on input "search" at bounding box center [364, 87] width 325 height 18
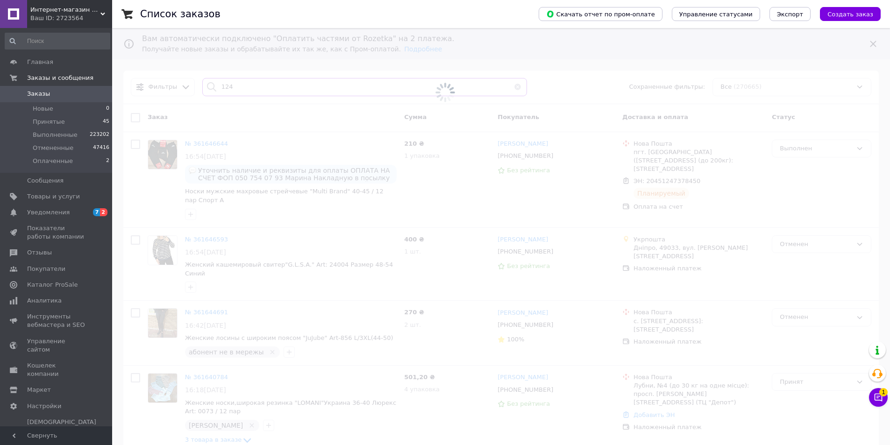
type input "1242"
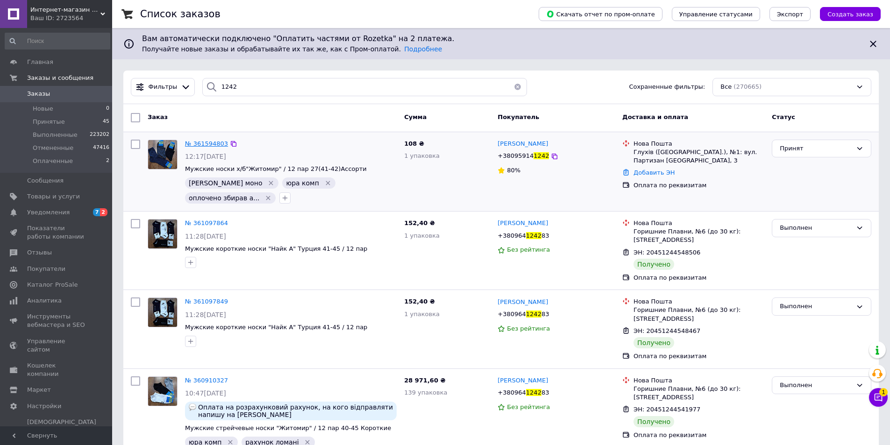
click at [199, 141] on span "№ 361594803" at bounding box center [206, 143] width 43 height 7
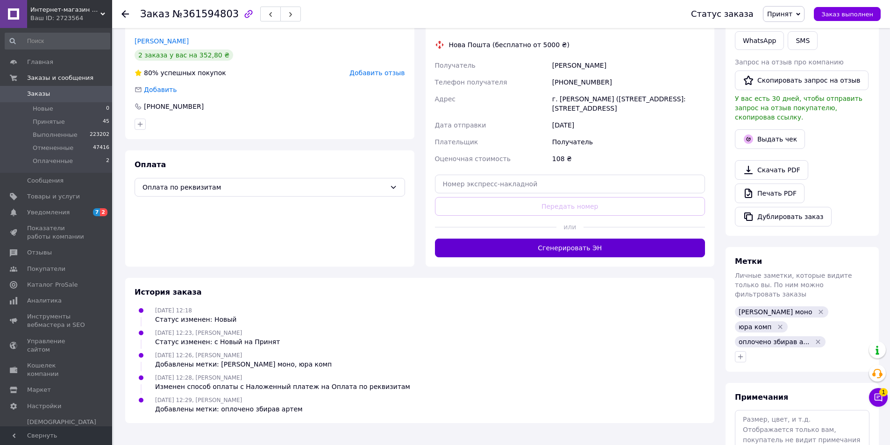
click at [492, 244] on button "Сгенерировать ЭН" at bounding box center [570, 248] width 271 height 19
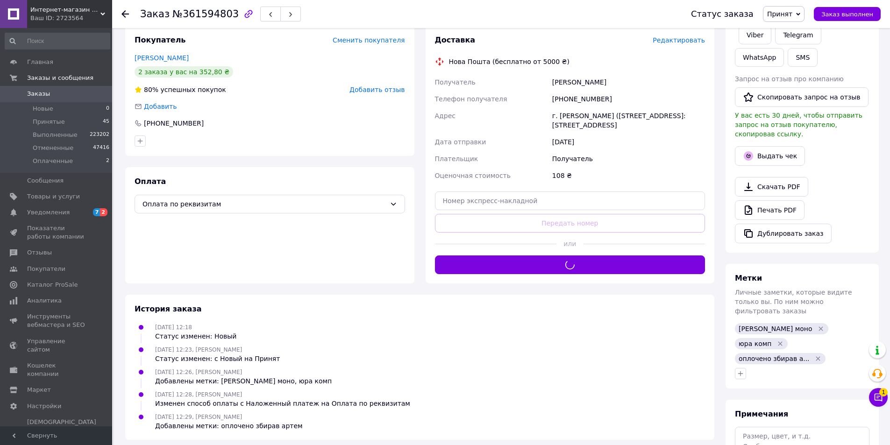
scroll to position [140, 0]
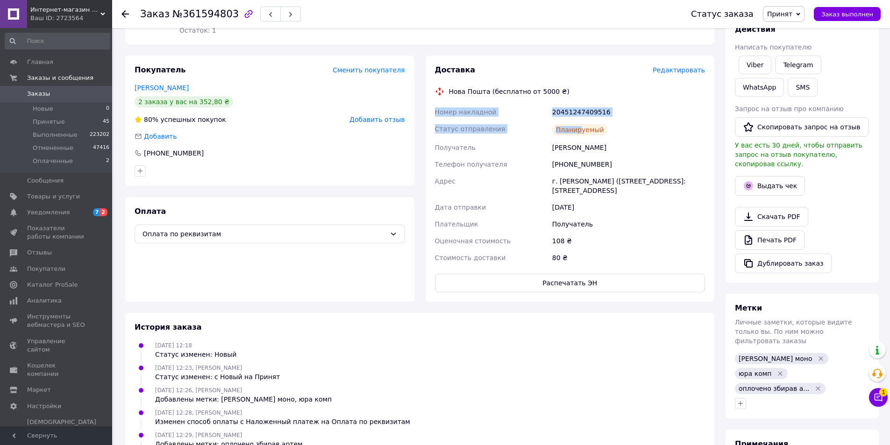
drag, startPoint x: 427, startPoint y: 110, endPoint x: 631, endPoint y: 133, distance: 206.0
click at [631, 133] on div "Доставка Редактировать Нова Пошта (бесплатно от 5000 ₴) Номер накладной 2045124…" at bounding box center [570, 179] width 289 height 246
copy div "Номер накладной 20451247409516 Статус отправления Планируемый"
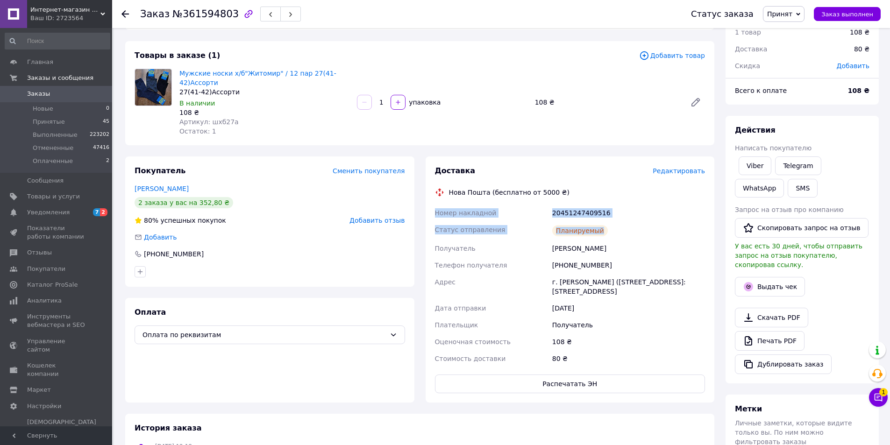
scroll to position [0, 0]
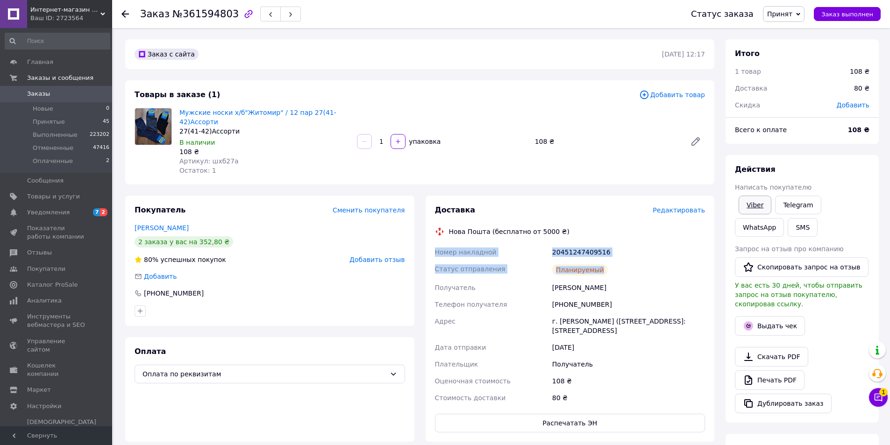
click at [754, 209] on link "Viber" at bounding box center [755, 205] width 33 height 19
click at [754, 207] on link "Viber" at bounding box center [755, 205] width 33 height 19
click at [834, 12] on span "Заказ выполнен" at bounding box center [847, 14] width 52 height 7
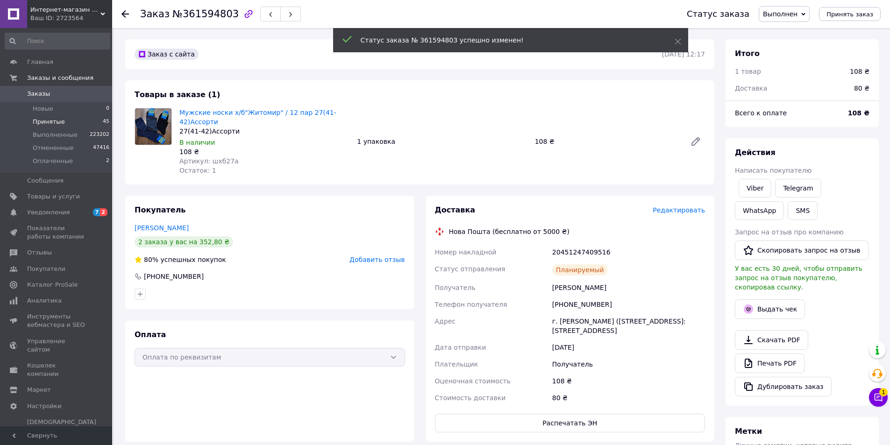
click at [61, 124] on li "Принятые 45" at bounding box center [57, 121] width 115 height 13
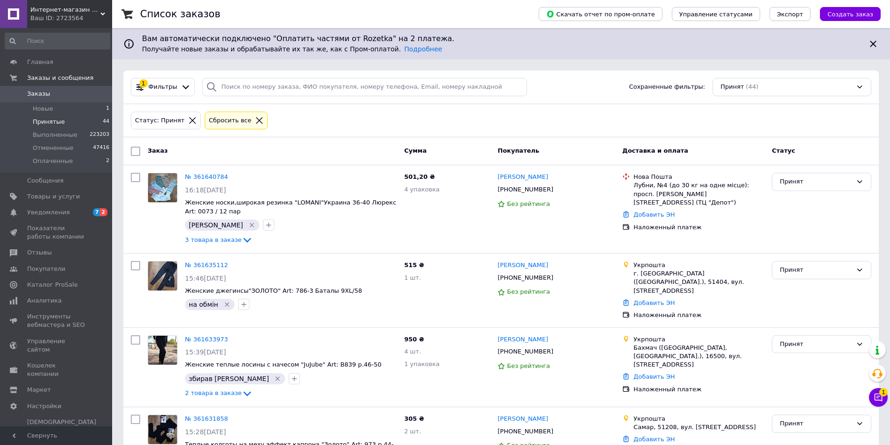
drag, startPoint x: 215, startPoint y: 94, endPoint x: 219, endPoint y: 91, distance: 5.0
click at [215, 94] on div at bounding box center [211, 87] width 19 height 18
click at [228, 87] on input "search" at bounding box center [364, 87] width 325 height 18
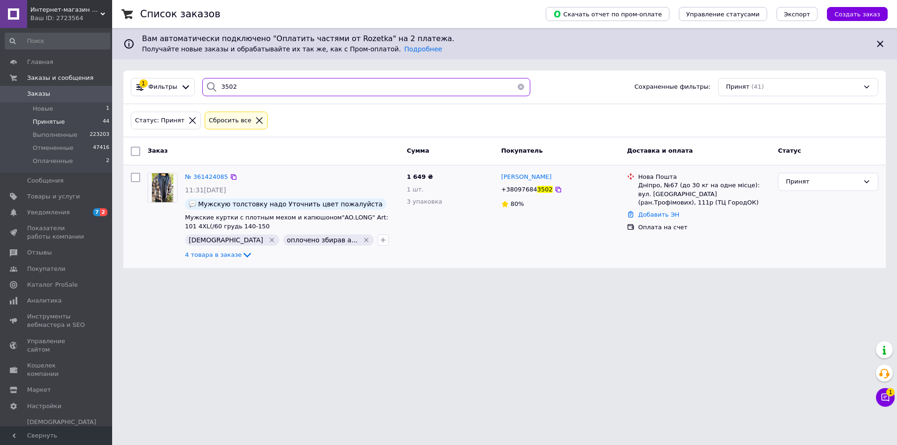
type input "3502"
click at [198, 172] on div "№ 361424085" at bounding box center [206, 177] width 45 height 11
click at [198, 175] on span "№ 361424085" at bounding box center [206, 176] width 43 height 7
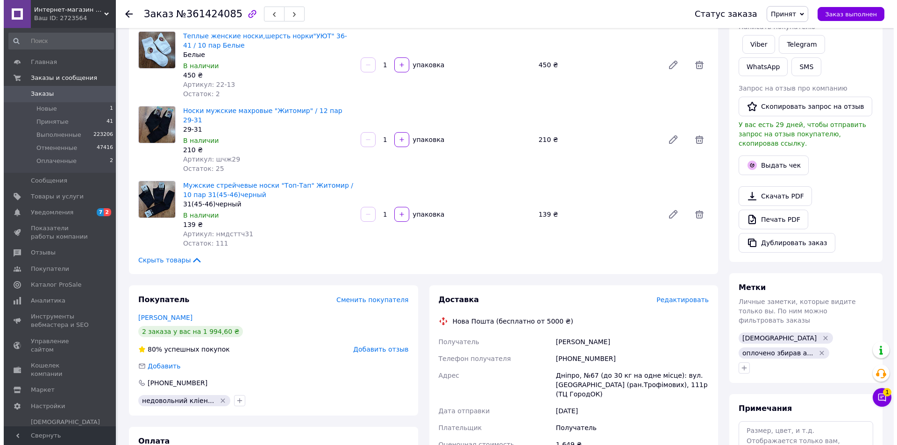
scroll to position [234, 0]
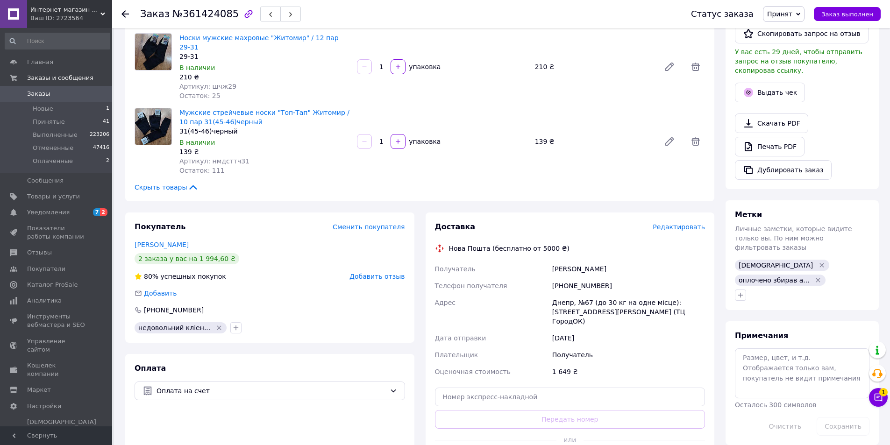
click at [672, 223] on span "Редактировать" at bounding box center [679, 226] width 52 height 7
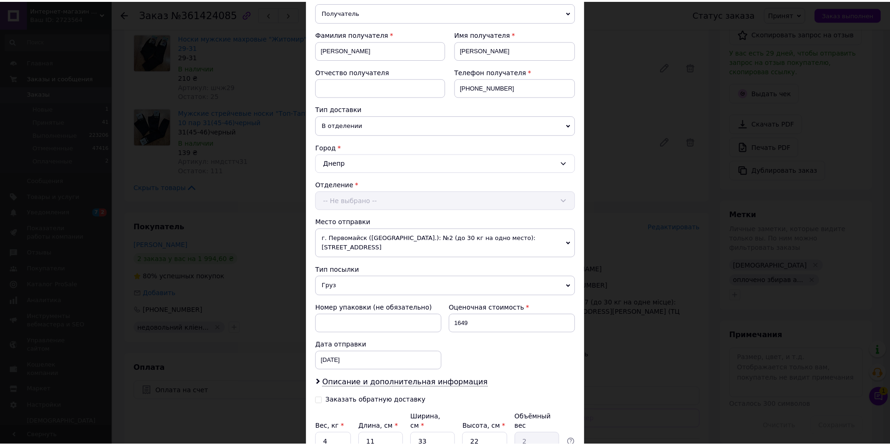
scroll to position [187, 0]
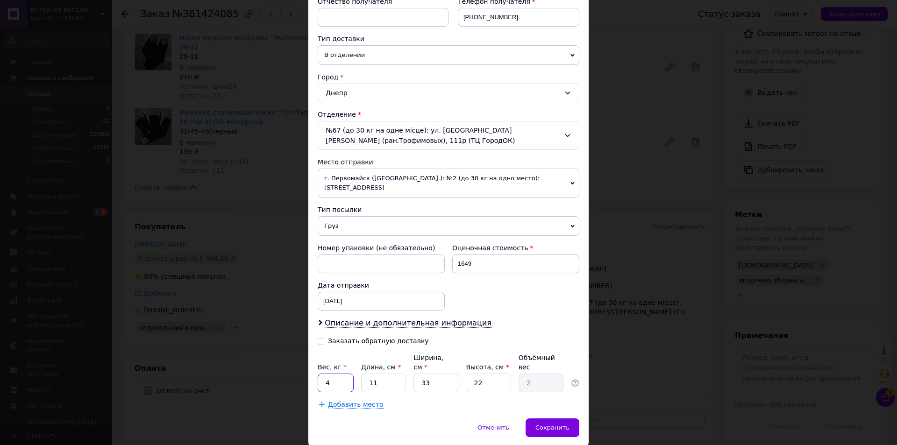
click at [345, 381] on input "4" at bounding box center [336, 383] width 36 height 19
type input "10"
click at [568, 419] on div "Сохранить" at bounding box center [553, 428] width 54 height 19
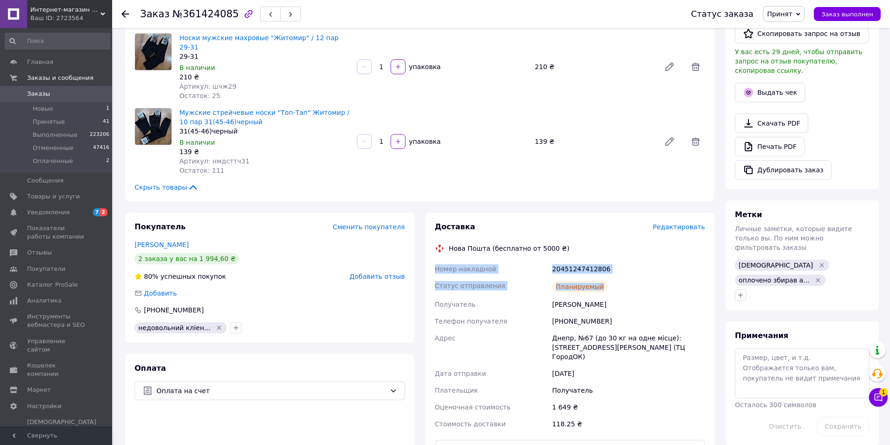
drag, startPoint x: 437, startPoint y: 247, endPoint x: 650, endPoint y: 260, distance: 213.9
click at [650, 261] on div "Номер накладной 20451247412806 Статус отправления Планируемый Получатель [PERSO…" at bounding box center [570, 347] width 274 height 172
copy div "Номер накладной 20451247412806 Статус отправления Планируемый"
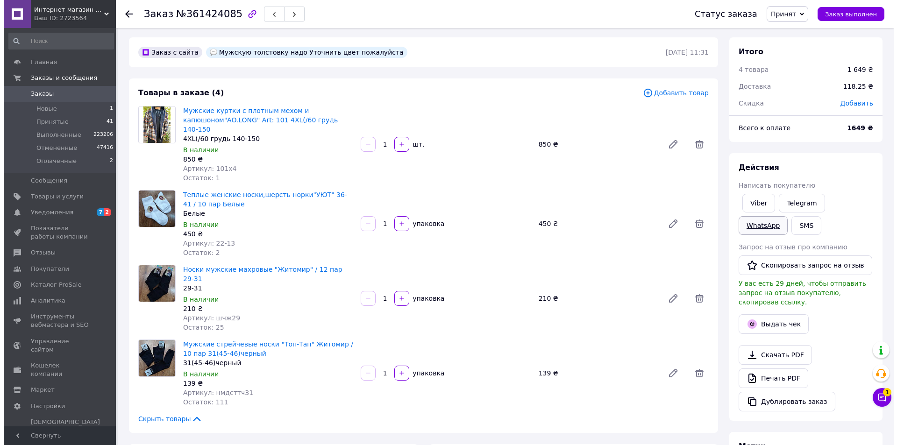
scroll to position [0, 0]
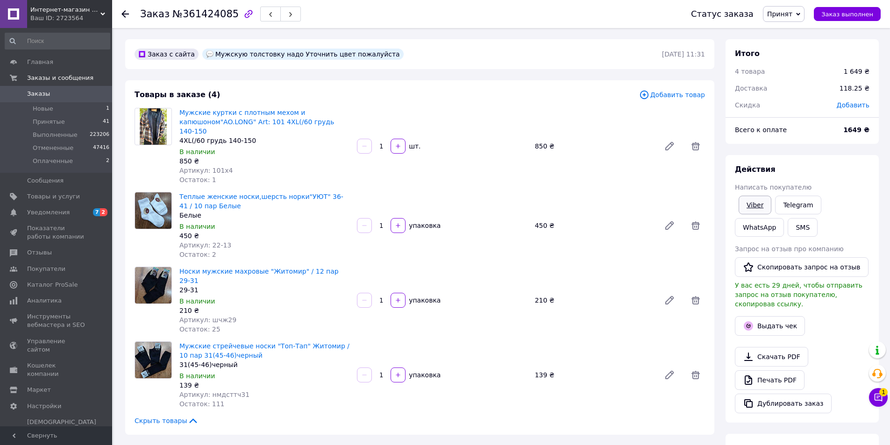
click at [751, 200] on link "Viber" at bounding box center [755, 205] width 33 height 19
click at [749, 200] on link "Viber" at bounding box center [755, 205] width 33 height 19
click at [851, 18] on button "Заказ выполнен" at bounding box center [847, 14] width 67 height 14
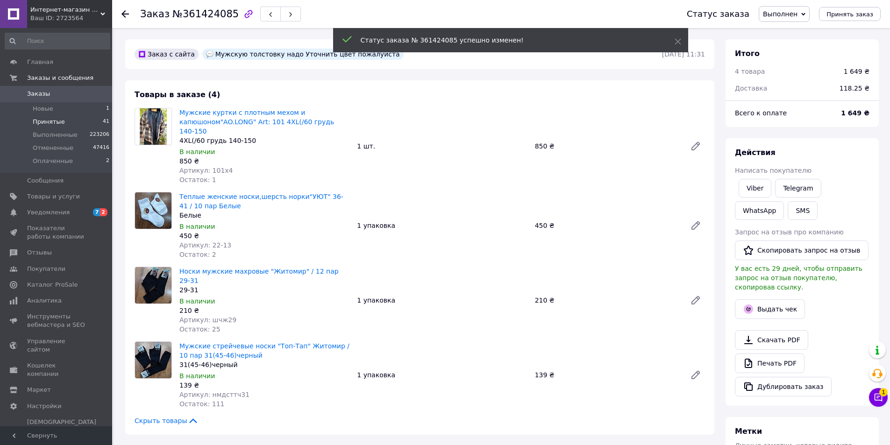
click at [41, 122] on span "Принятые" at bounding box center [49, 122] width 32 height 8
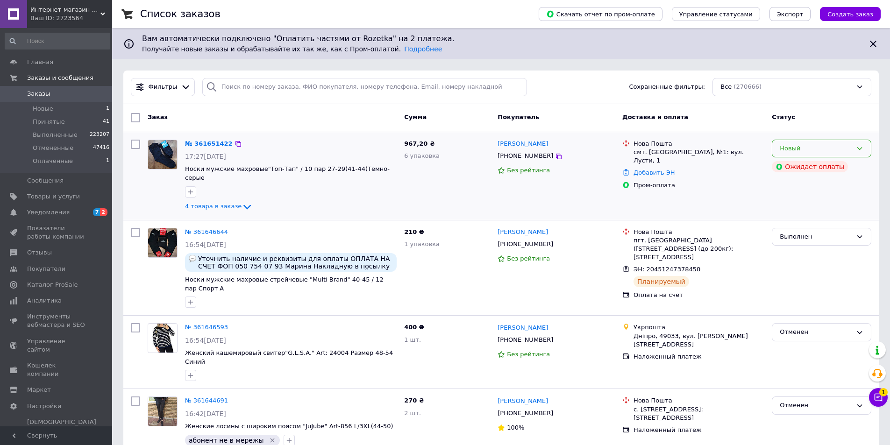
click at [844, 145] on div "Новый" at bounding box center [816, 149] width 72 height 10
drag, startPoint x: 811, startPoint y: 172, endPoint x: 721, endPoint y: 168, distance: 89.3
click at [809, 172] on li "Принят" at bounding box center [821, 167] width 99 height 17
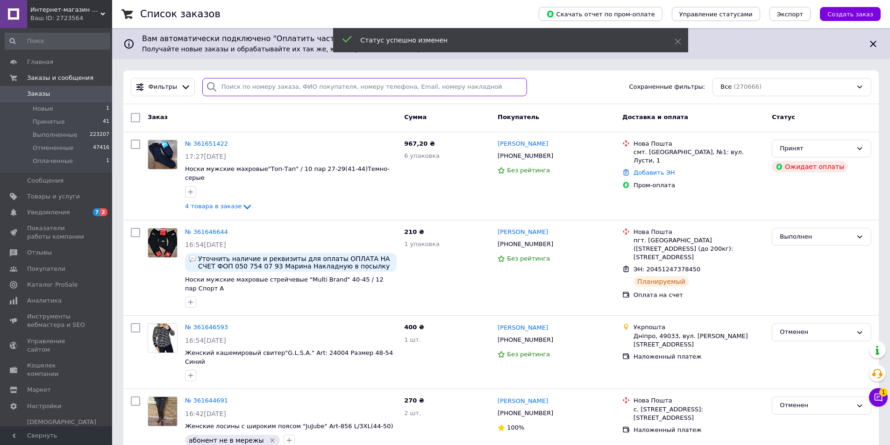
click at [289, 86] on input "search" at bounding box center [364, 87] width 325 height 18
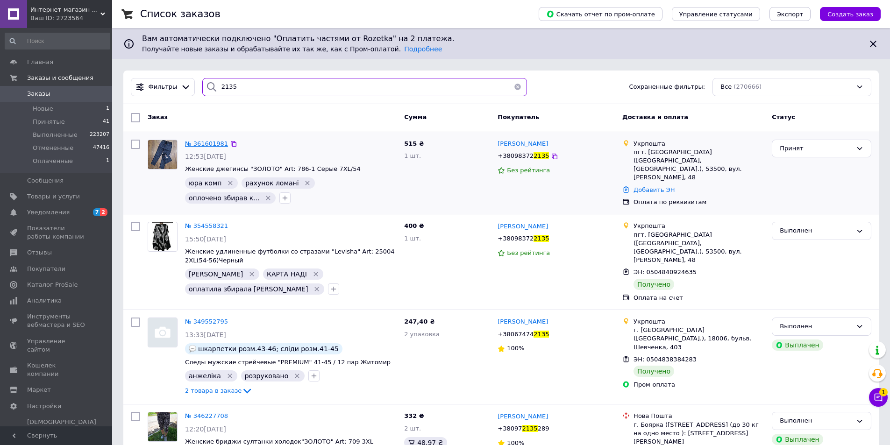
type input "2135"
click at [200, 141] on span "№ 361601981" at bounding box center [206, 143] width 43 height 7
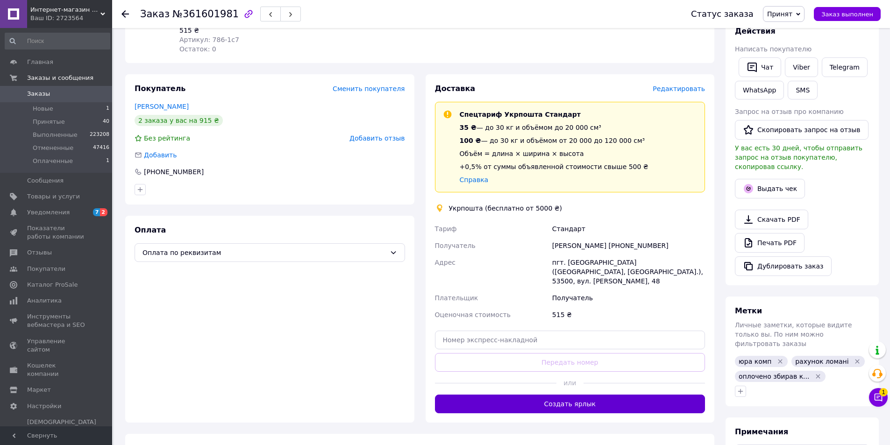
click at [525, 395] on button "Создать ярлык" at bounding box center [570, 404] width 271 height 19
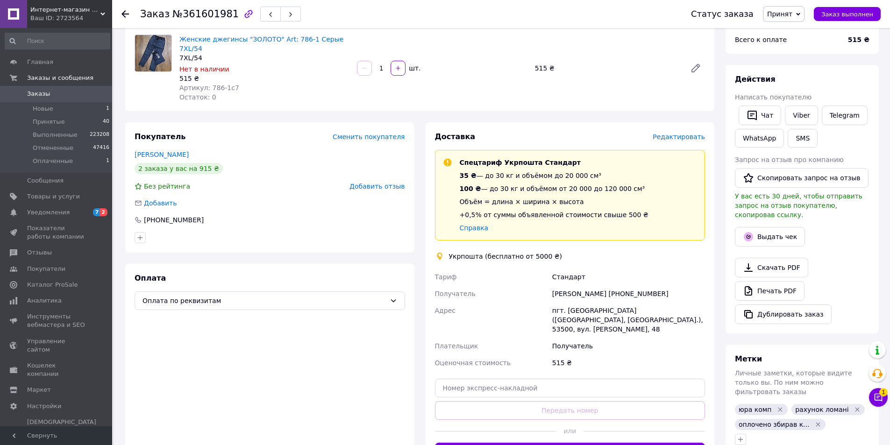
scroll to position [28, 0]
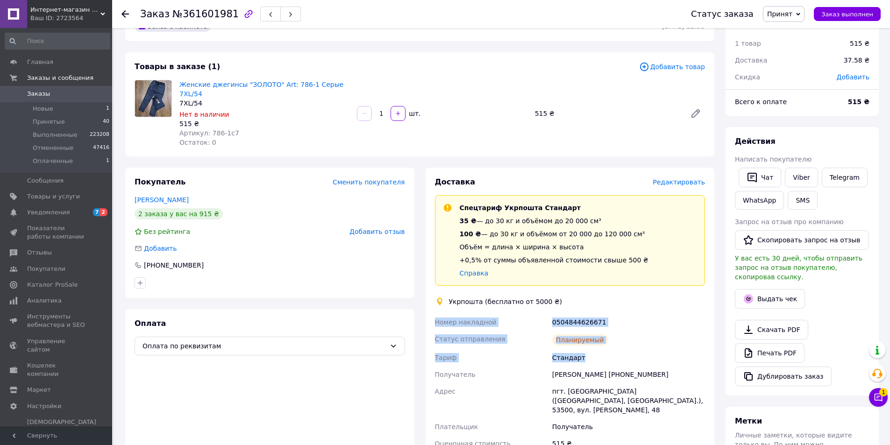
drag, startPoint x: 432, startPoint y: 311, endPoint x: 628, endPoint y: 347, distance: 199.1
click at [628, 347] on div "Доставка Редактировать Спецтариф Укрпошта Стандарт 35 ₴ — до 30 кг и объёмом до…" at bounding box center [570, 336] width 289 height 337
copy div "Номер накладной 0504844626671 Статус отправления Планируемый [PERSON_NAME]"
click at [803, 177] on link "Viber" at bounding box center [801, 178] width 33 height 20
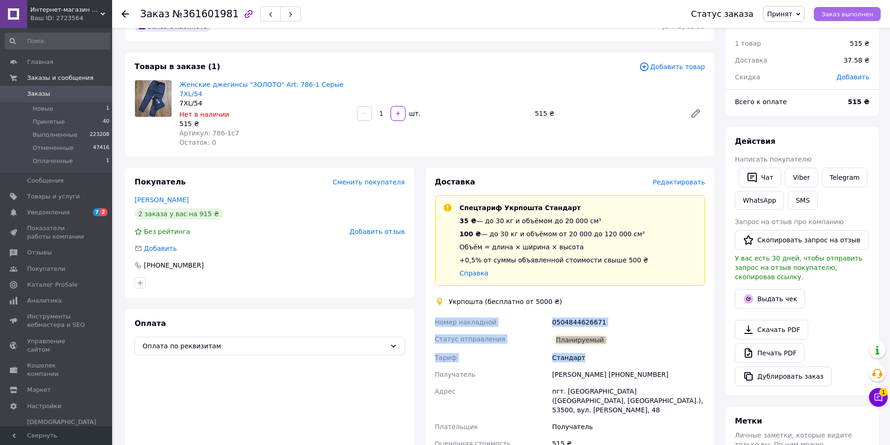
click at [845, 13] on span "Заказ выполнен" at bounding box center [847, 14] width 52 height 7
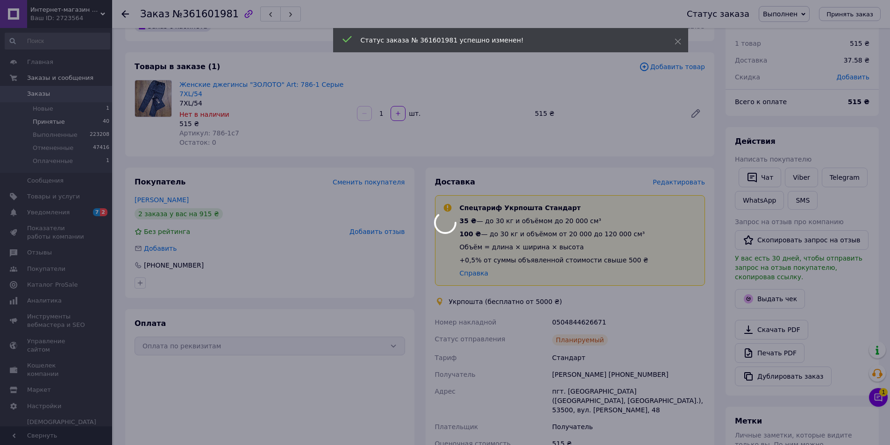
click at [38, 123] on span "Принятые" at bounding box center [49, 122] width 32 height 8
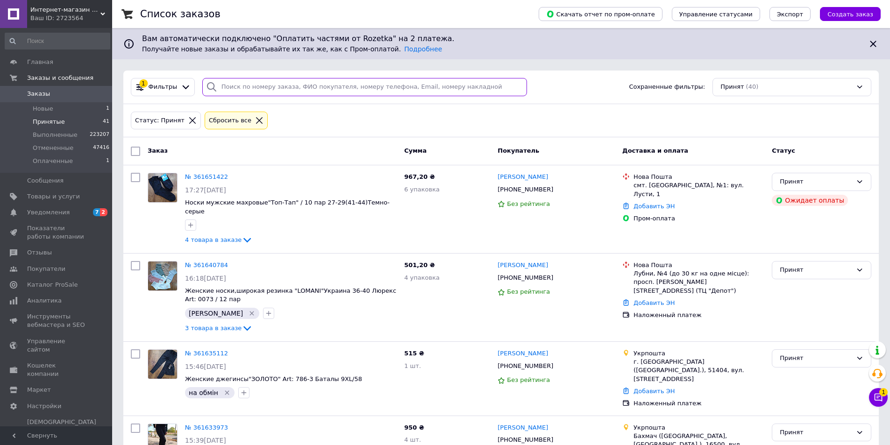
click at [238, 94] on input "search" at bounding box center [364, 87] width 325 height 18
type input "7110"
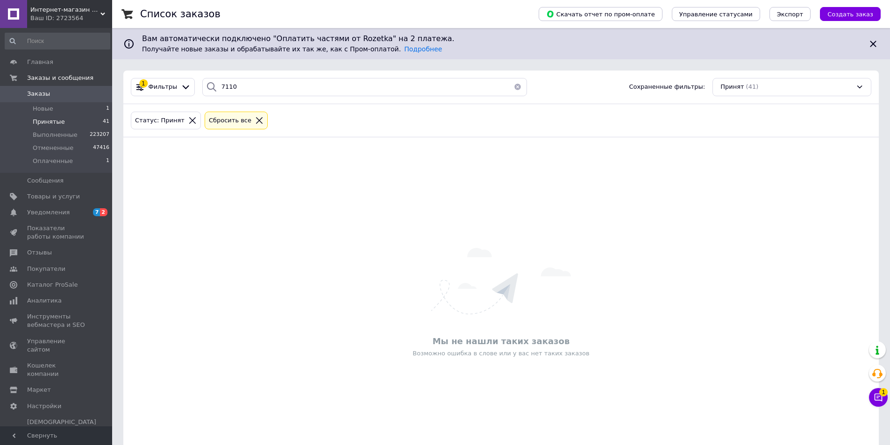
click at [514, 87] on button "button" at bounding box center [517, 87] width 19 height 18
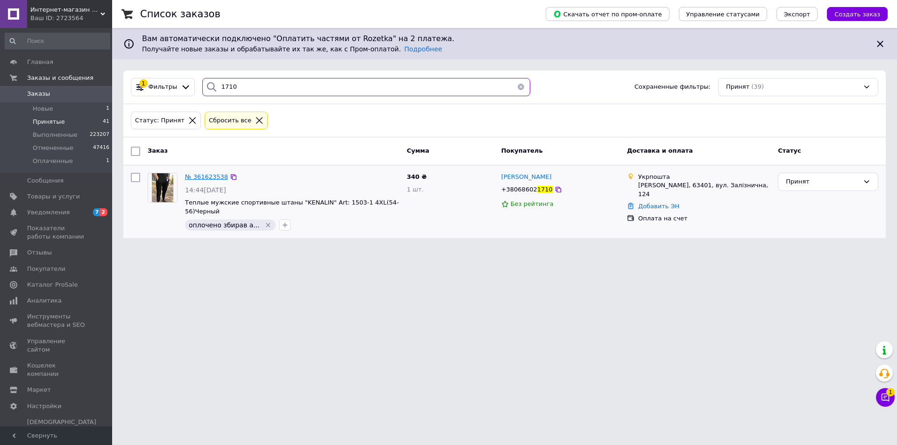
type input "1710"
click at [205, 177] on span "№ 361623538" at bounding box center [206, 176] width 43 height 7
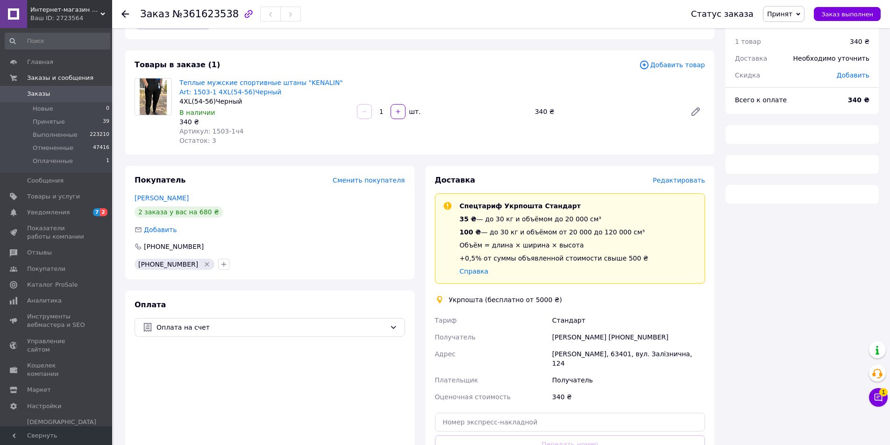
scroll to position [121, 0]
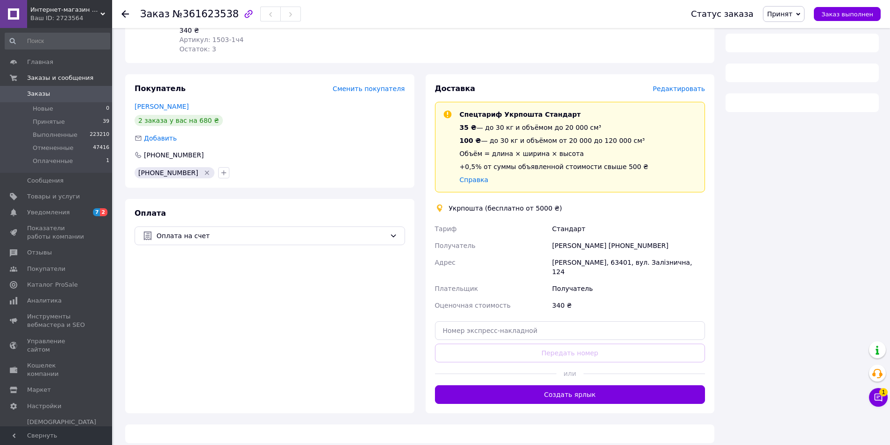
click at [470, 385] on button "Создать ярлык" at bounding box center [570, 394] width 271 height 19
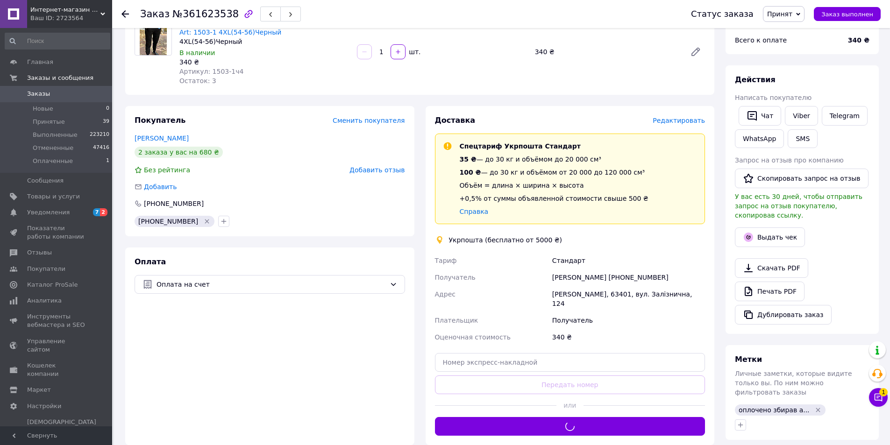
scroll to position [93, 0]
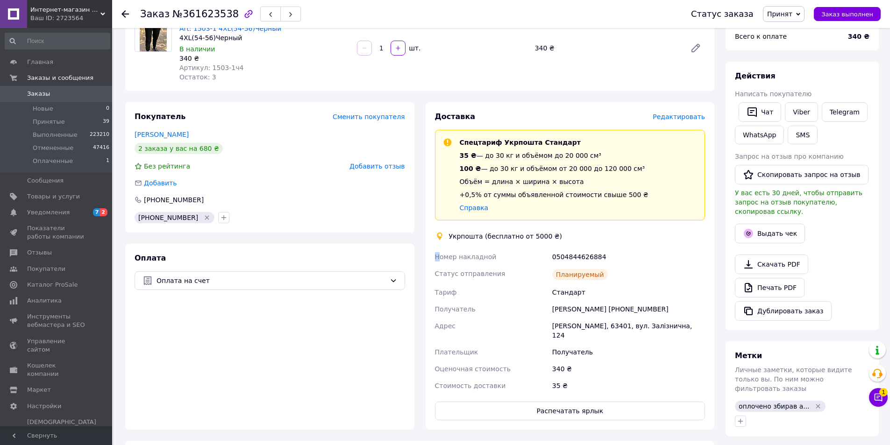
drag, startPoint x: 428, startPoint y: 253, endPoint x: 623, endPoint y: 283, distance: 197.1
click at [623, 283] on div "Доставка Редактировать Спецтариф Укрпошта Стандарт 35 ₴ — до 30 кг и объёмом до…" at bounding box center [570, 266] width 289 height 328
copy div "Номер накладной 0504844626884 Статус отправления Планируемый"
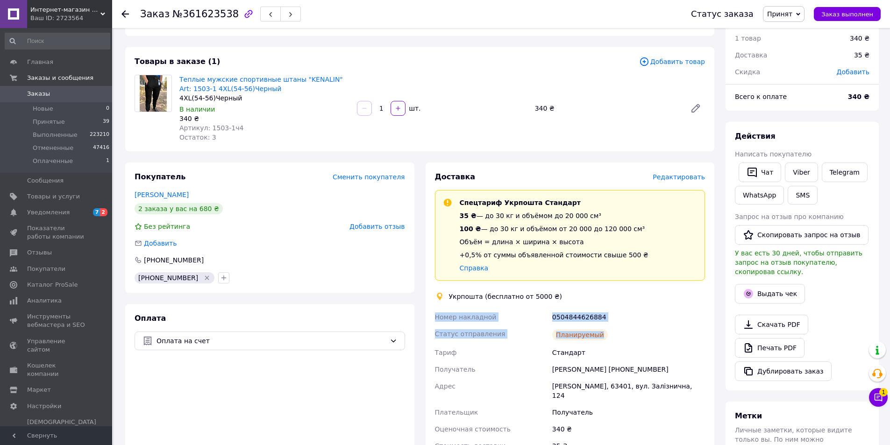
scroll to position [0, 0]
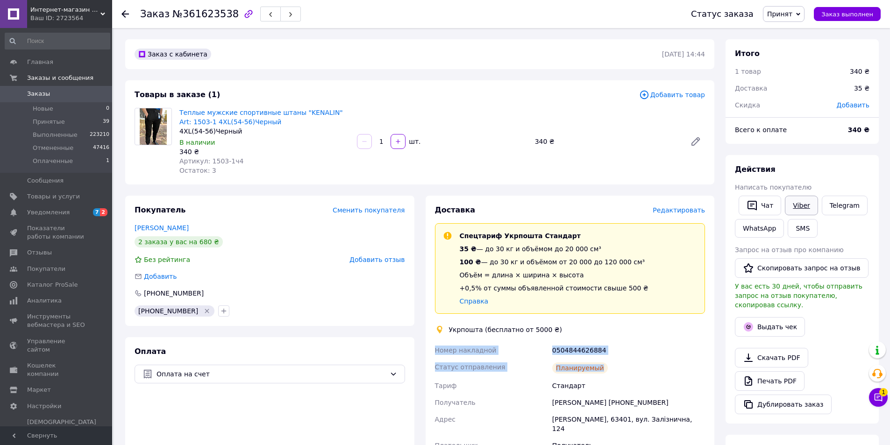
click at [799, 205] on link "Viber" at bounding box center [801, 206] width 33 height 20
click at [843, 21] on div "Статус заказа Принят Выполнен Отменен Оплаченный Заказ выполнен" at bounding box center [781, 14] width 199 height 16
drag, startPoint x: 842, startPoint y: 18, endPoint x: 897, endPoint y: 196, distance: 186.1
click at [842, 17] on span "Заказ выполнен" at bounding box center [847, 14] width 52 height 7
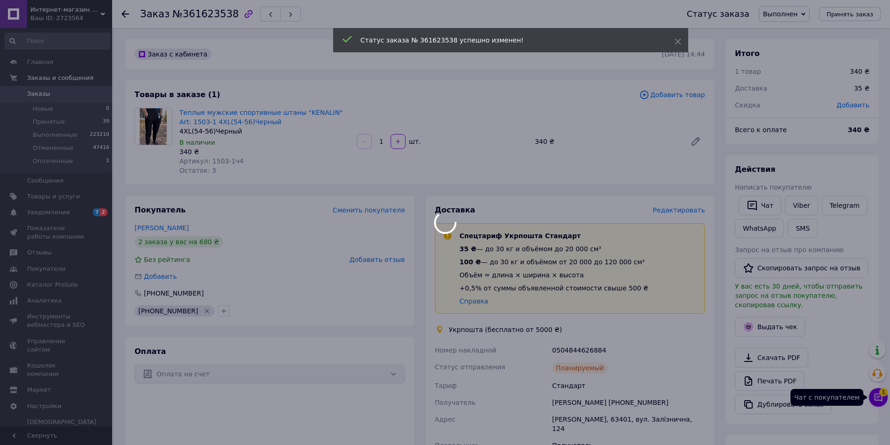
click at [878, 397] on div at bounding box center [445, 222] width 890 height 445
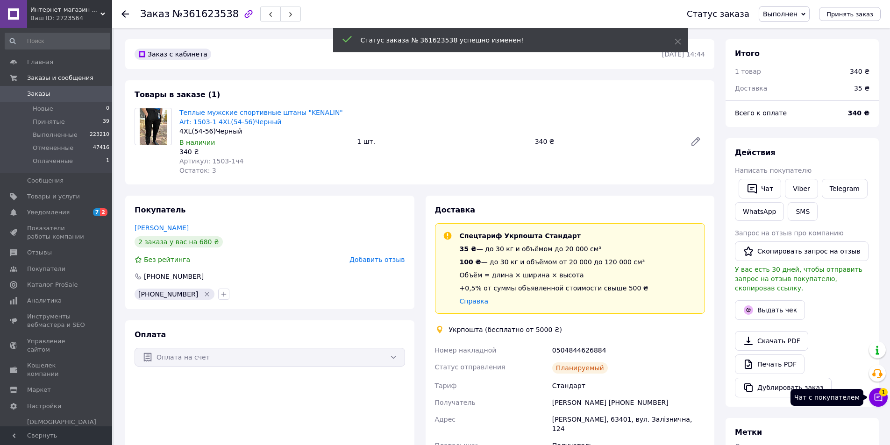
click at [876, 398] on icon at bounding box center [878, 397] width 9 height 9
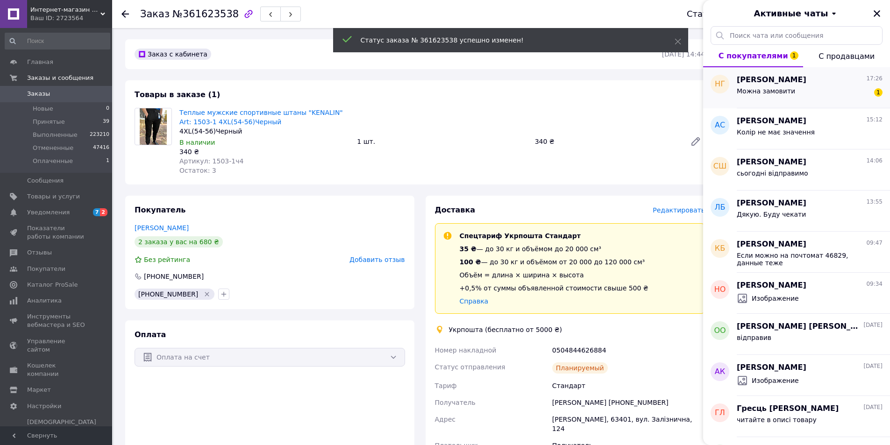
click at [780, 90] on span "Можна замовити" at bounding box center [766, 90] width 58 height 7
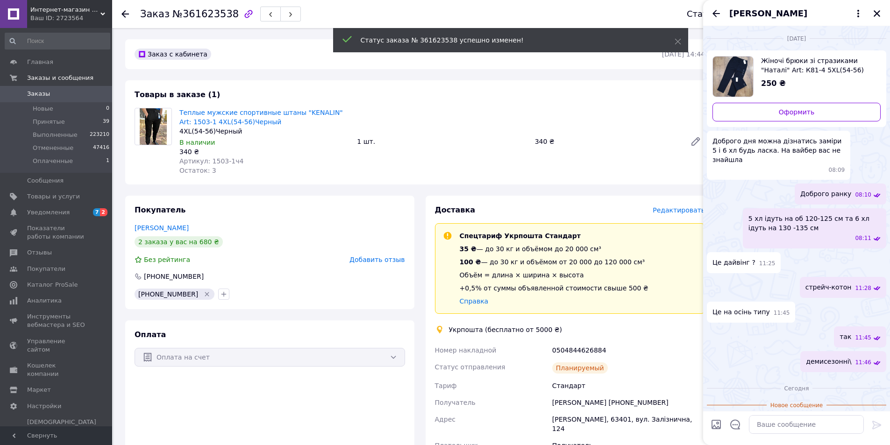
scroll to position [20, 0]
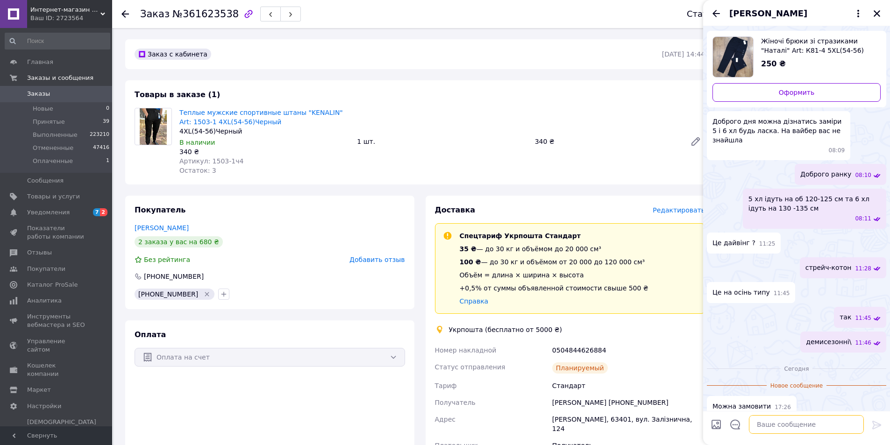
click at [790, 424] on textarea at bounding box center [806, 424] width 115 height 19
type textarea "так звісно"
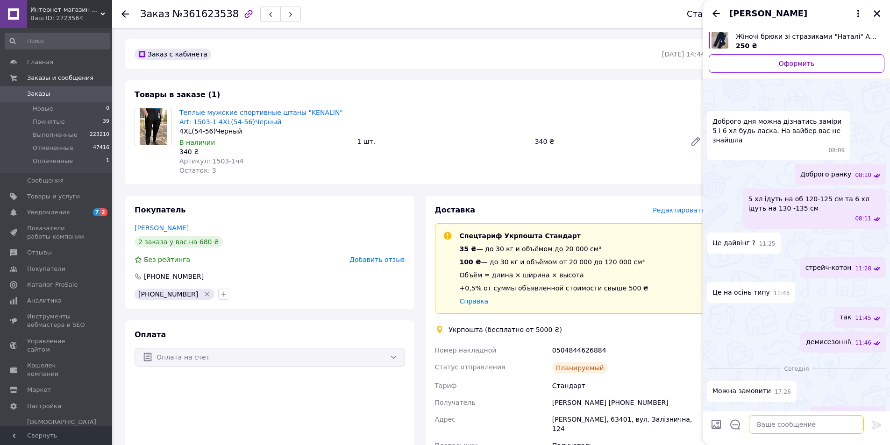
scroll to position [29, 0]
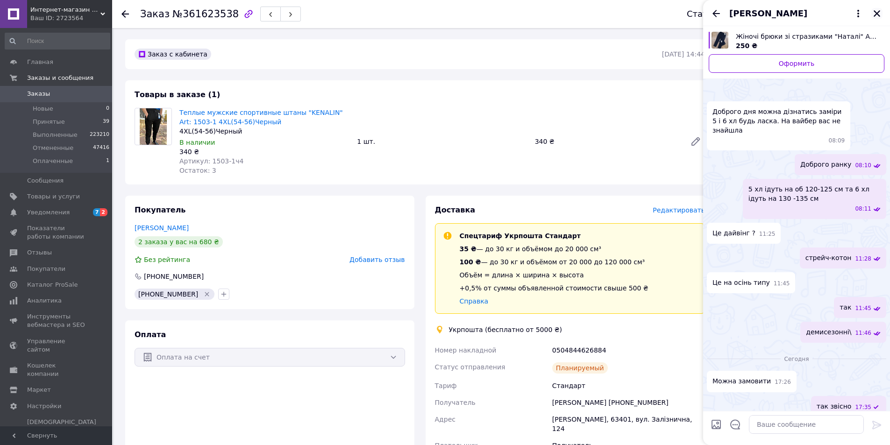
click at [879, 13] on icon "Закрыть" at bounding box center [877, 13] width 8 height 8
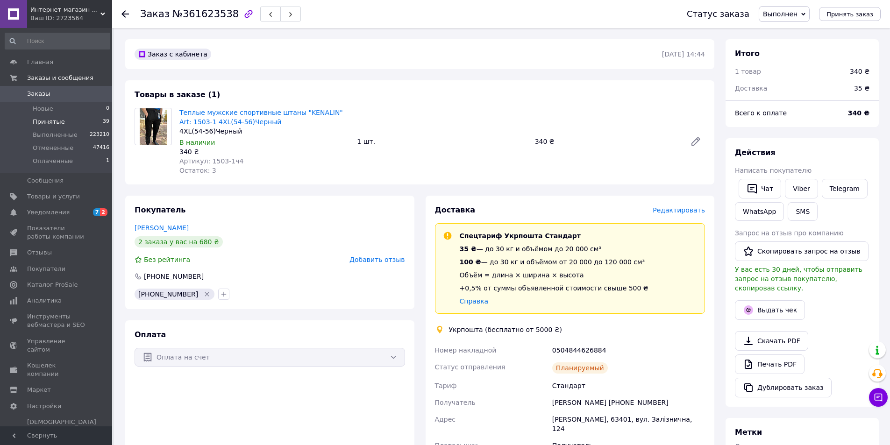
click at [68, 124] on li "Принятые 39" at bounding box center [57, 121] width 115 height 13
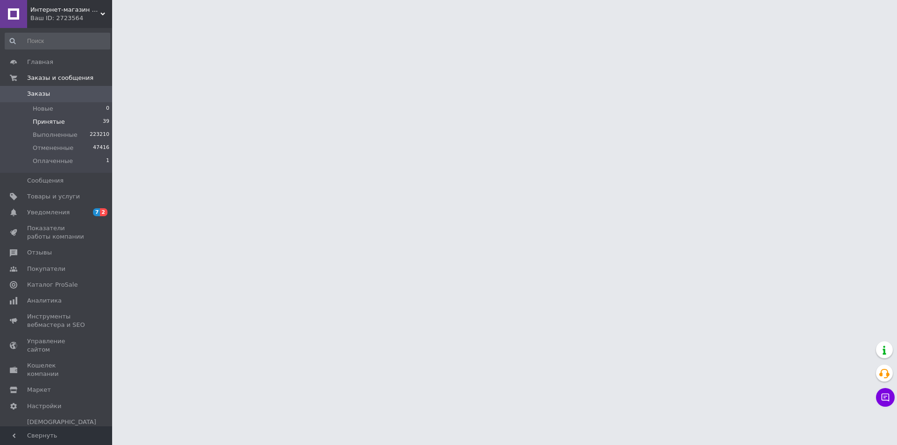
click at [55, 123] on span "Принятые" at bounding box center [49, 122] width 32 height 8
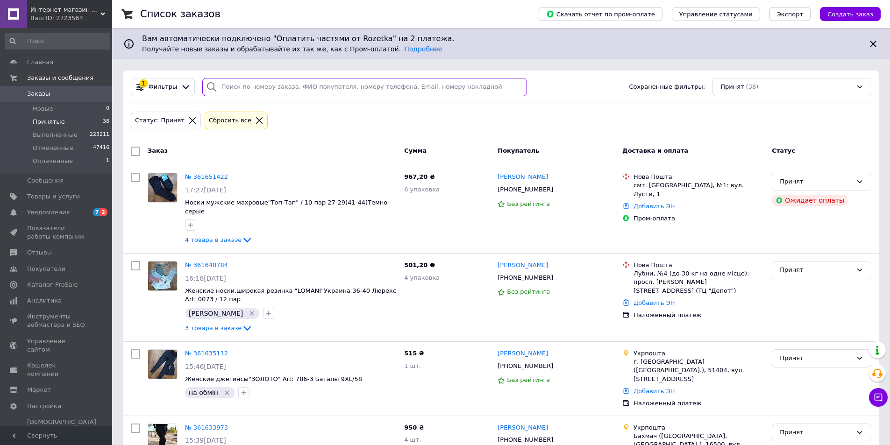
click at [247, 86] on input "search" at bounding box center [364, 87] width 325 height 18
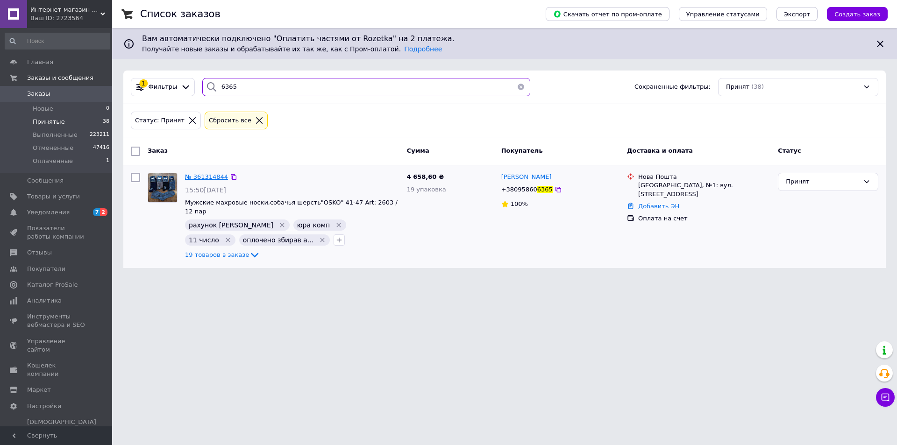
type input "6365"
click at [205, 176] on span "№ 361314844" at bounding box center [206, 176] width 43 height 7
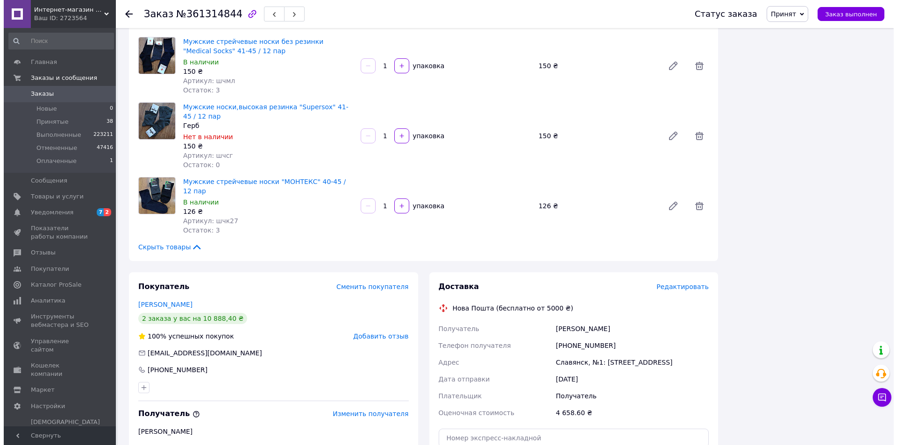
scroll to position [1215, 0]
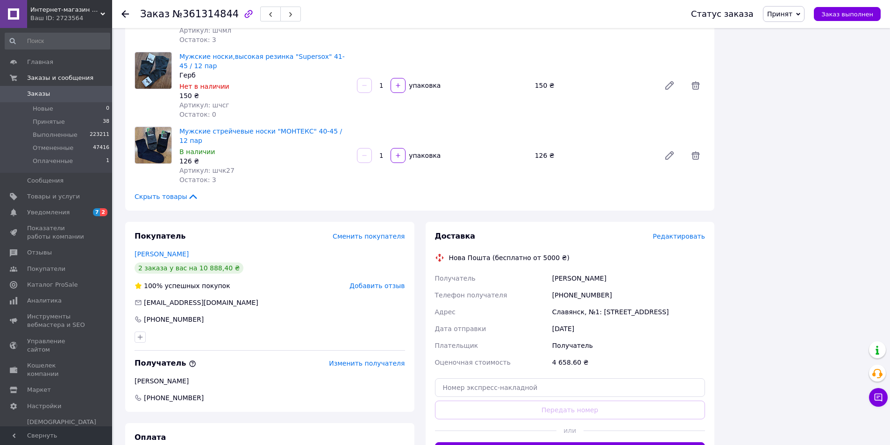
click at [675, 233] on span "Редактировать" at bounding box center [679, 236] width 52 height 7
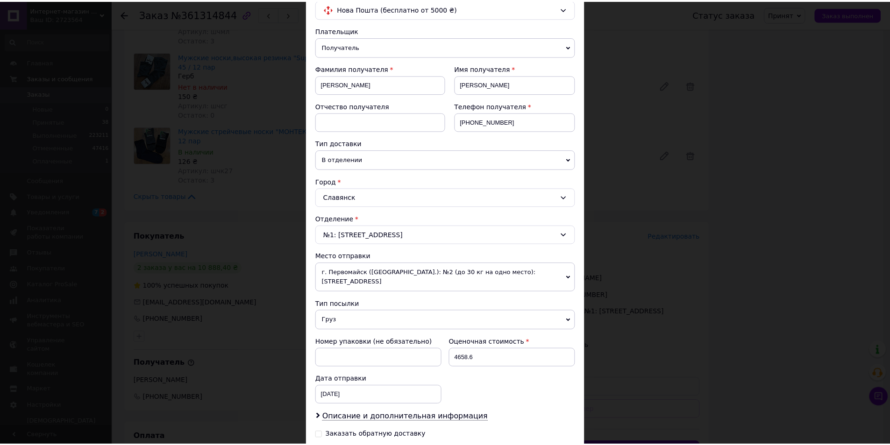
scroll to position [187, 0]
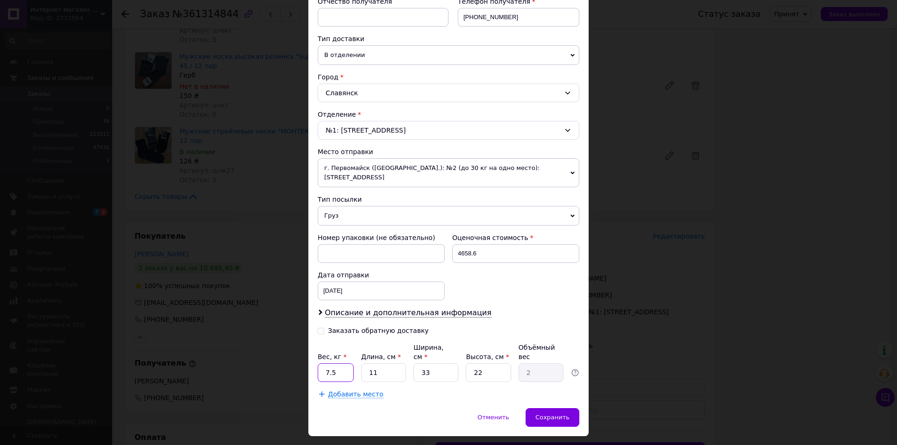
click at [340, 365] on input "7.5" at bounding box center [336, 373] width 36 height 19
type input "7"
type input "20"
drag, startPoint x: 495, startPoint y: 253, endPoint x: 449, endPoint y: 324, distance: 85.0
click at [495, 253] on input "4658.6" at bounding box center [515, 253] width 127 height 19
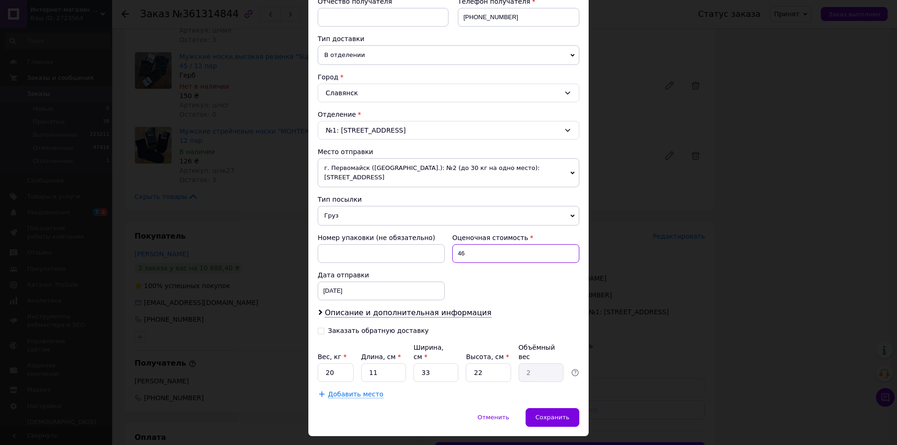
type input "4"
type input "200"
click at [551, 414] on div "Сохранить" at bounding box center [553, 417] width 54 height 19
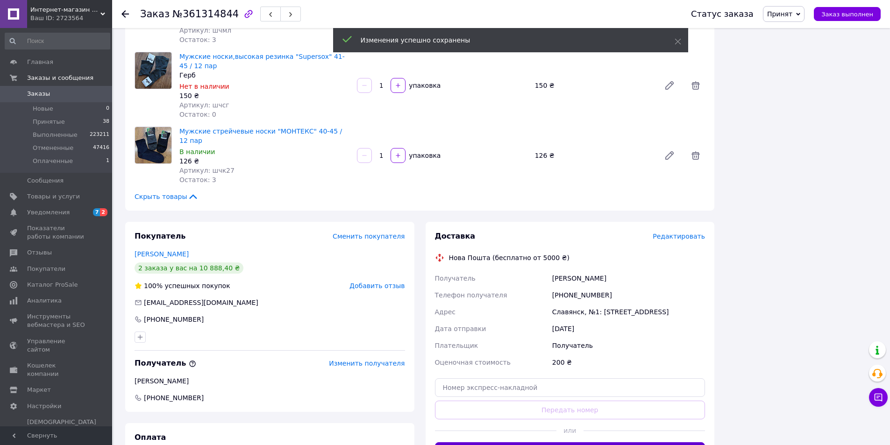
click at [563, 442] on button "Сгенерировать ЭН" at bounding box center [570, 451] width 271 height 19
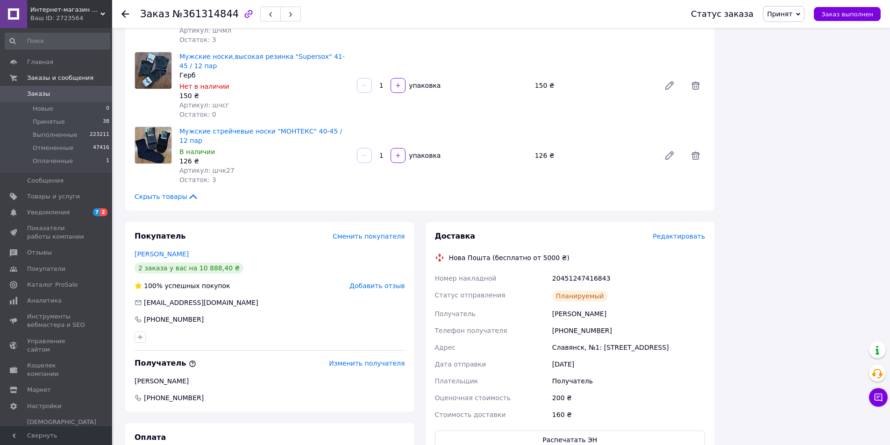
drag, startPoint x: 433, startPoint y: 238, endPoint x: 654, endPoint y: 268, distance: 223.0
click at [654, 270] on div "Номер накладной 20451247416843 Статус отправления Планируемый Получатель [PERSO…" at bounding box center [570, 346] width 274 height 153
copy div "Номер накладной 20451247416843 Статус отправления Планируемый Получатель [PERSO…"
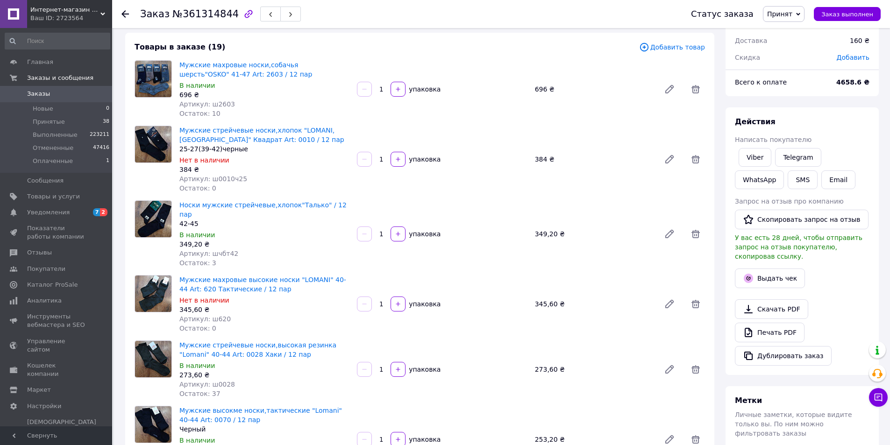
scroll to position [0, 0]
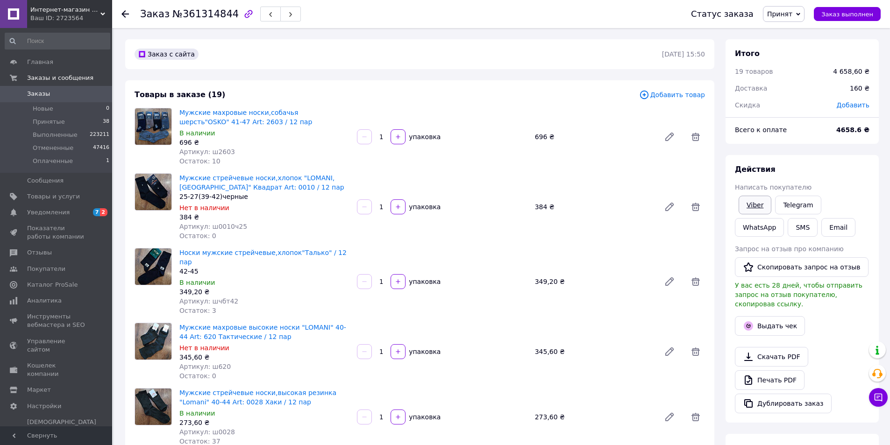
click at [749, 207] on link "Viber" at bounding box center [755, 205] width 33 height 19
click at [749, 206] on link "Viber" at bounding box center [755, 205] width 33 height 19
click at [868, 14] on span "Заказ выполнен" at bounding box center [847, 14] width 52 height 7
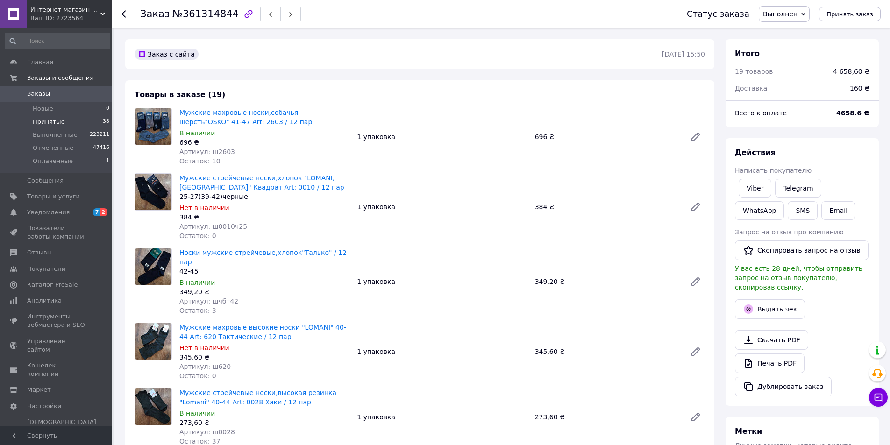
click at [52, 121] on span "Принятые" at bounding box center [49, 122] width 32 height 8
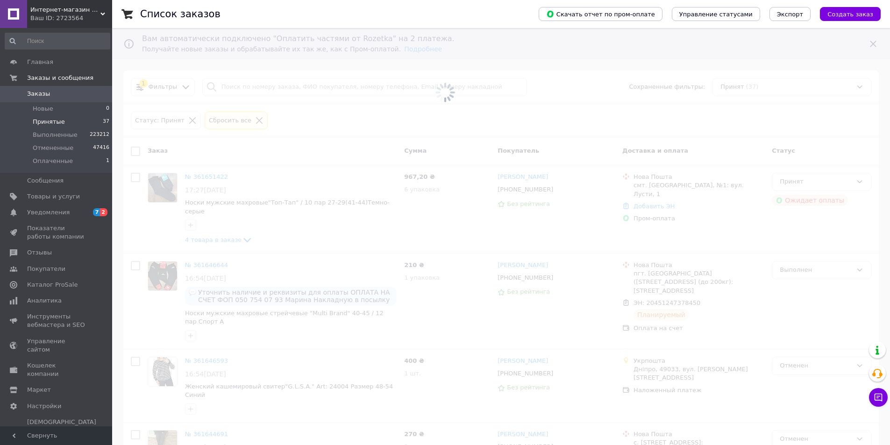
click at [267, 91] on span at bounding box center [445, 92] width 890 height 185
click at [265, 86] on span at bounding box center [445, 92] width 890 height 185
click at [250, 90] on span at bounding box center [445, 92] width 890 height 185
click at [250, 90] on input "search" at bounding box center [364, 87] width 325 height 18
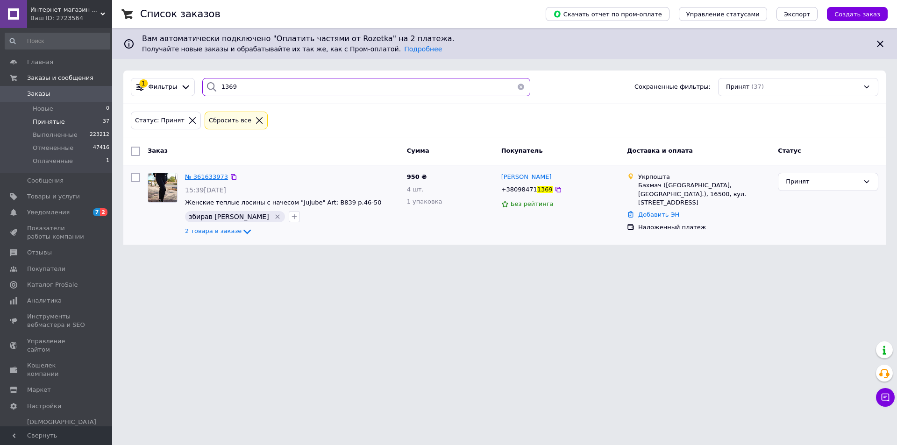
type input "1369"
click at [209, 177] on span "№ 361633973" at bounding box center [206, 176] width 43 height 7
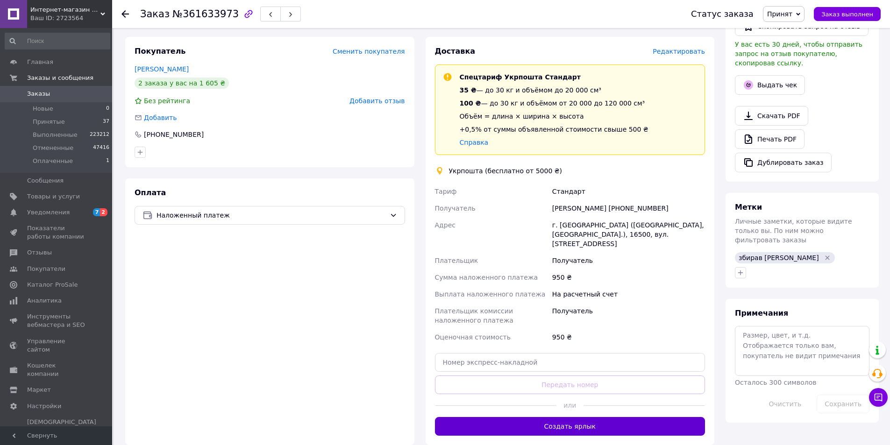
click at [534, 420] on button "Создать ярлык" at bounding box center [570, 426] width 271 height 19
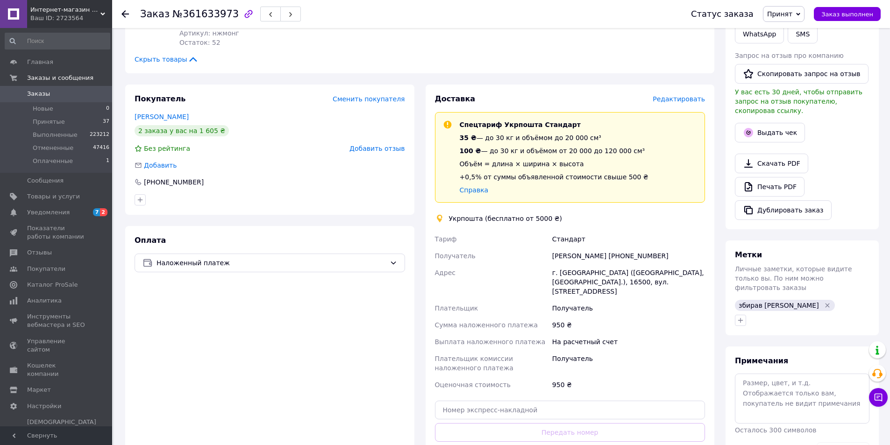
scroll to position [148, 0]
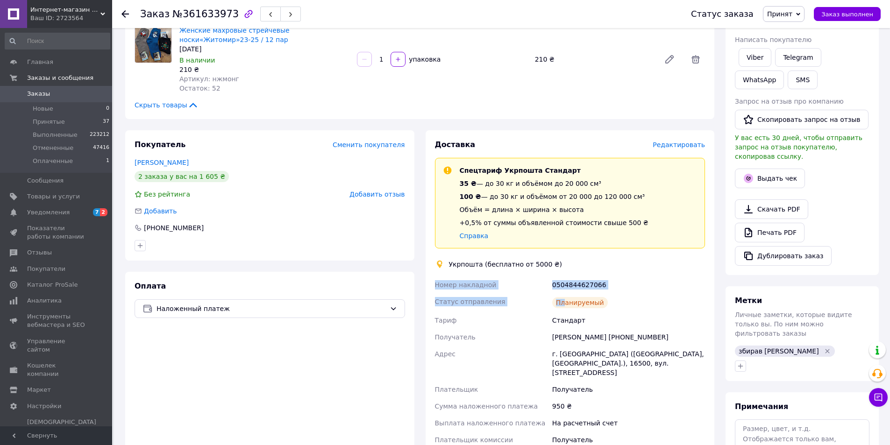
drag, startPoint x: 432, startPoint y: 284, endPoint x: 651, endPoint y: 297, distance: 219.5
click at [651, 297] on div "Доставка Редактировать Спецтариф Укрпошта Стандарт 35 ₴ — до 30 кг и объёмом до…" at bounding box center [570, 328] width 289 height 397
copy div "Номер накладной 0504844627066 Статус отправления Планируемый"
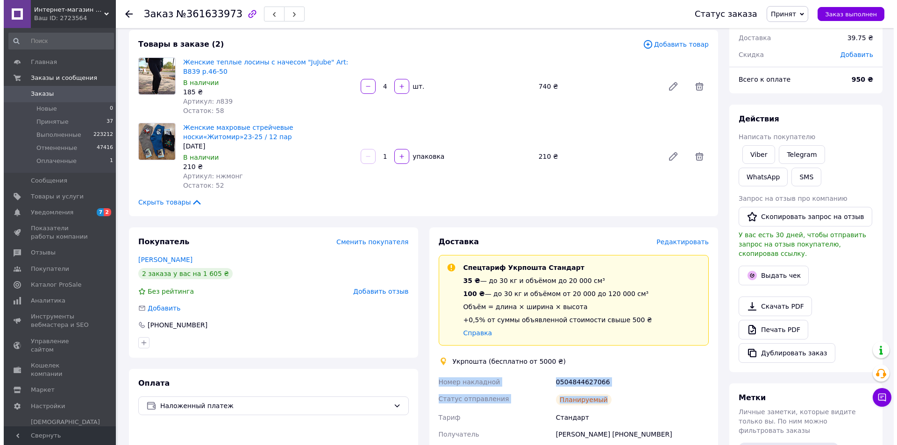
scroll to position [0, 0]
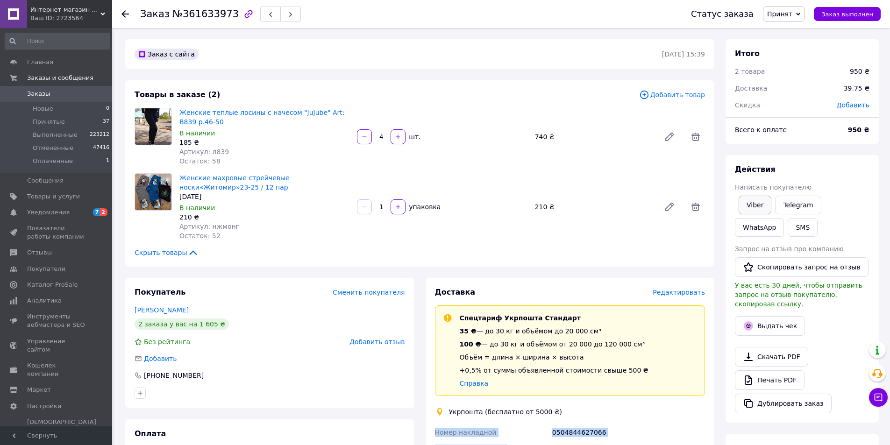
click at [751, 200] on link "Viber" at bounding box center [755, 205] width 33 height 19
click at [852, 14] on span "Заказ выполнен" at bounding box center [847, 14] width 52 height 7
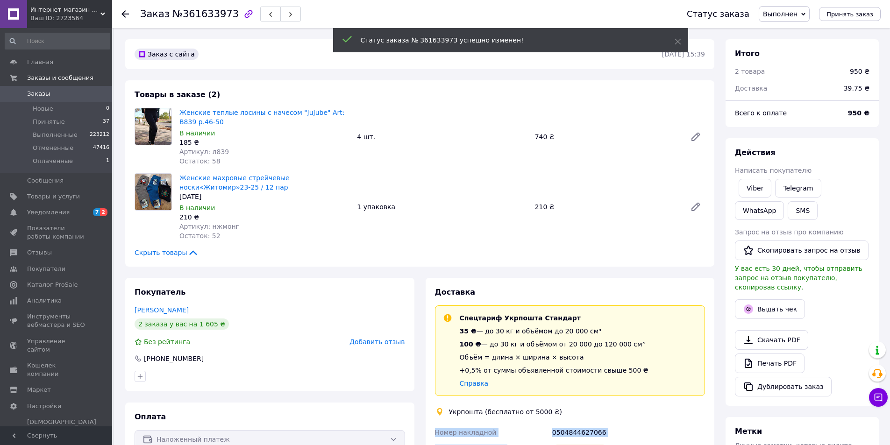
click at [44, 121] on span "Принятые" at bounding box center [49, 122] width 32 height 8
